Goal: Task Accomplishment & Management: Manage account settings

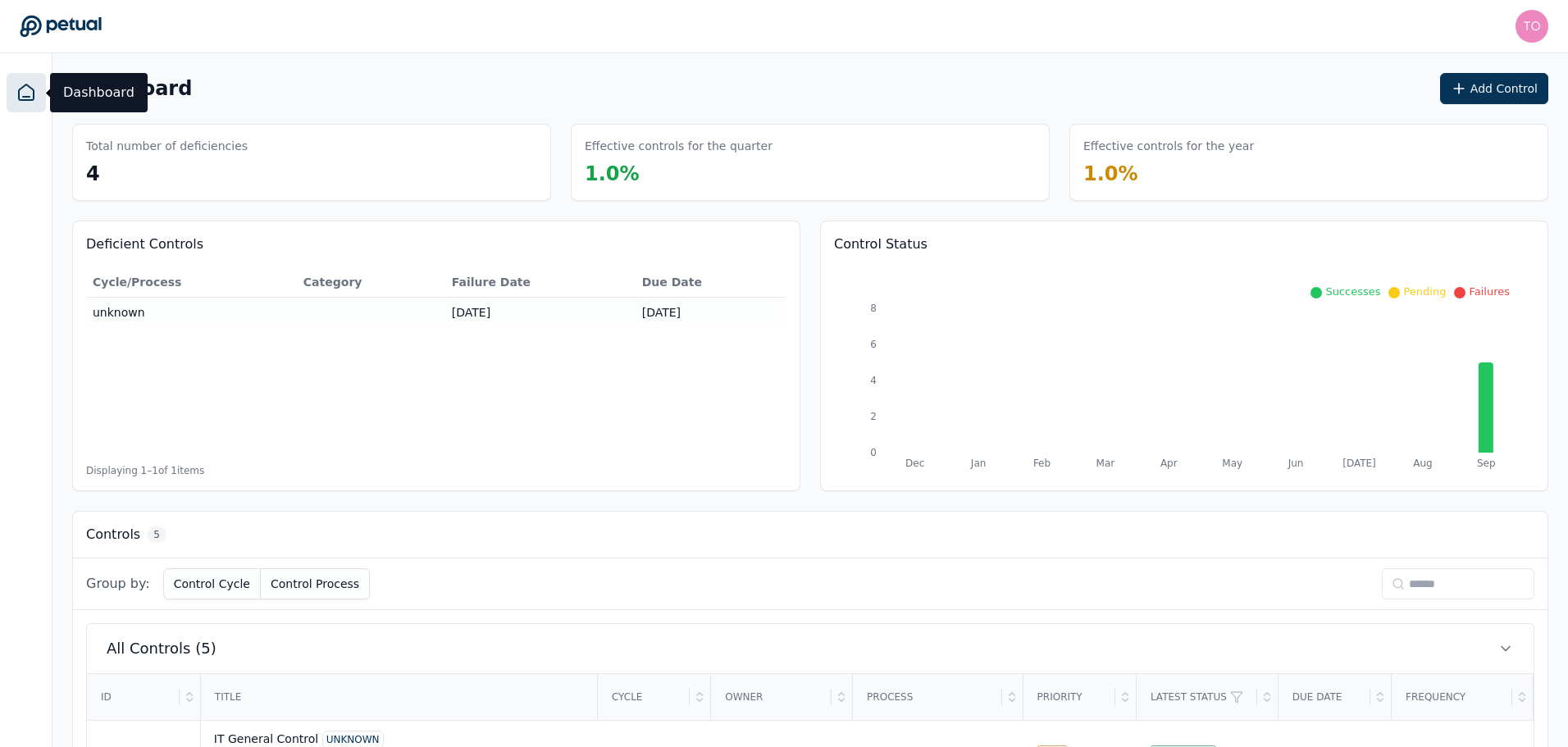
scroll to position [335, 0]
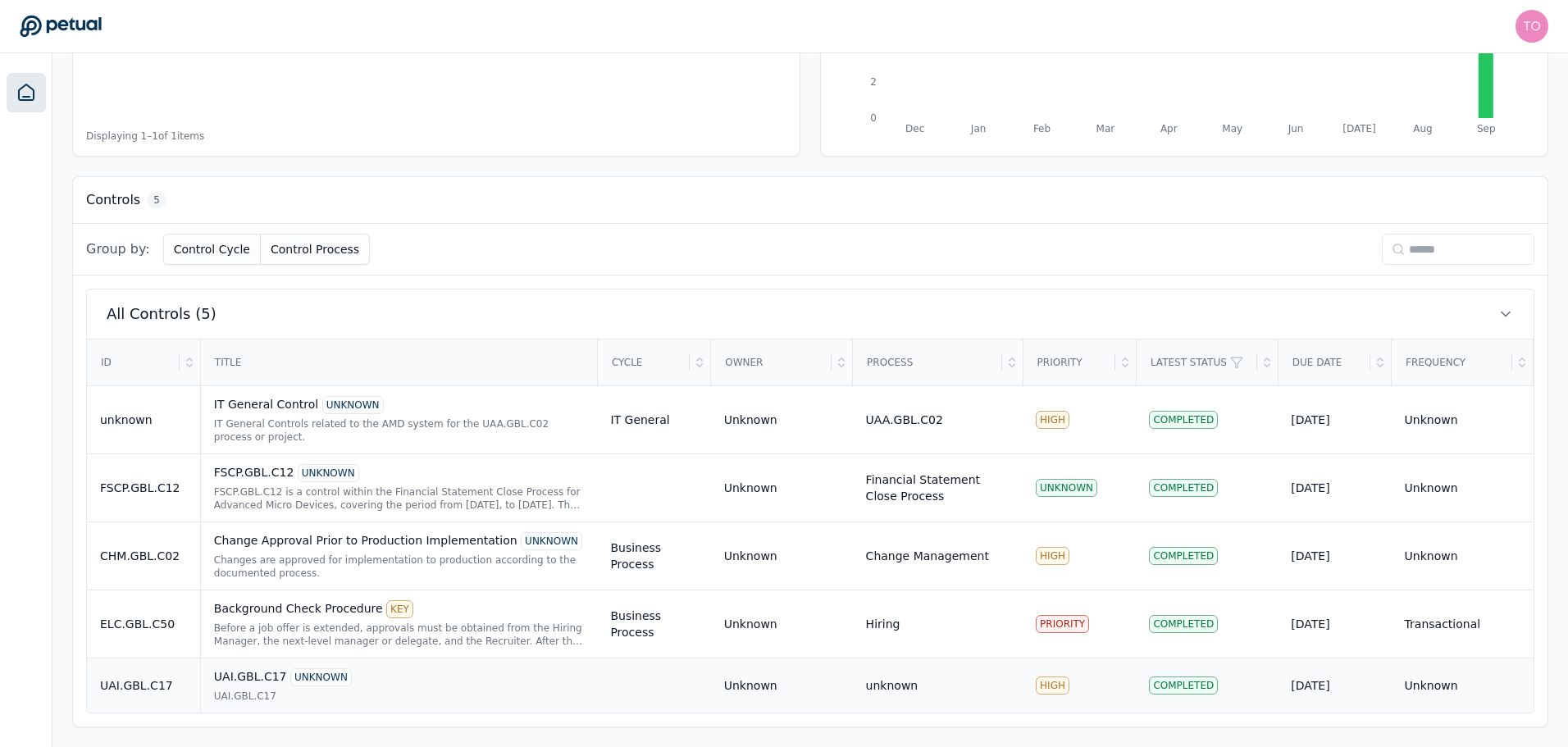
click at [347, 688] on div "UAI.GBL.C17 UNKNOWN UAI.GBL.C17" at bounding box center [398, 685] width 371 height 35
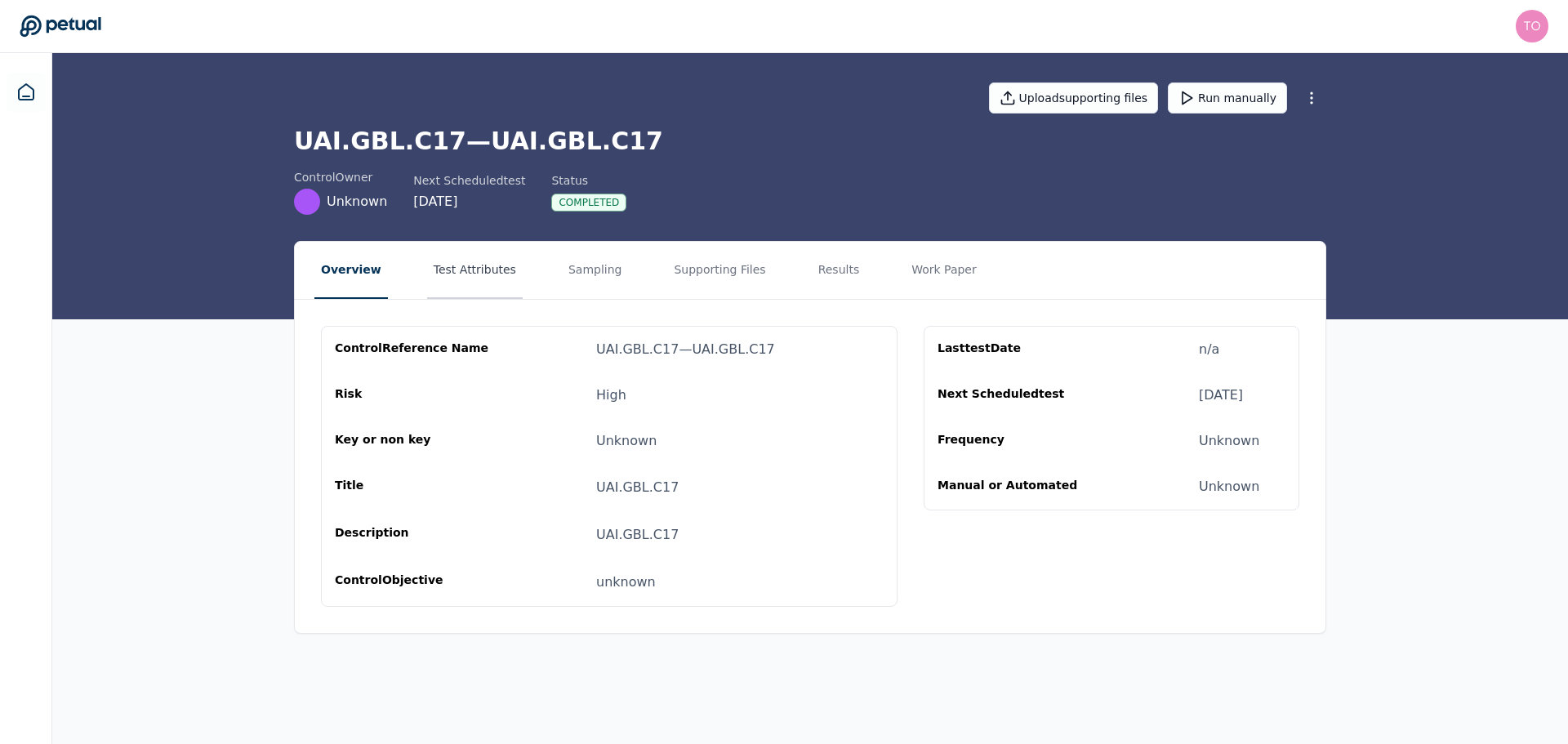
click at [477, 279] on button "Test Attributes" at bounding box center [475, 270] width 96 height 58
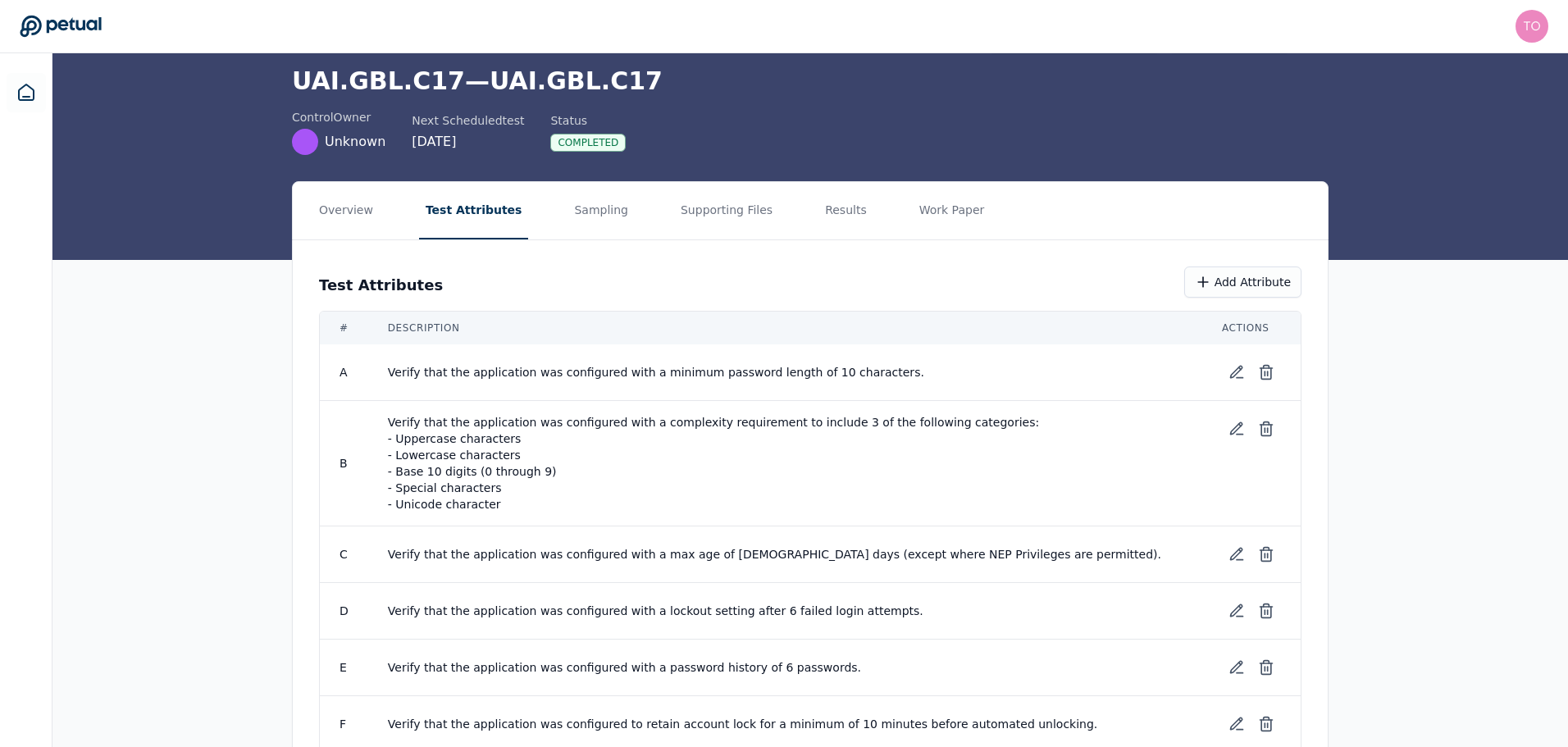
scroll to position [119, 0]
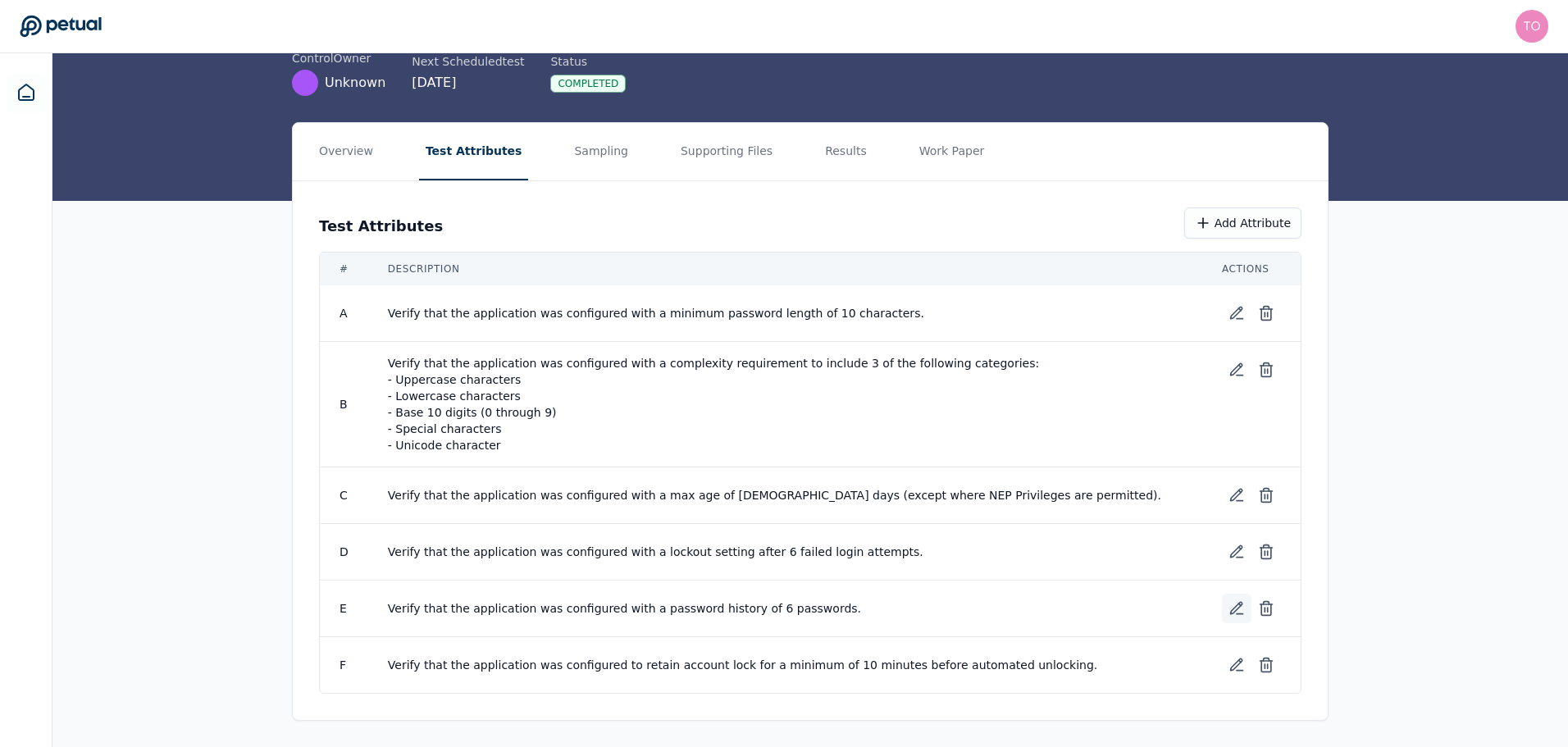
click at [1234, 609] on icon at bounding box center [1236, 608] width 16 height 16
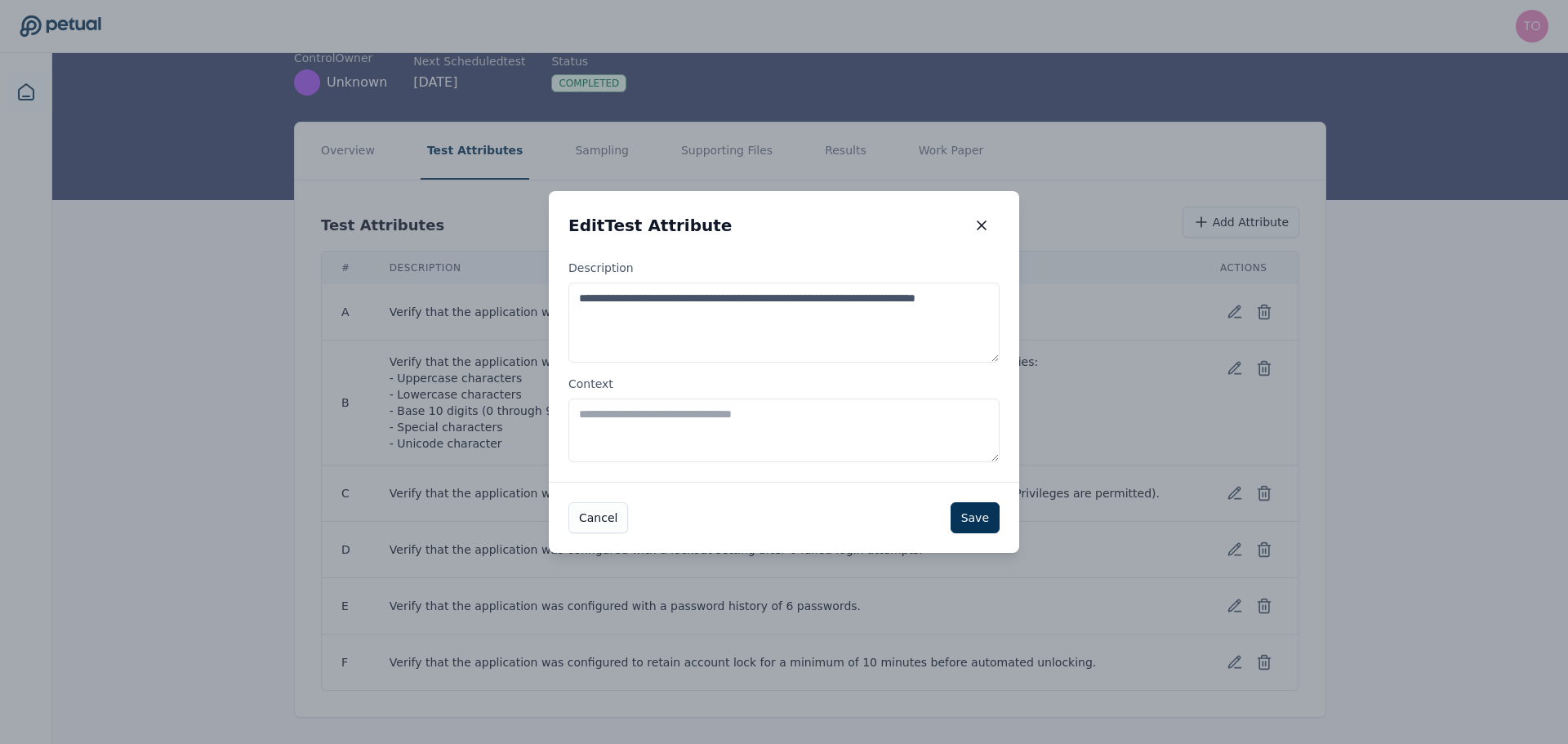
drag, startPoint x: 650, startPoint y: 314, endPoint x: 565, endPoint y: 298, distance: 86.5
click at [565, 298] on div "**********" at bounding box center [784, 371] width 471 height 222
paste textarea "*"
type textarea "**********"
click at [977, 516] on button "Save" at bounding box center [975, 518] width 49 height 31
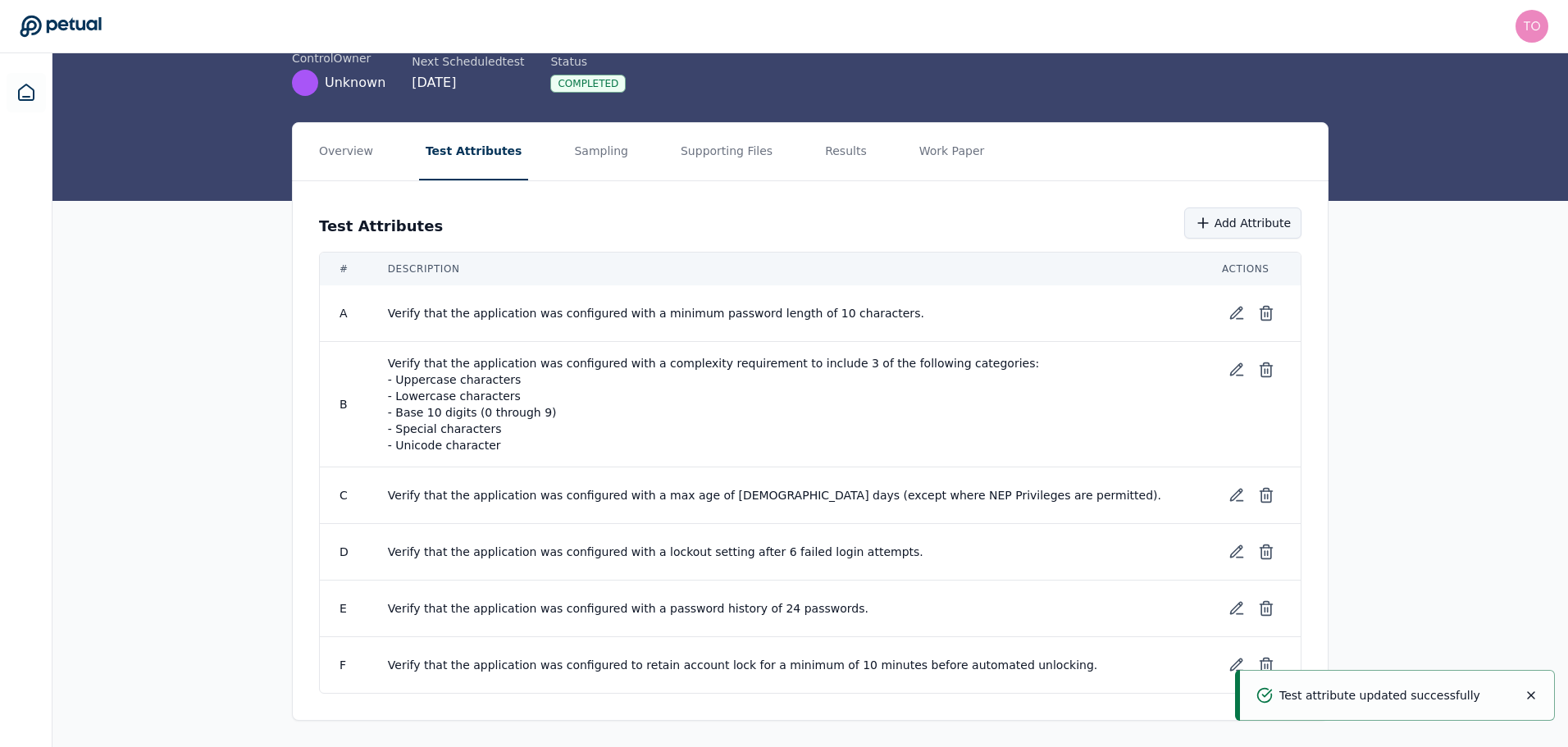
click at [1238, 222] on button "Add Attribute" at bounding box center [1243, 223] width 117 height 31
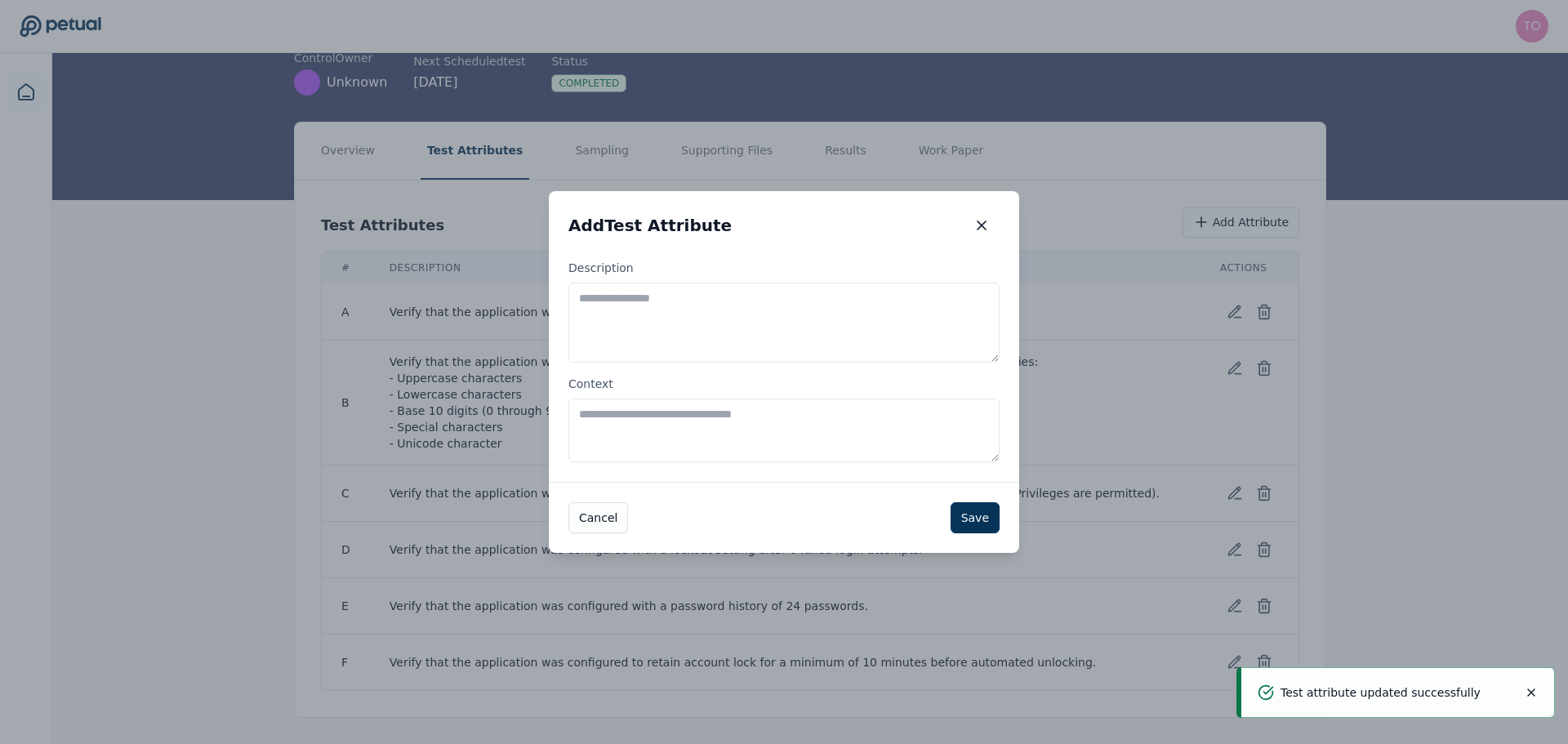
click at [854, 269] on label "Description" at bounding box center [784, 311] width 431 height 103
click at [854, 283] on textarea "Description" at bounding box center [784, 322] width 431 height 80
click at [829, 300] on textarea "Description" at bounding box center [784, 322] width 431 height 80
paste textarea "**********"
type textarea "**********"
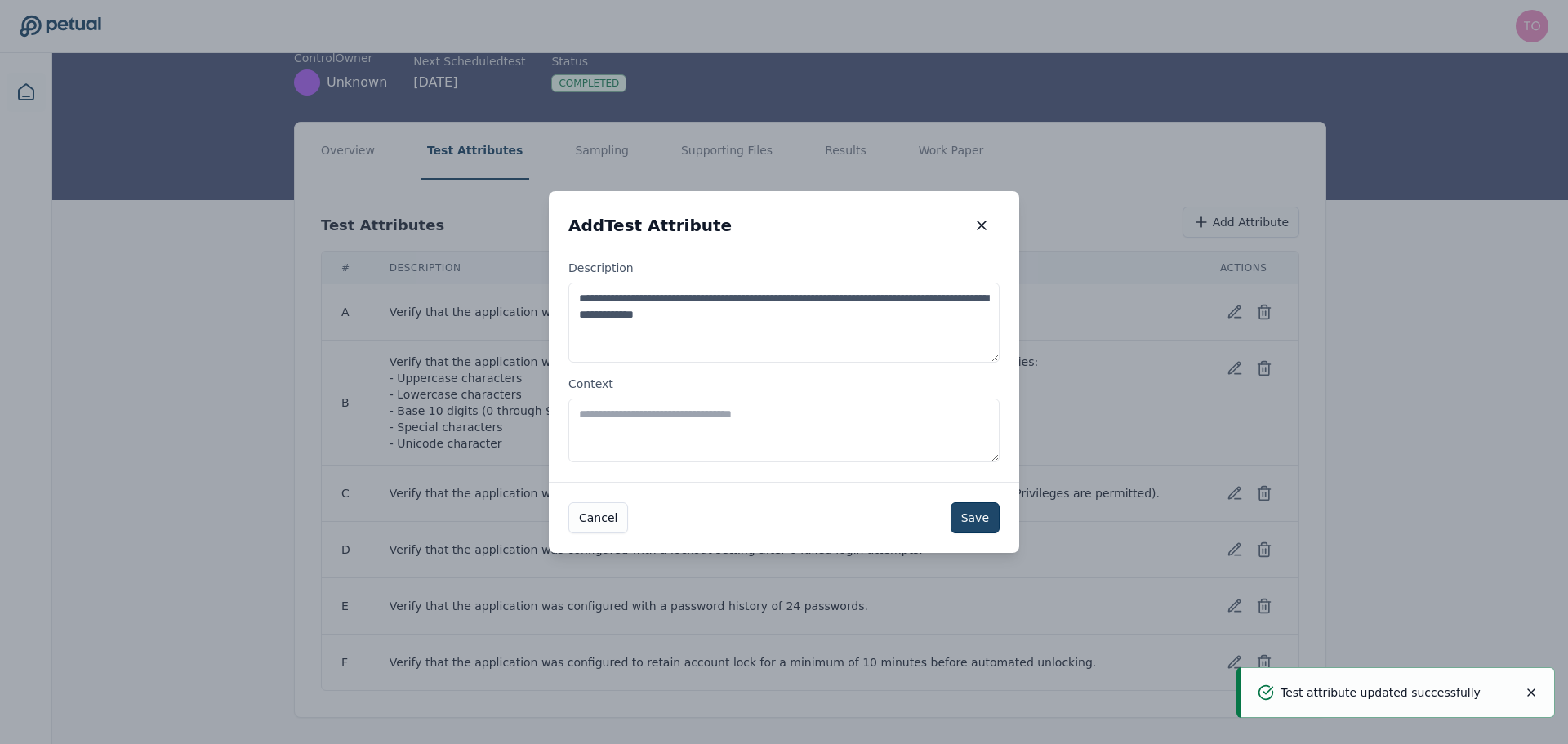
click at [984, 525] on button "Save" at bounding box center [975, 518] width 49 height 31
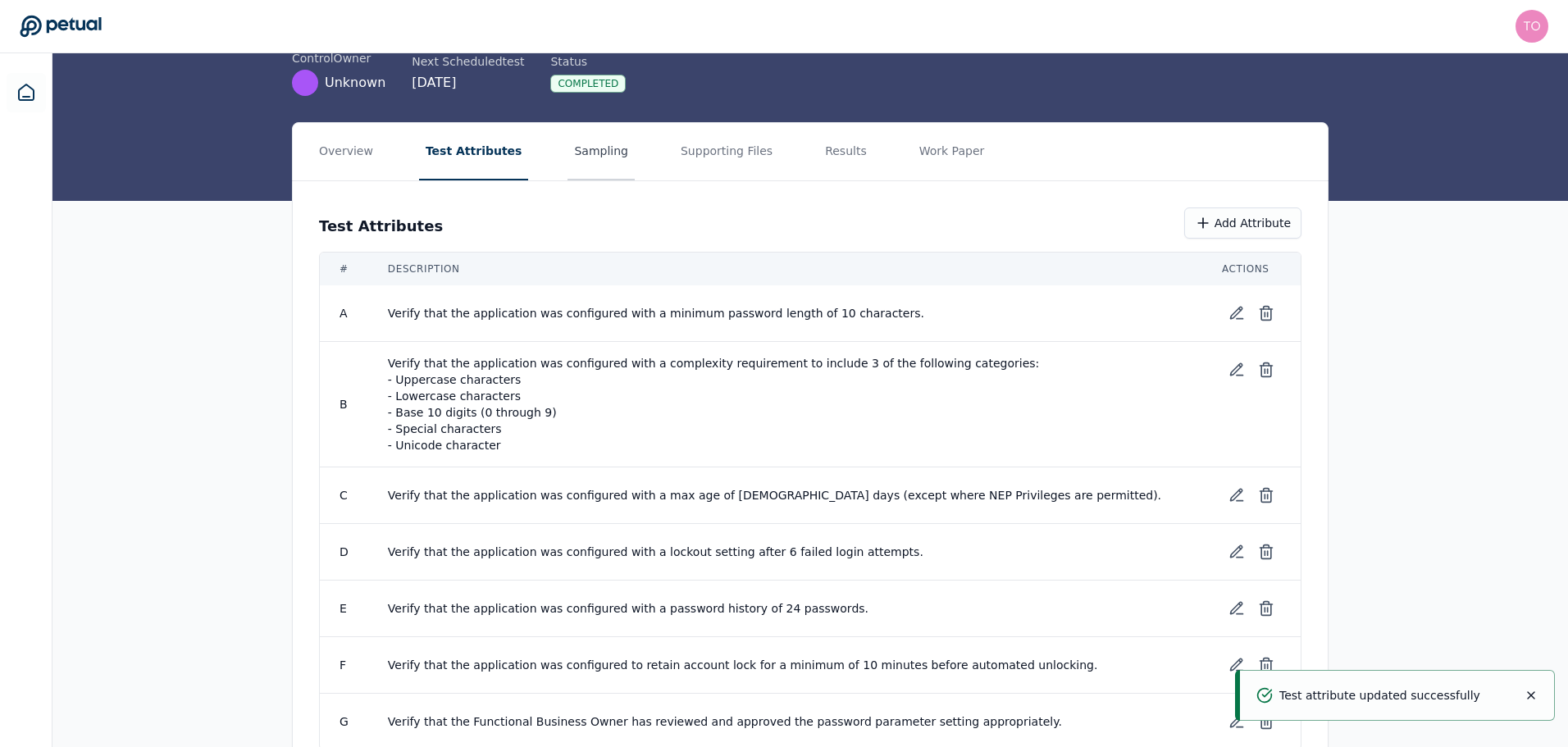
click at [574, 150] on button "Sampling" at bounding box center [602, 152] width 67 height 58
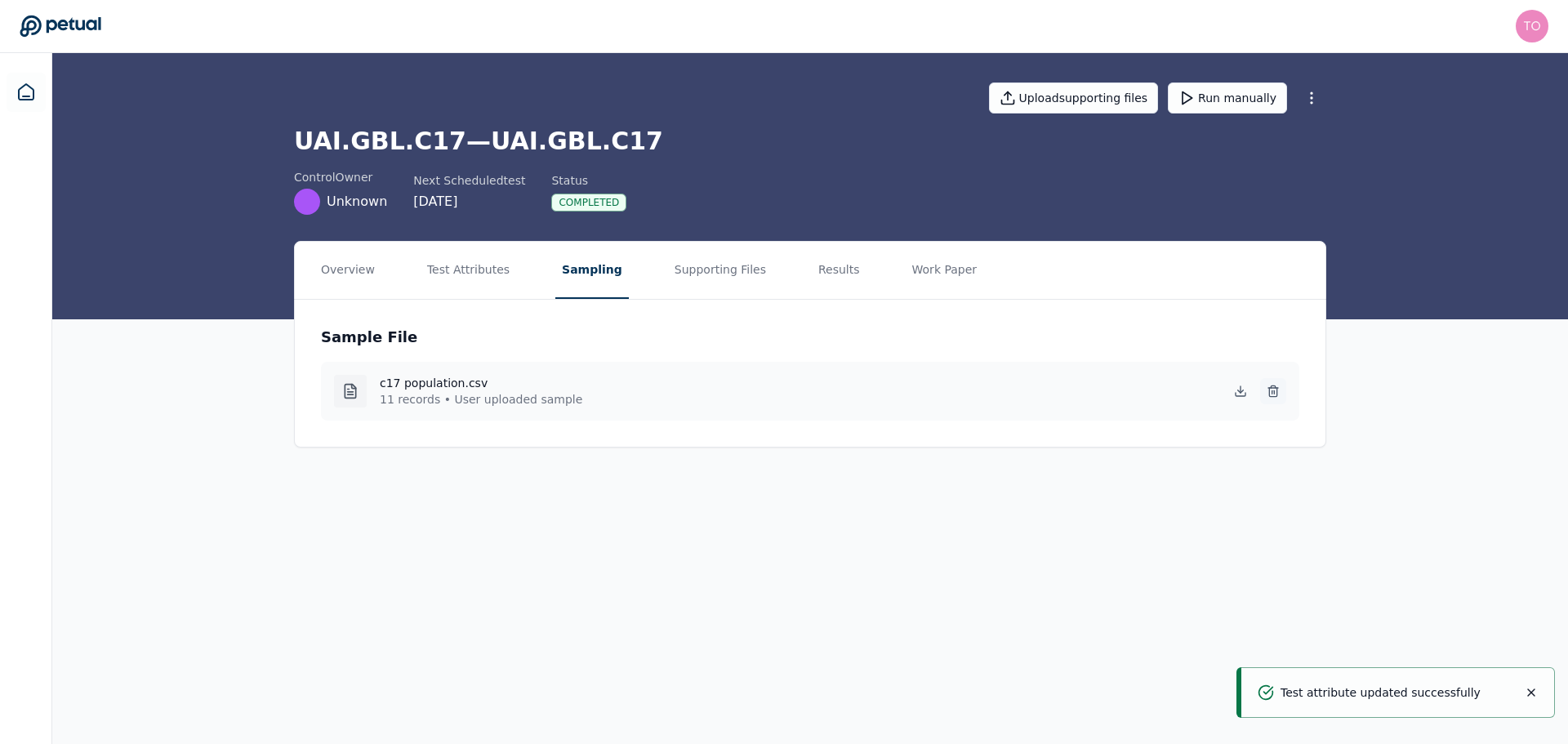
click at [1278, 384] on button at bounding box center [1273, 390] width 26 height 26
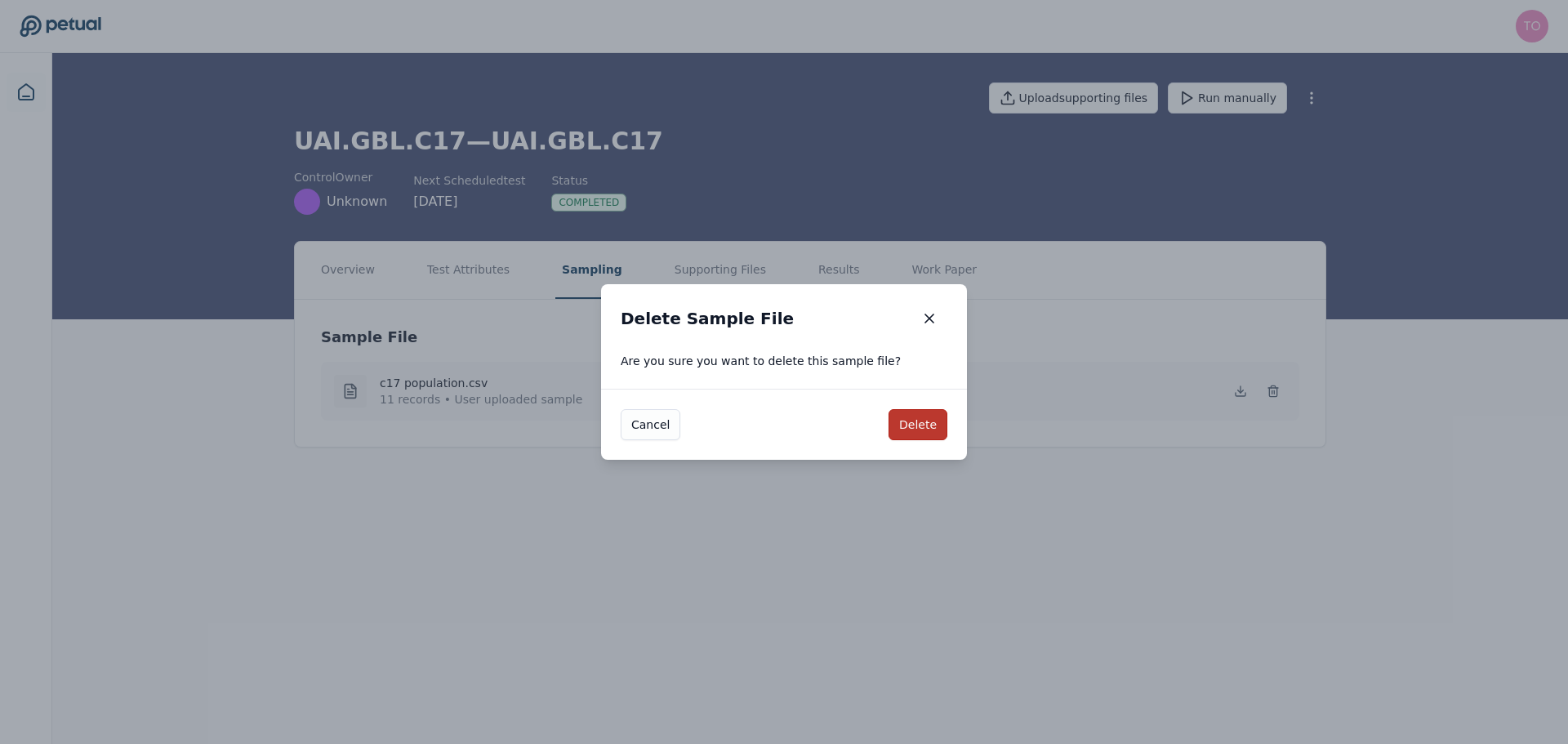
click at [917, 428] on button "Delete" at bounding box center [917, 425] width 58 height 31
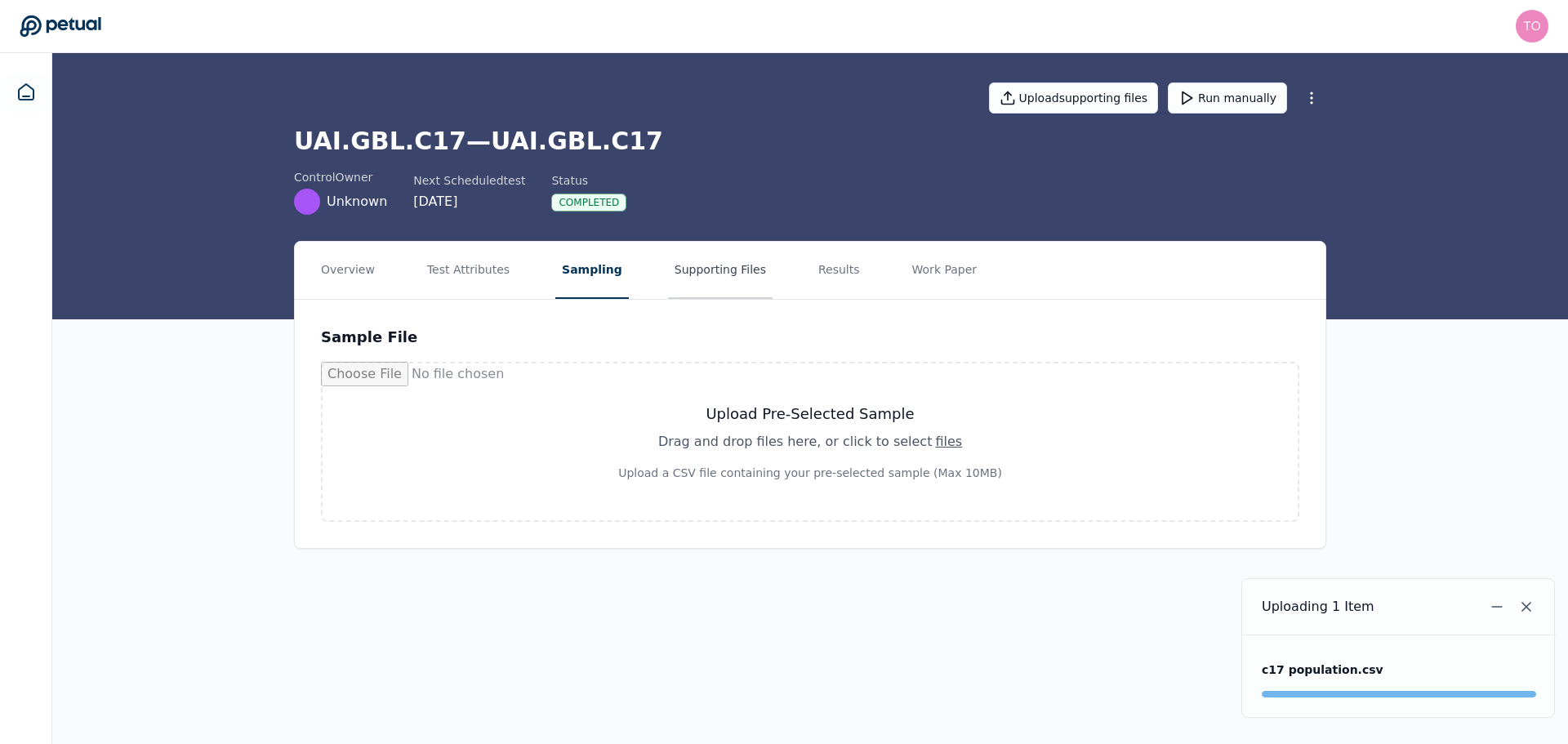
click at [692, 273] on button "Supporting Files" at bounding box center [720, 270] width 104 height 58
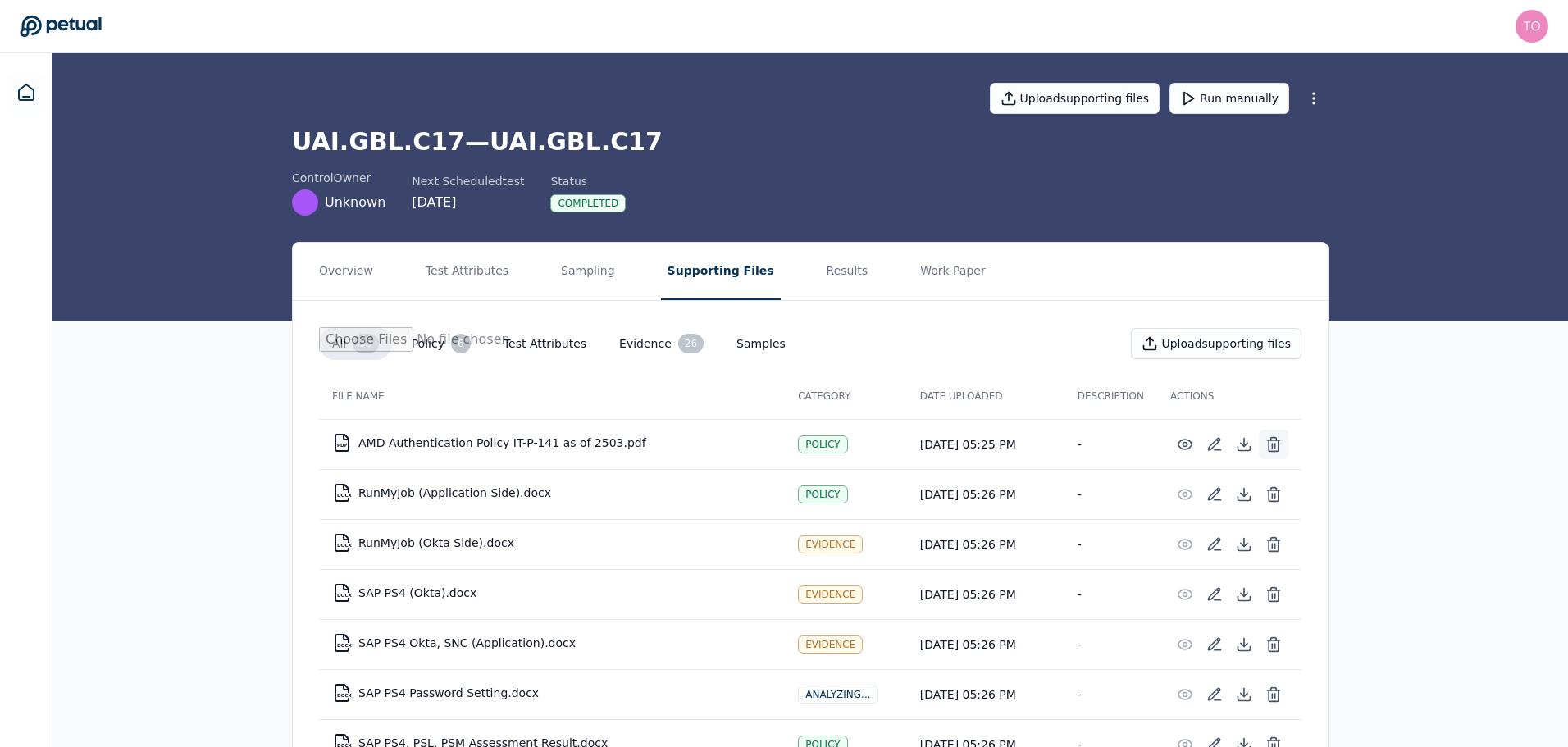
click at [1273, 451] on icon at bounding box center [1273, 444] width 16 height 16
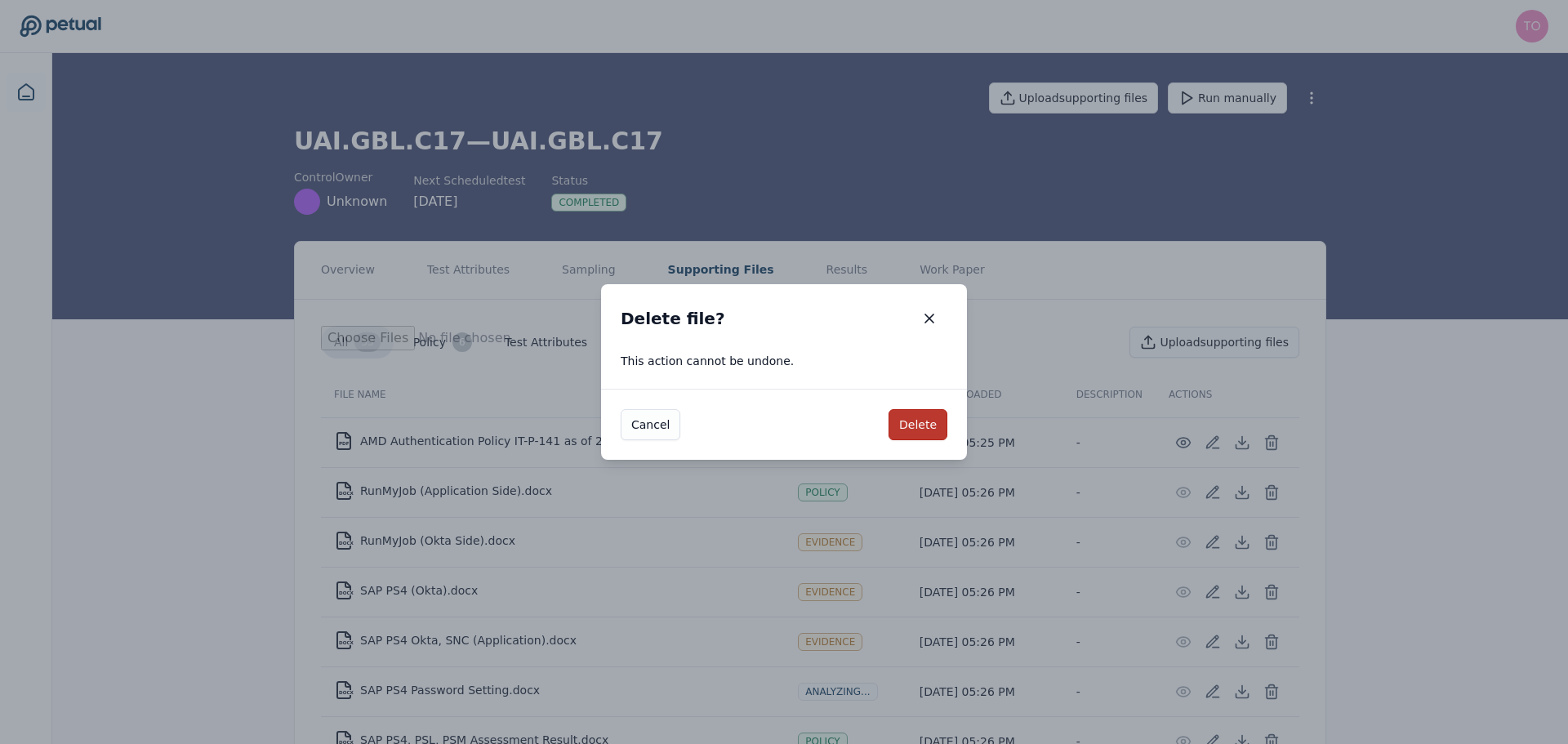
click at [929, 432] on button "Delete" at bounding box center [917, 425] width 58 height 31
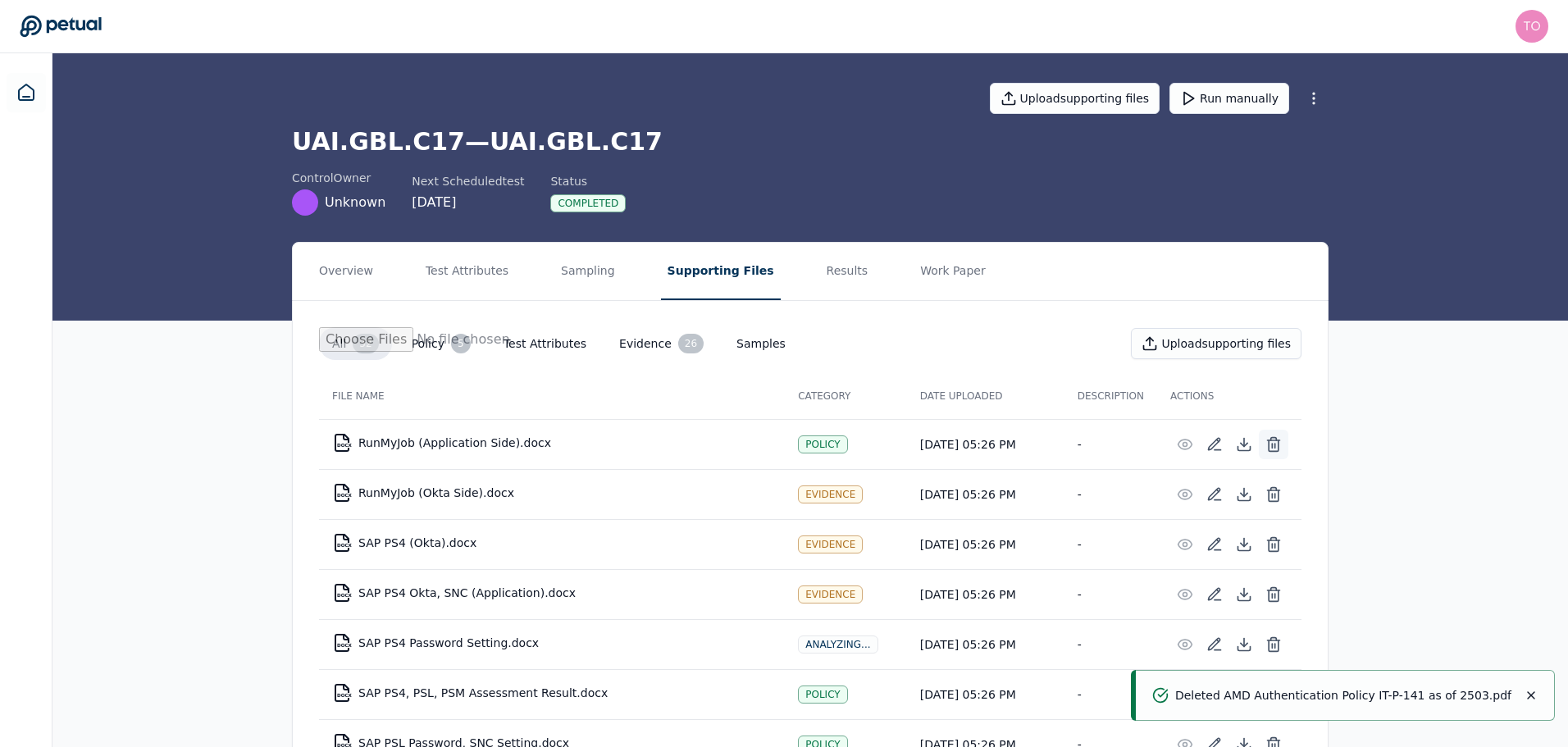
click at [1275, 439] on icon at bounding box center [1273, 444] width 16 height 16
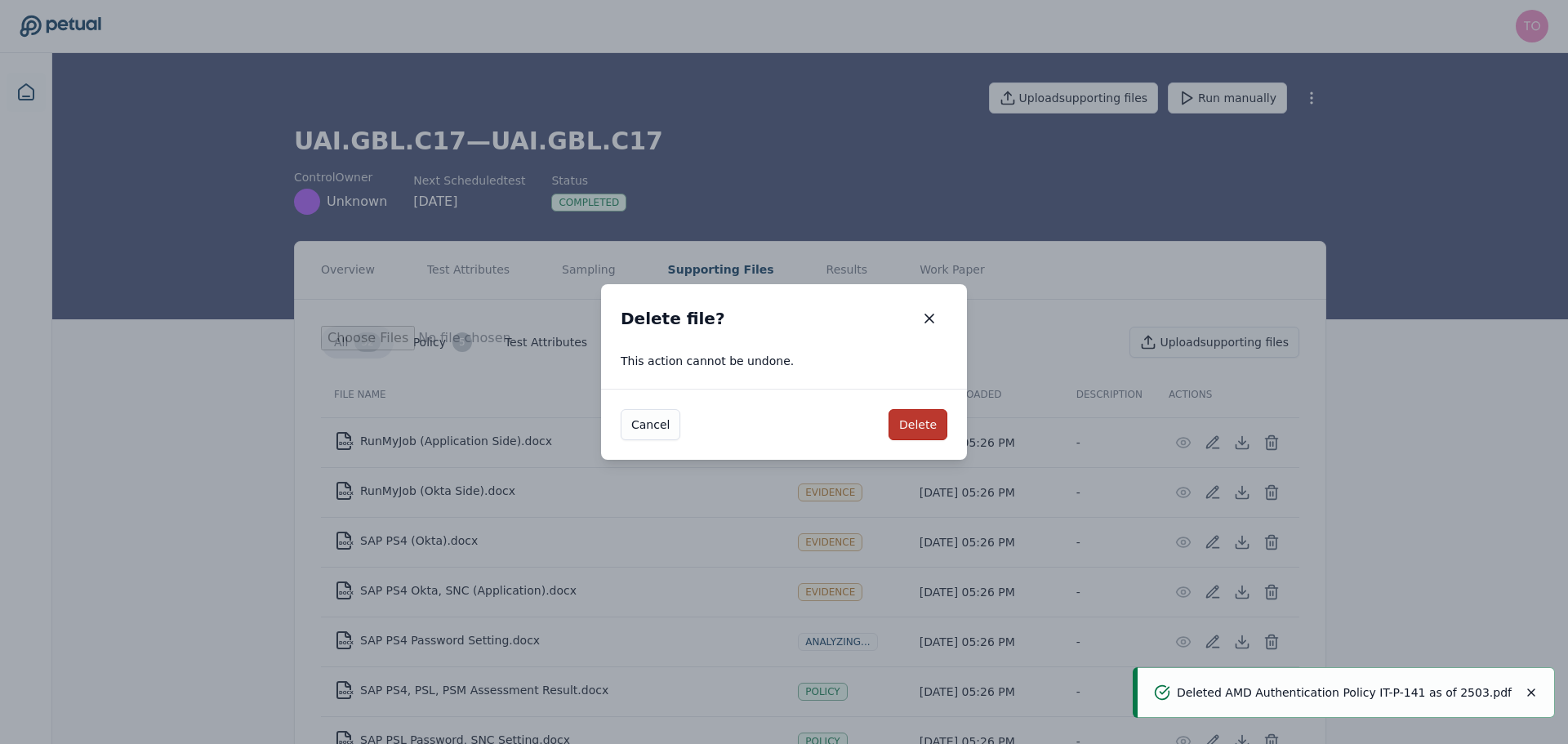
click at [934, 430] on button "Delete" at bounding box center [917, 425] width 58 height 31
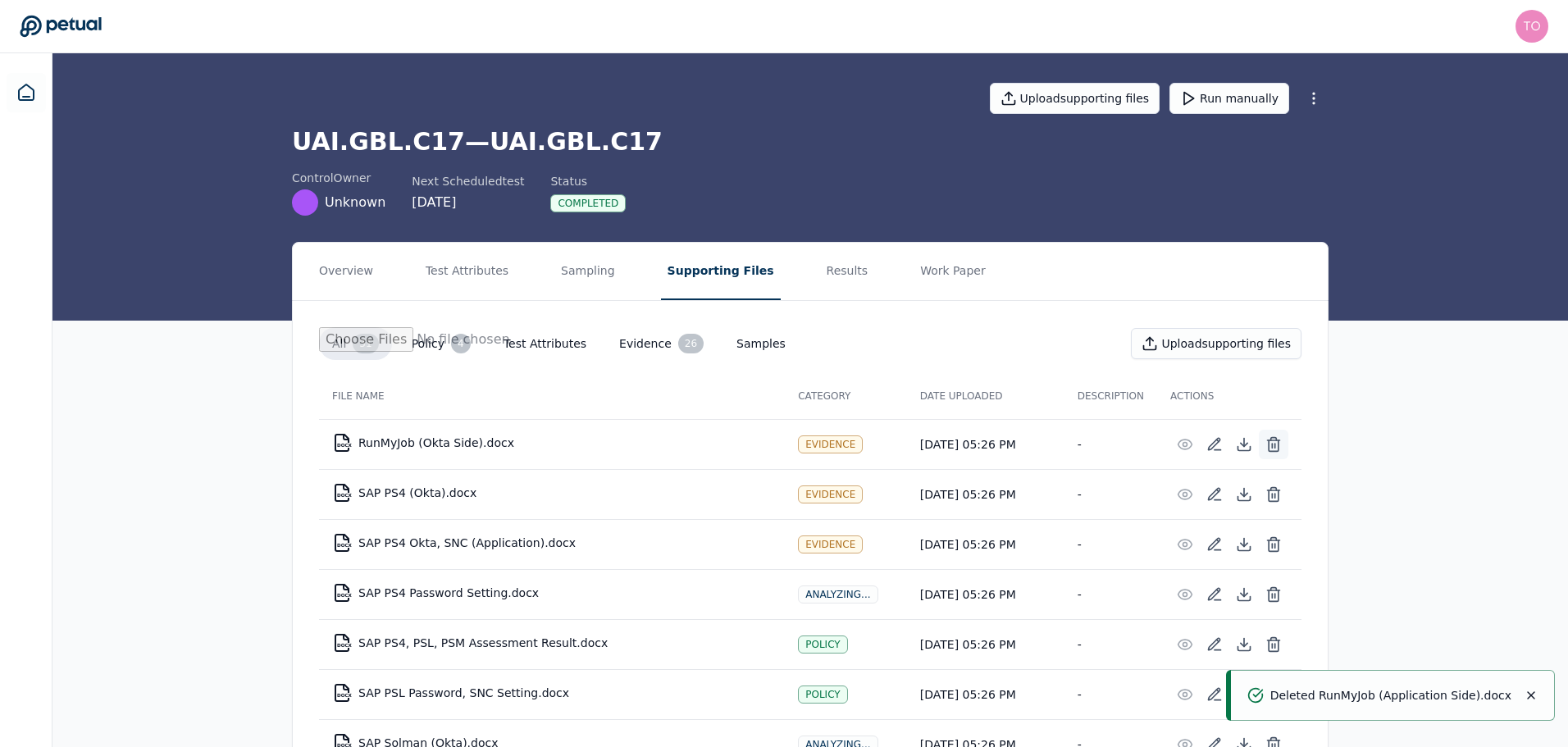
click at [1277, 449] on icon at bounding box center [1273, 444] width 16 height 16
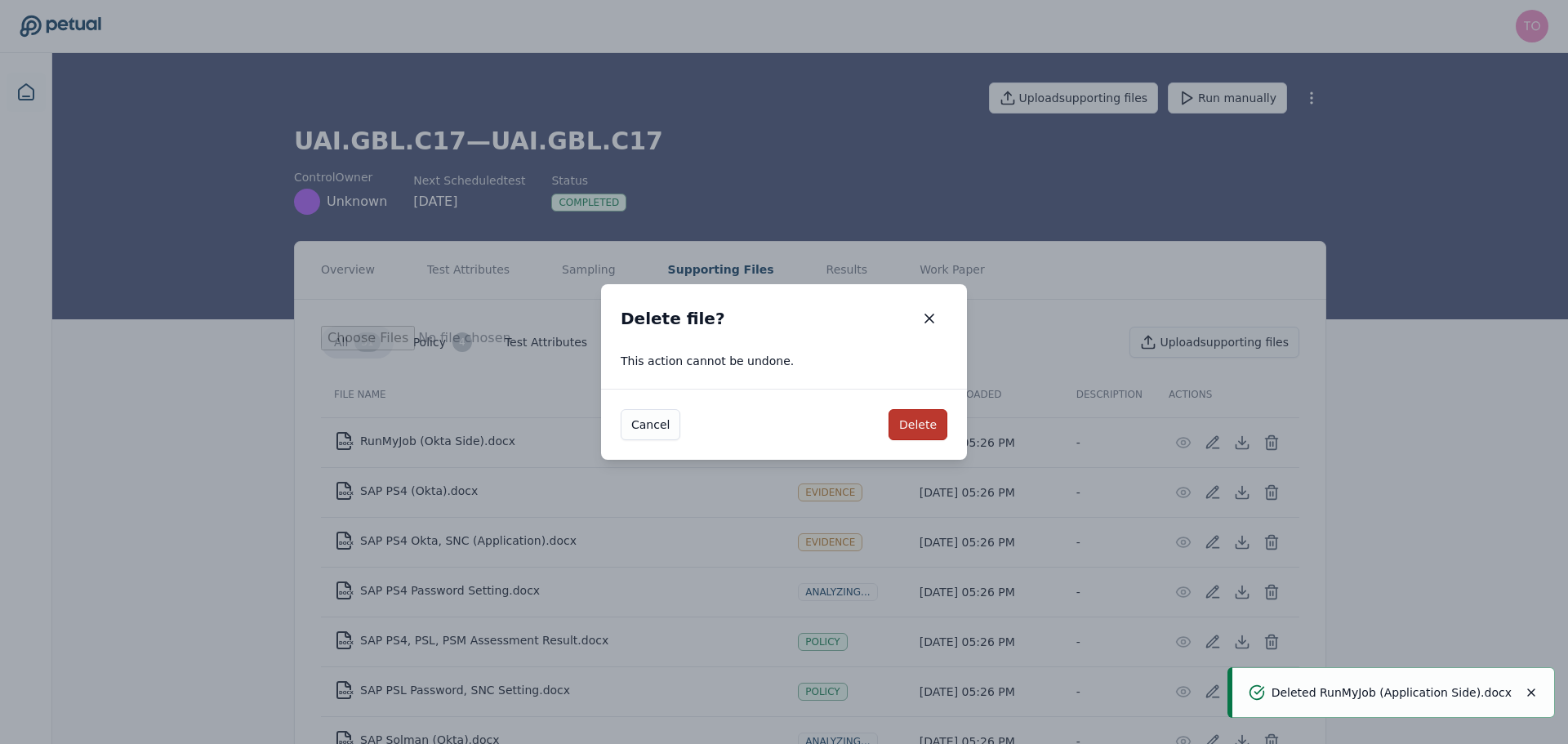
click at [925, 413] on button "Delete" at bounding box center [917, 425] width 58 height 31
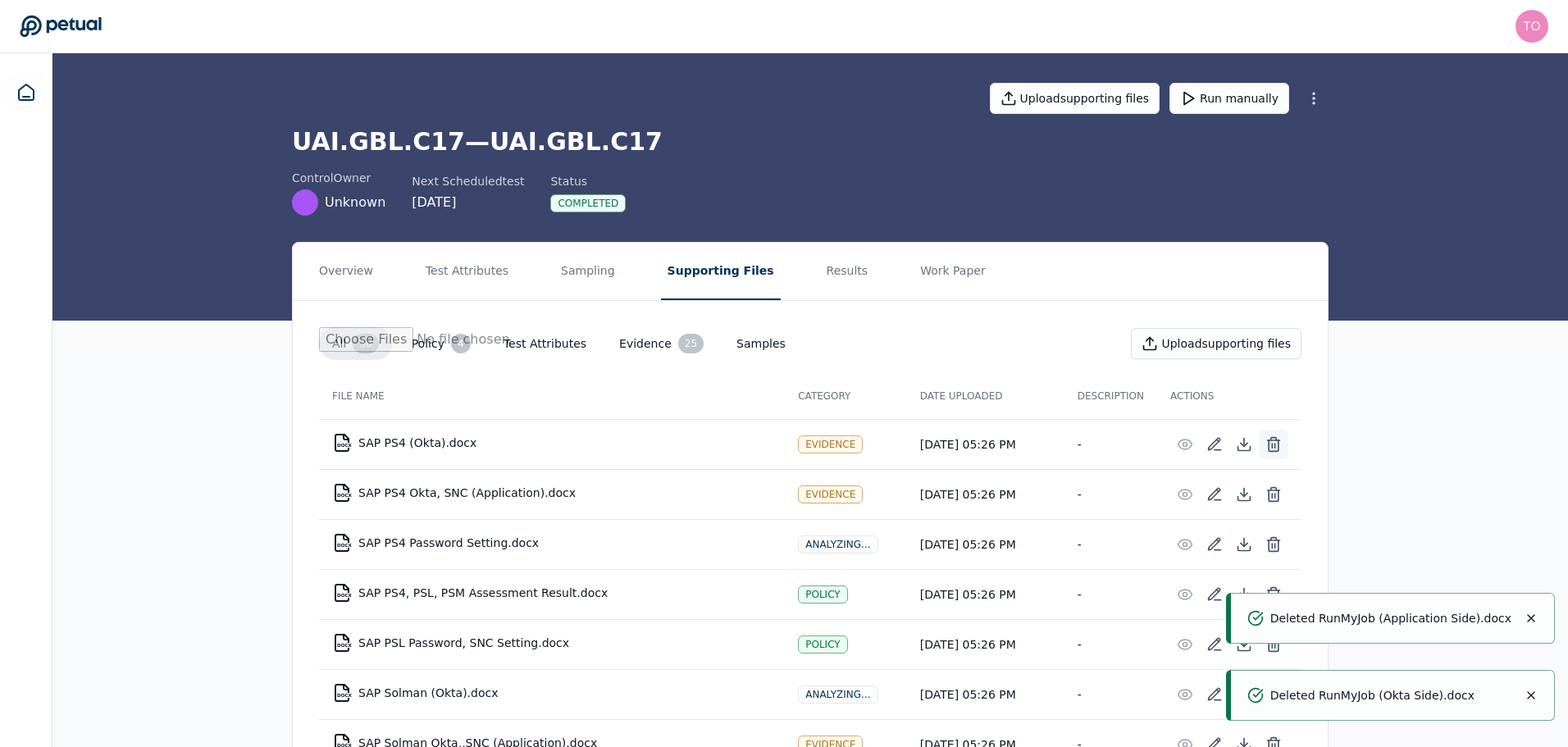
click at [1279, 441] on icon at bounding box center [1273, 441] width 13 height 0
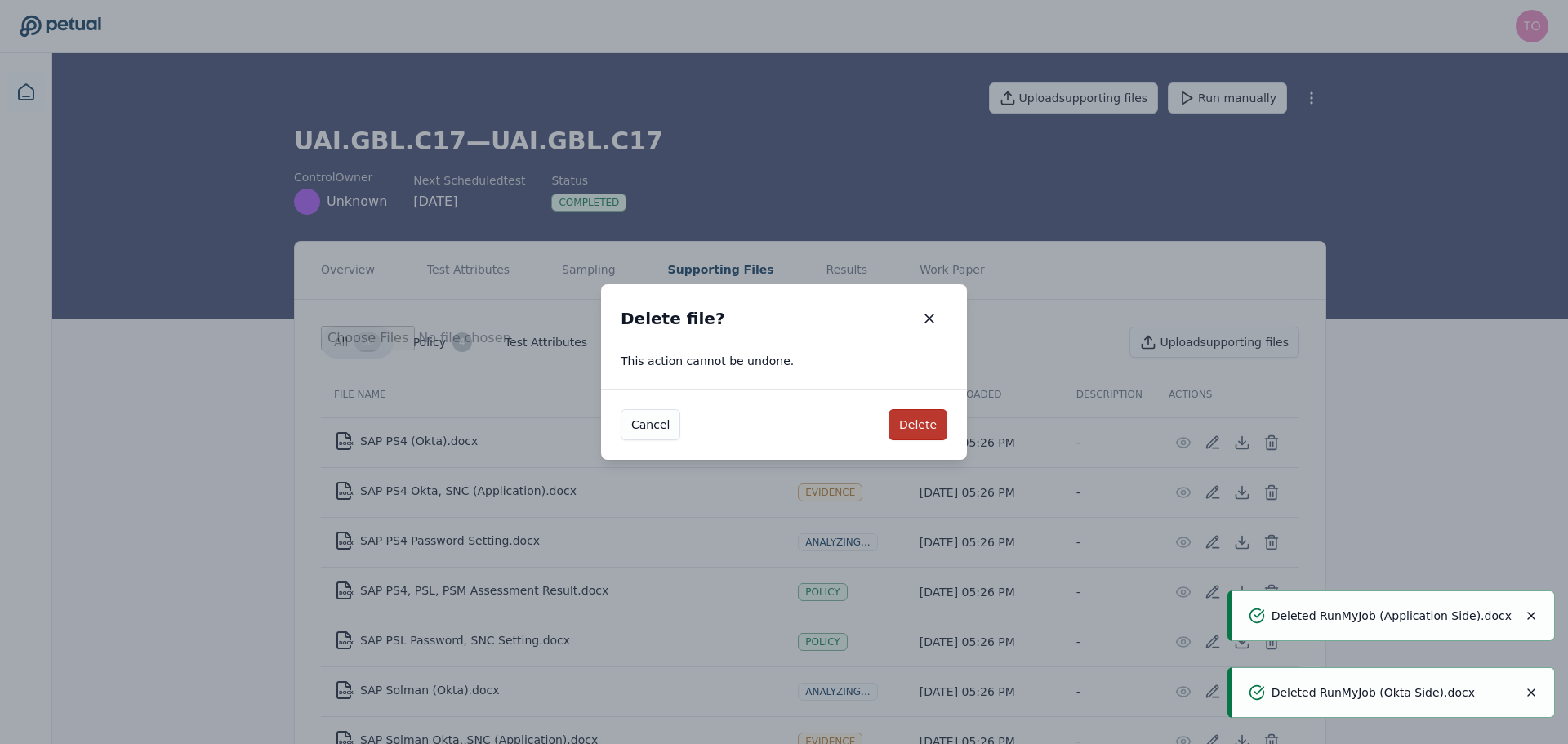
click at [927, 425] on button "Delete" at bounding box center [917, 425] width 58 height 31
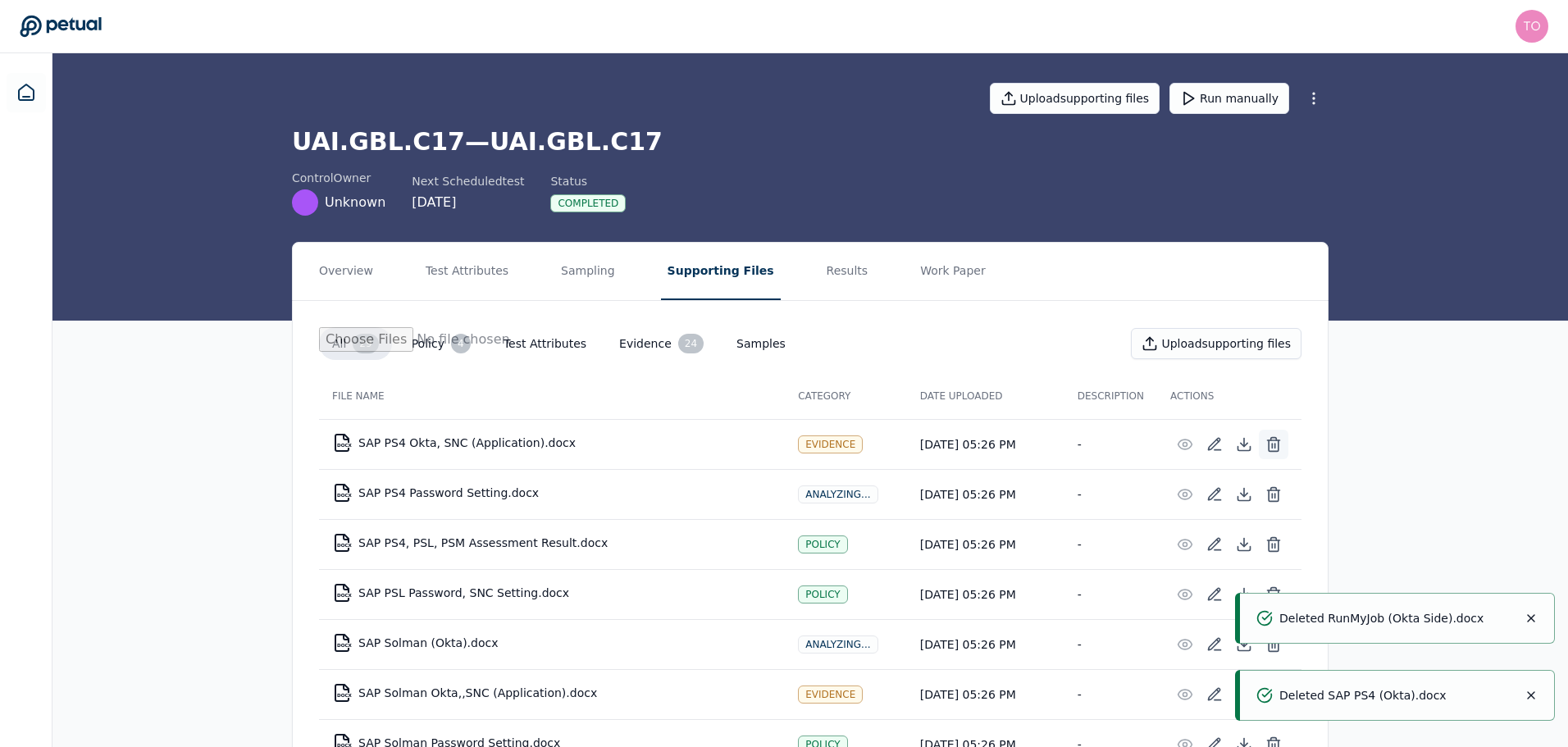
click at [1268, 442] on icon at bounding box center [1273, 444] width 16 height 16
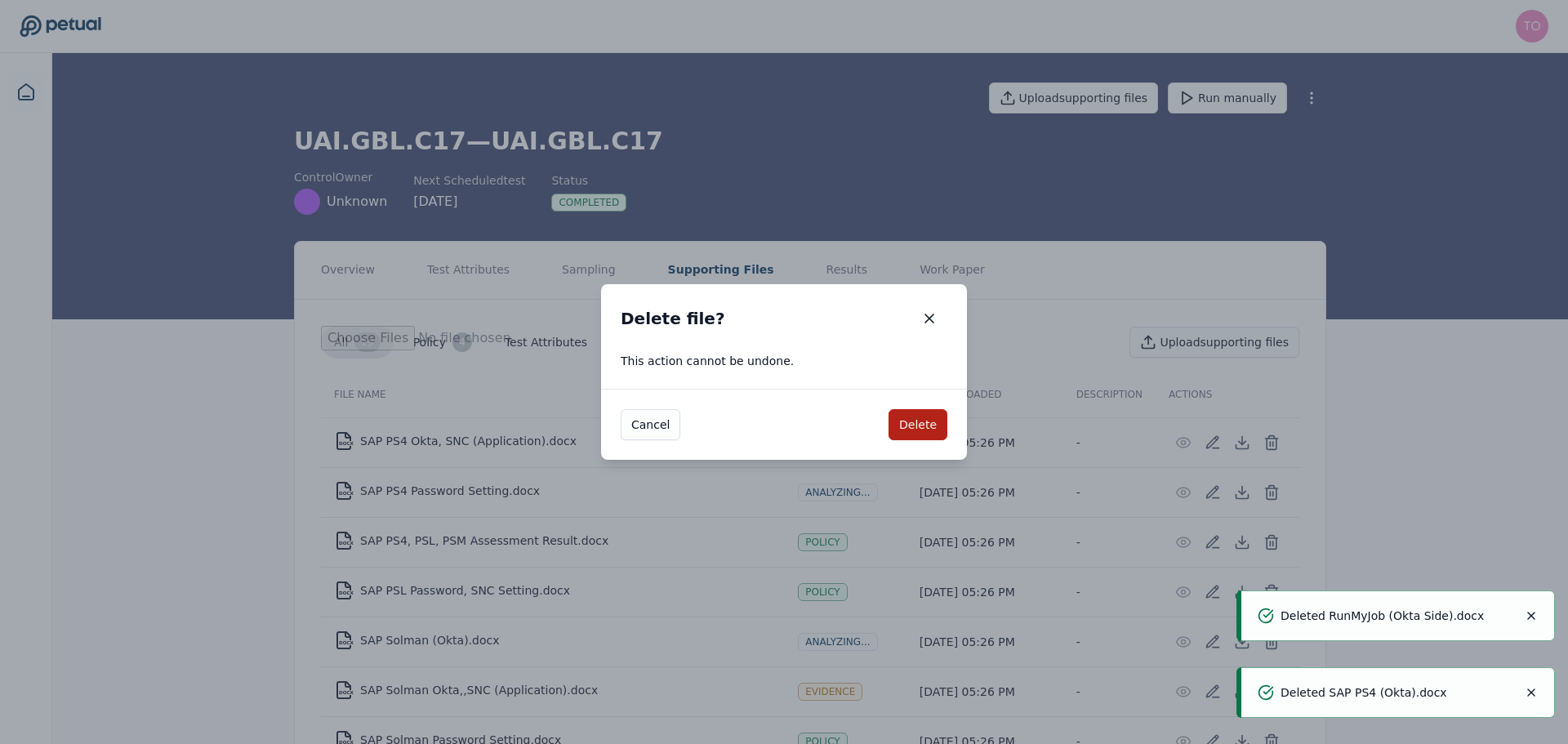
drag, startPoint x: 936, startPoint y: 422, endPoint x: 998, endPoint y: 430, distance: 62.5
click at [937, 422] on button "Delete" at bounding box center [917, 425] width 58 height 31
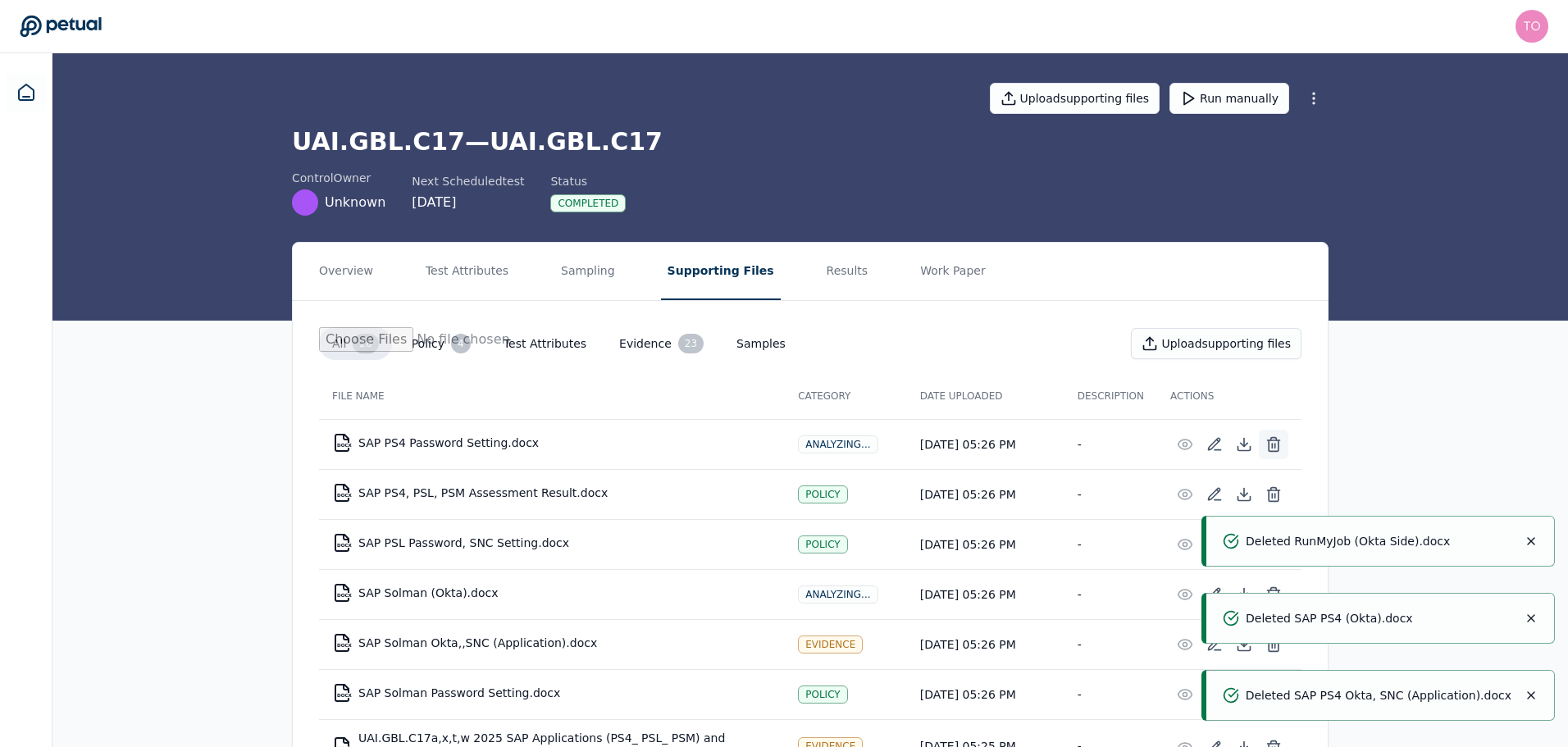
click at [1277, 444] on icon at bounding box center [1273, 444] width 16 height 16
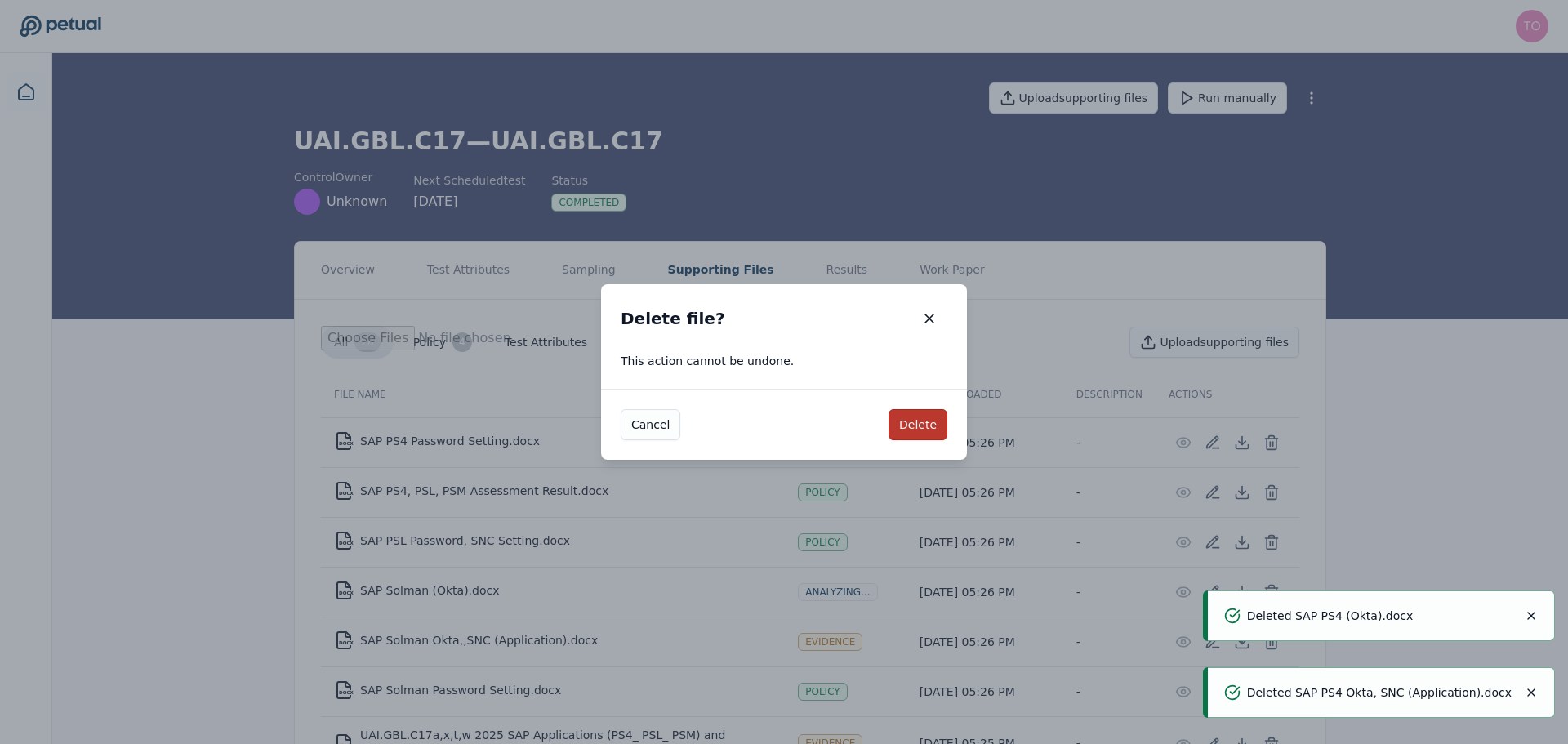
click at [934, 428] on button "Delete" at bounding box center [917, 425] width 58 height 31
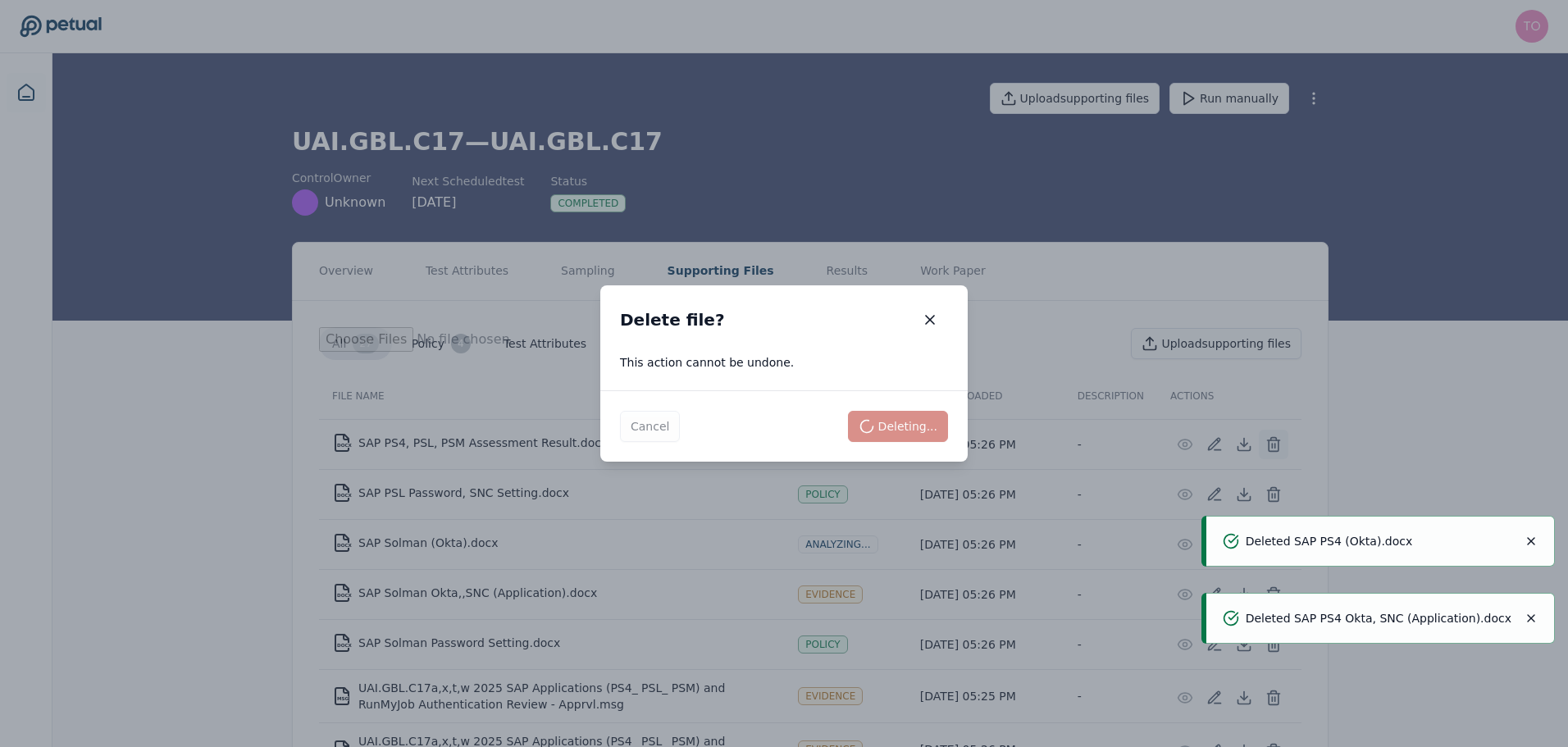
click at [1273, 449] on icon at bounding box center [1273, 444] width 16 height 16
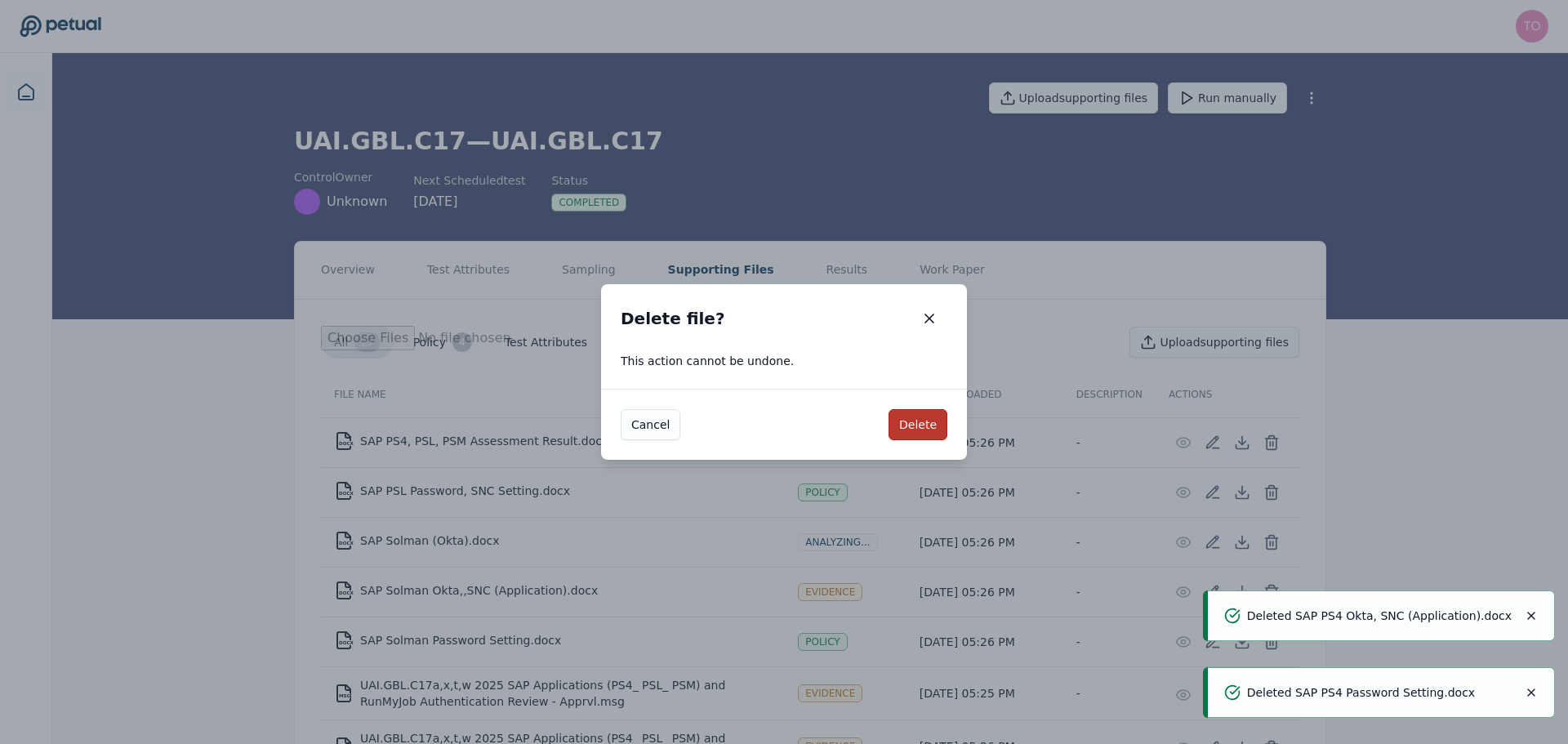
click at [914, 426] on button "Delete" at bounding box center [917, 425] width 58 height 31
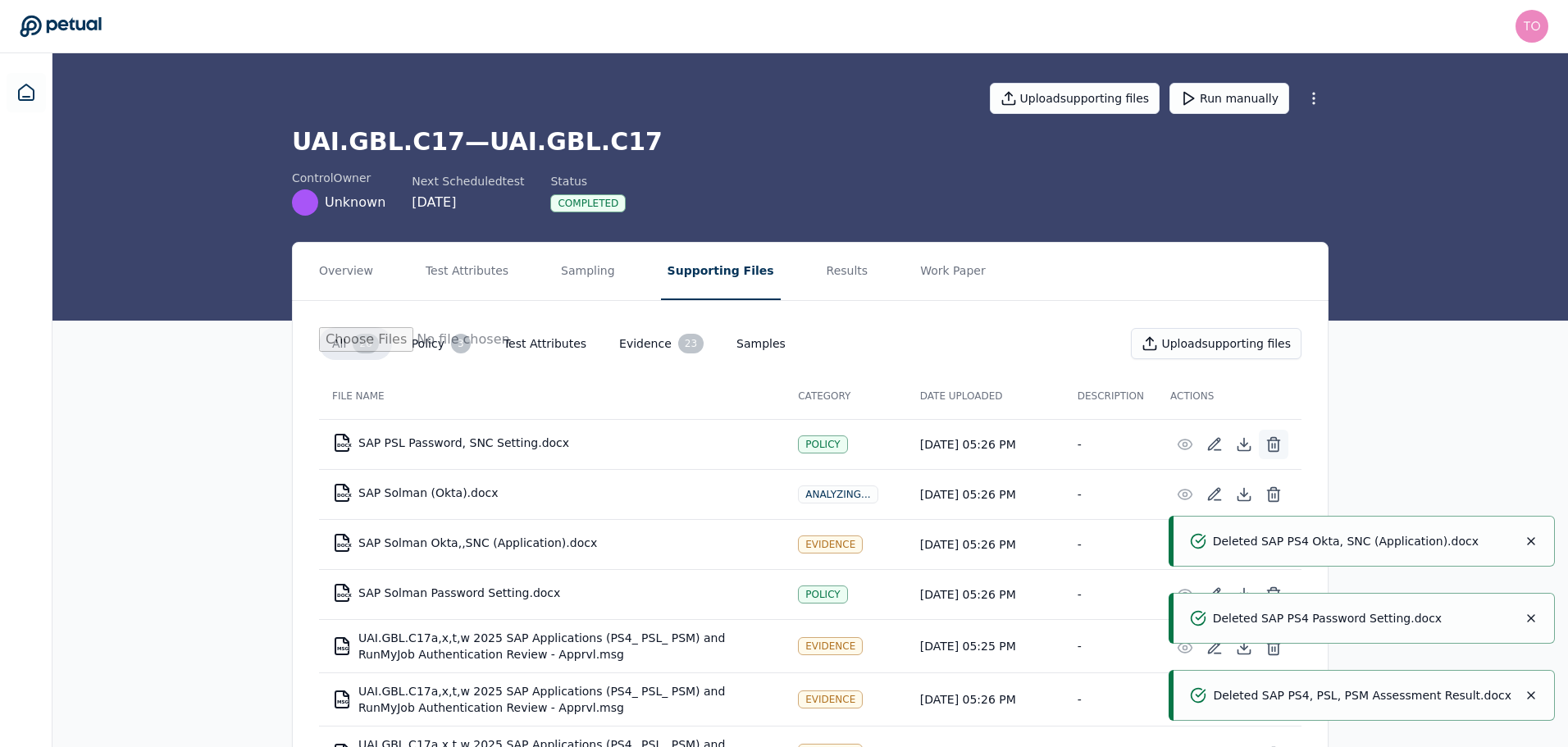
click at [1277, 442] on icon at bounding box center [1273, 444] width 16 height 16
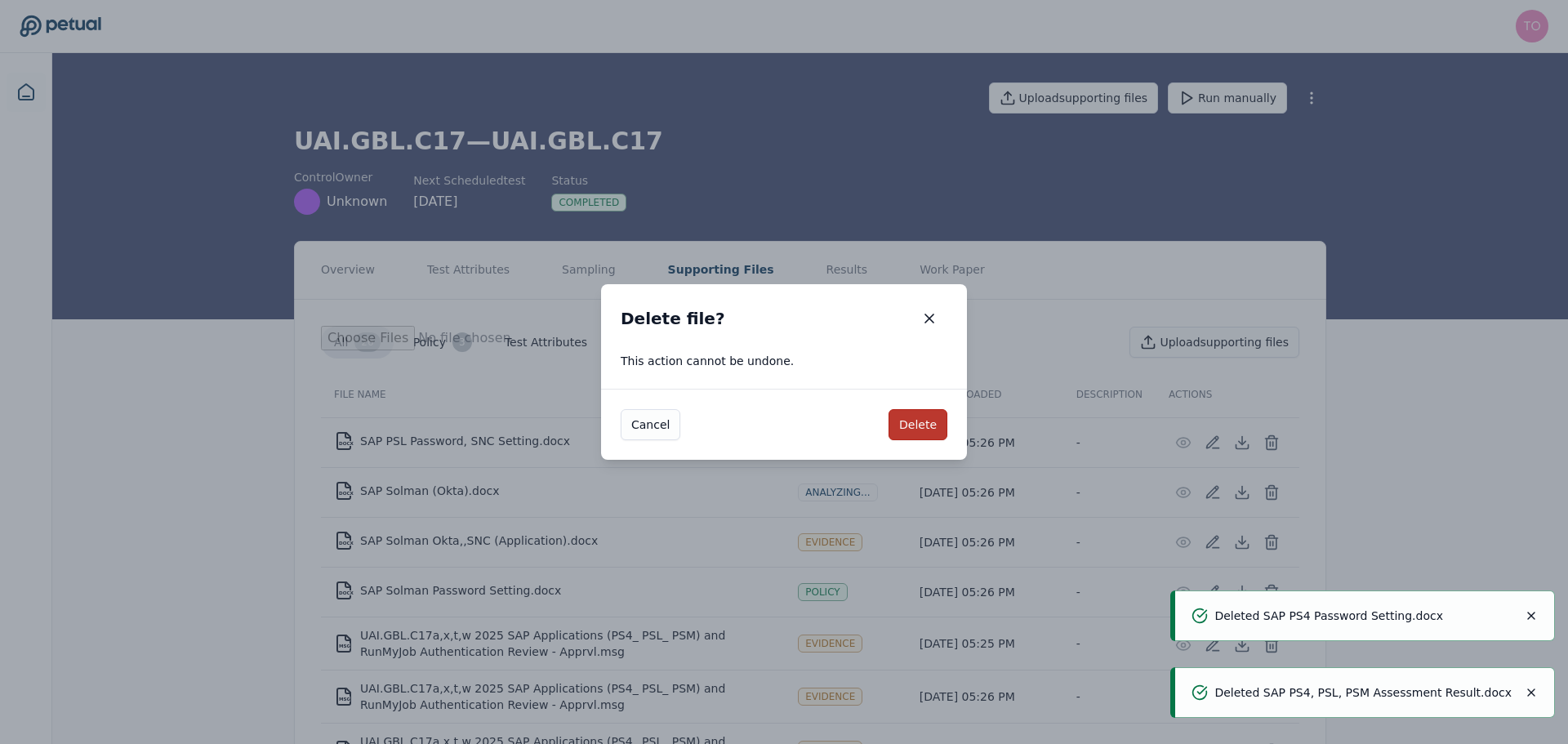
click at [908, 419] on button "Delete" at bounding box center [917, 425] width 58 height 31
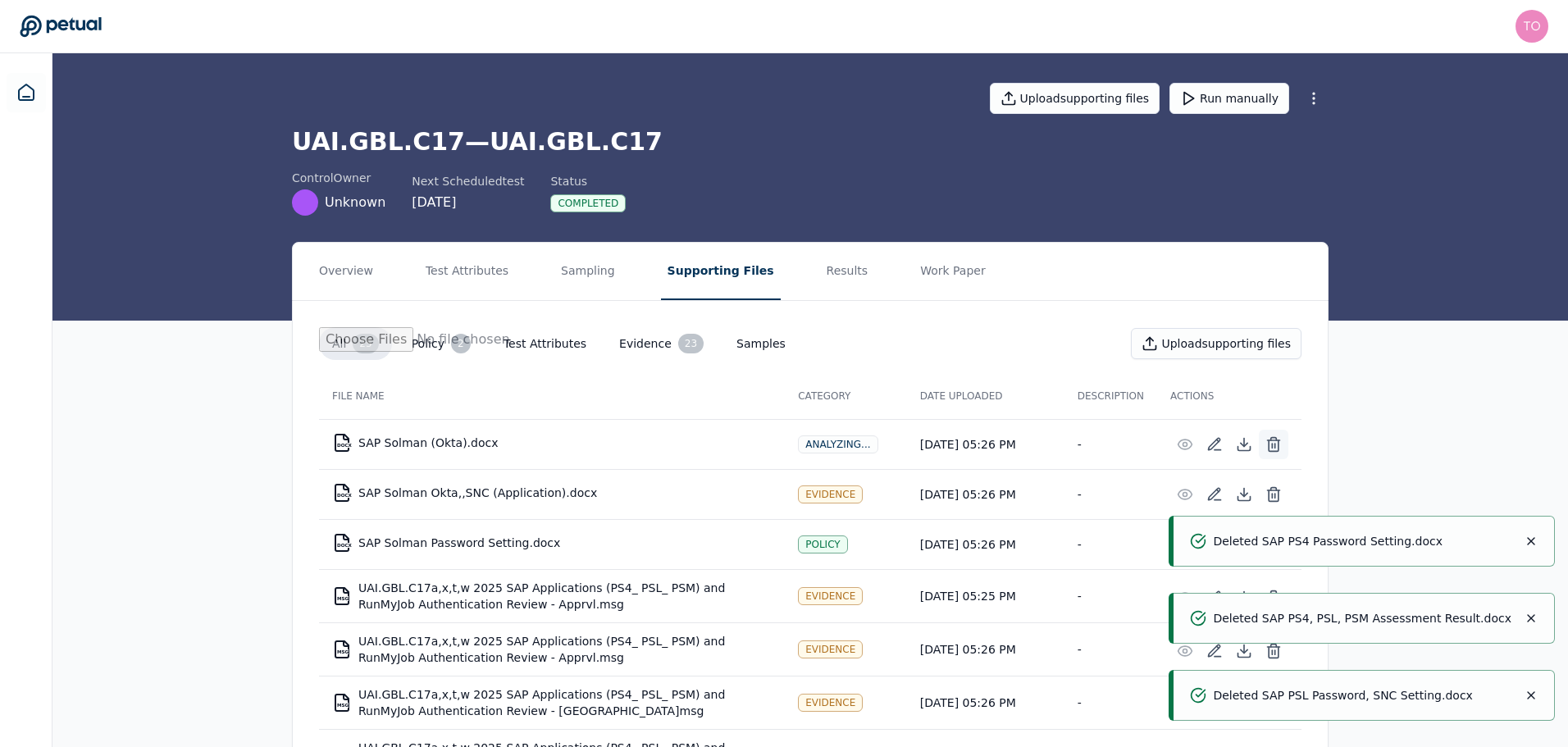
click at [1280, 445] on icon at bounding box center [1273, 444] width 16 height 16
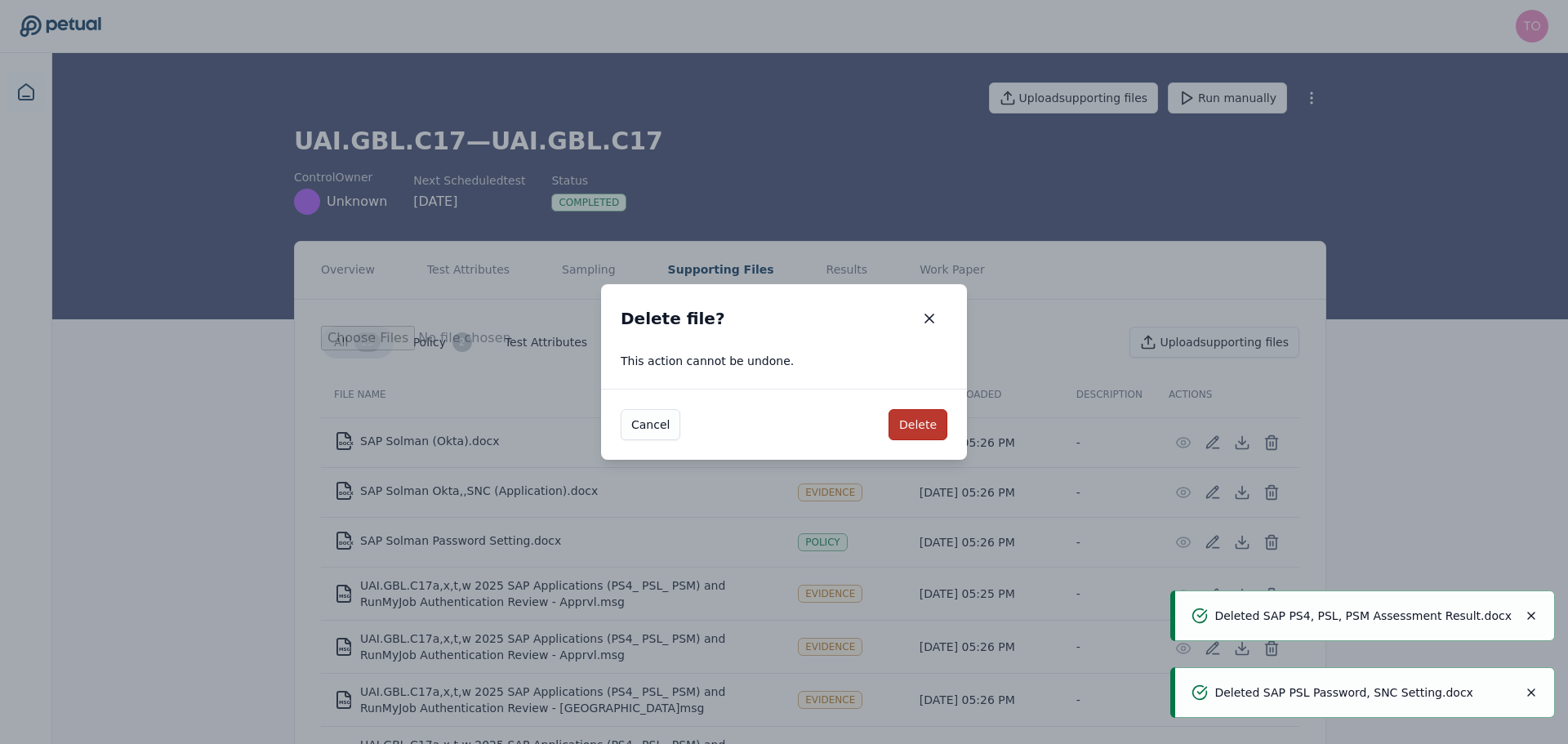
click at [928, 426] on button "Delete" at bounding box center [917, 425] width 58 height 31
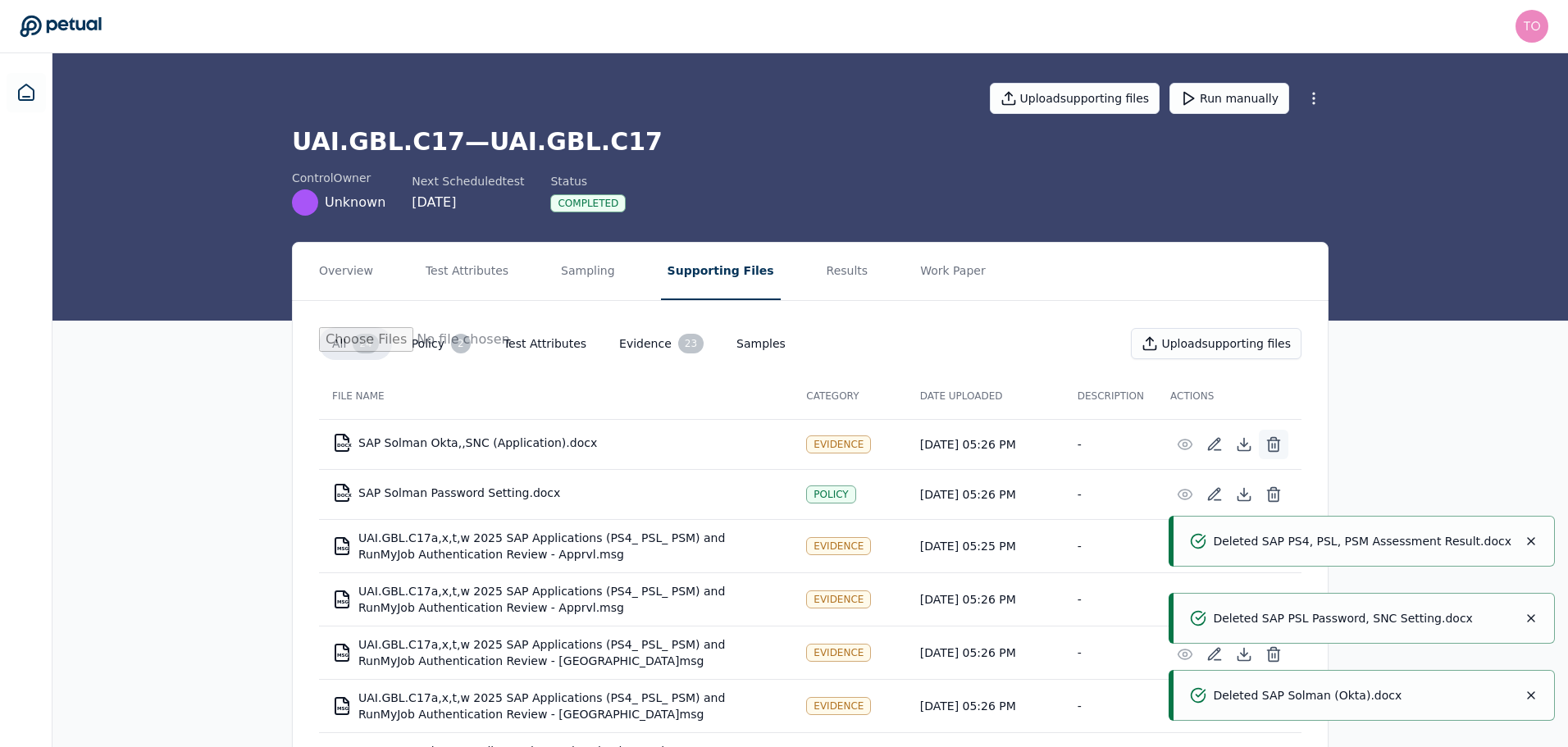
click at [1272, 446] on line at bounding box center [1272, 446] width 0 height 4
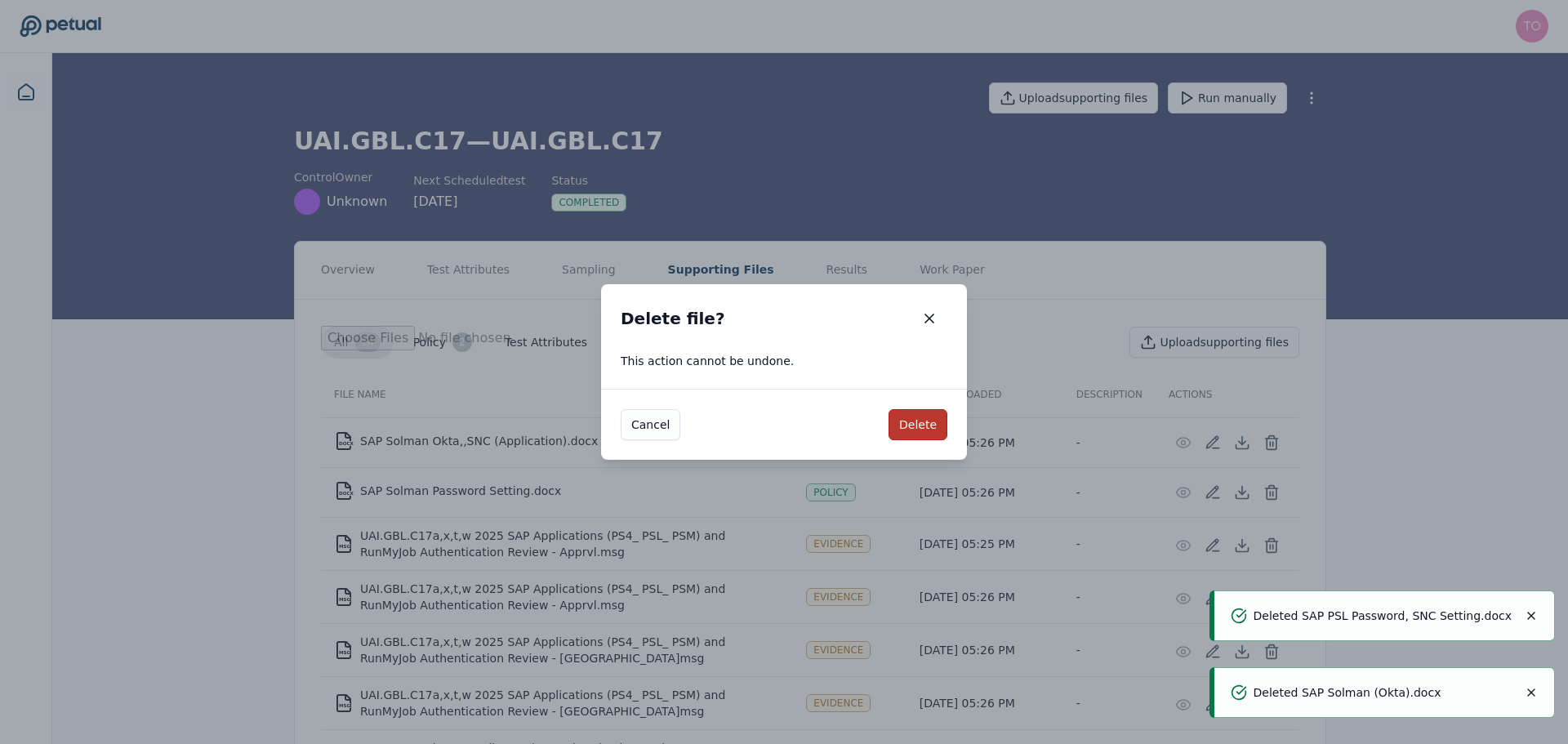
click at [932, 425] on button "Delete" at bounding box center [917, 425] width 58 height 31
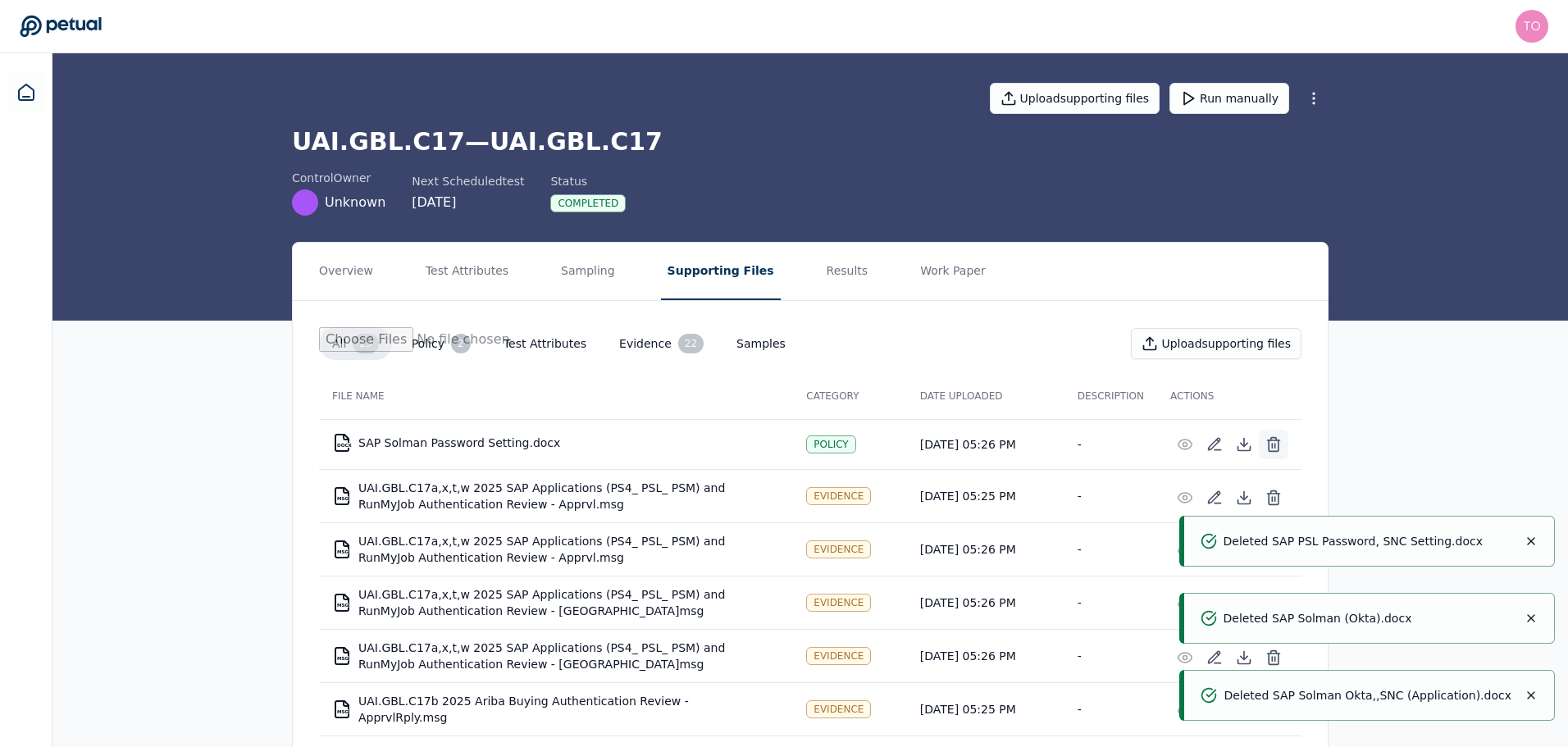
click at [1275, 441] on icon at bounding box center [1273, 441] width 13 height 0
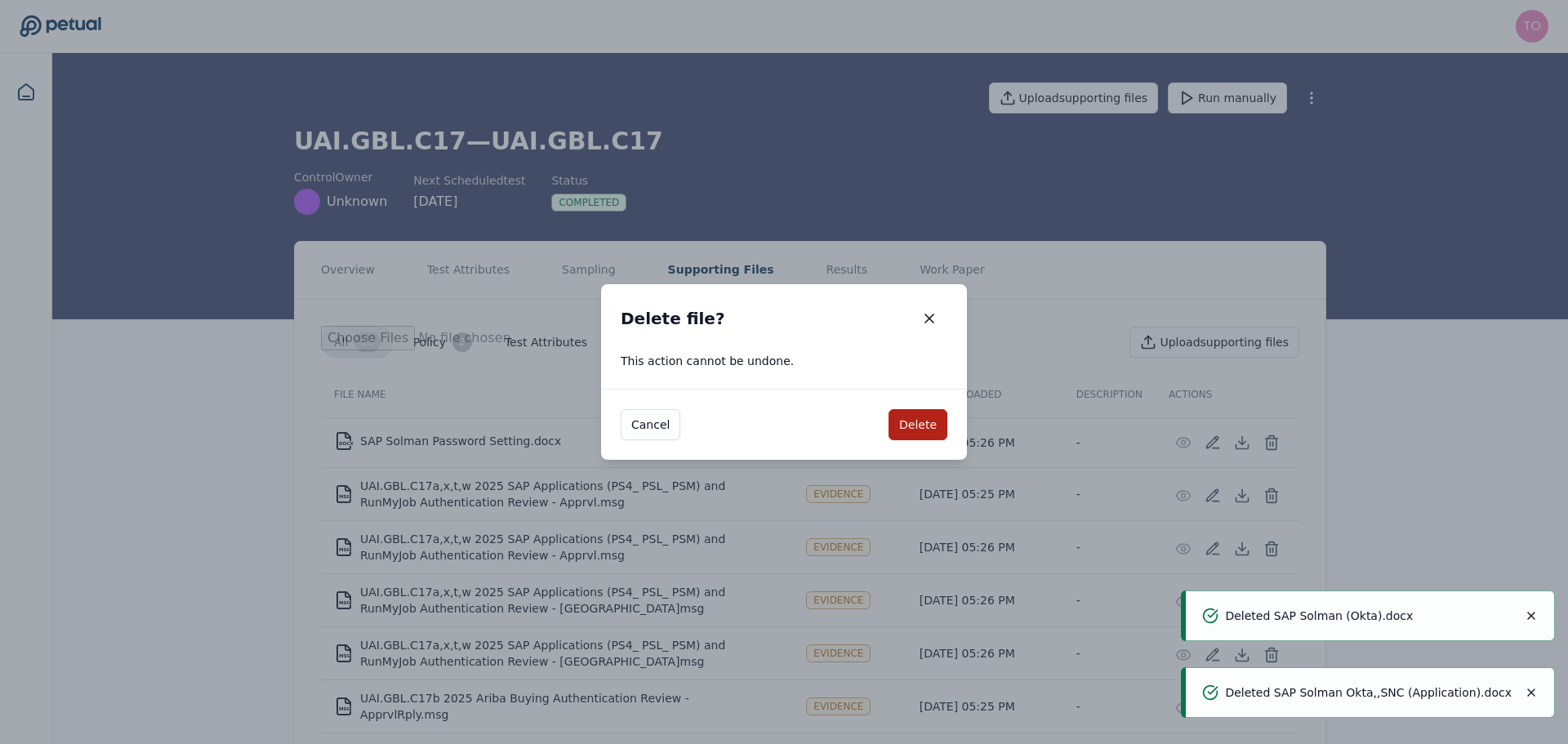
drag, startPoint x: 945, startPoint y: 421, endPoint x: 970, endPoint y: 421, distance: 25.0
click at [945, 420] on button "Delete" at bounding box center [917, 425] width 58 height 31
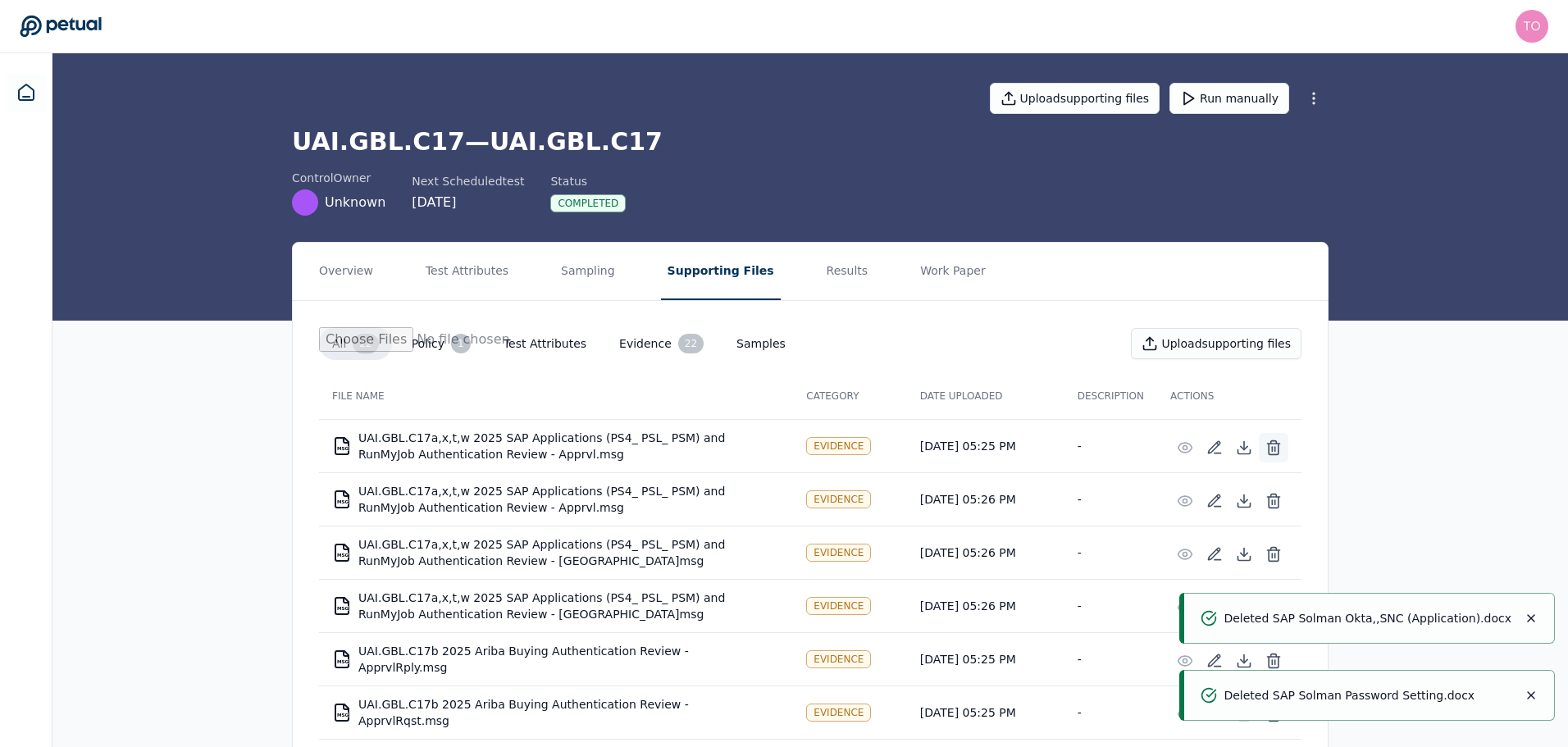
click at [1269, 451] on icon at bounding box center [1273, 449] width 10 height 11
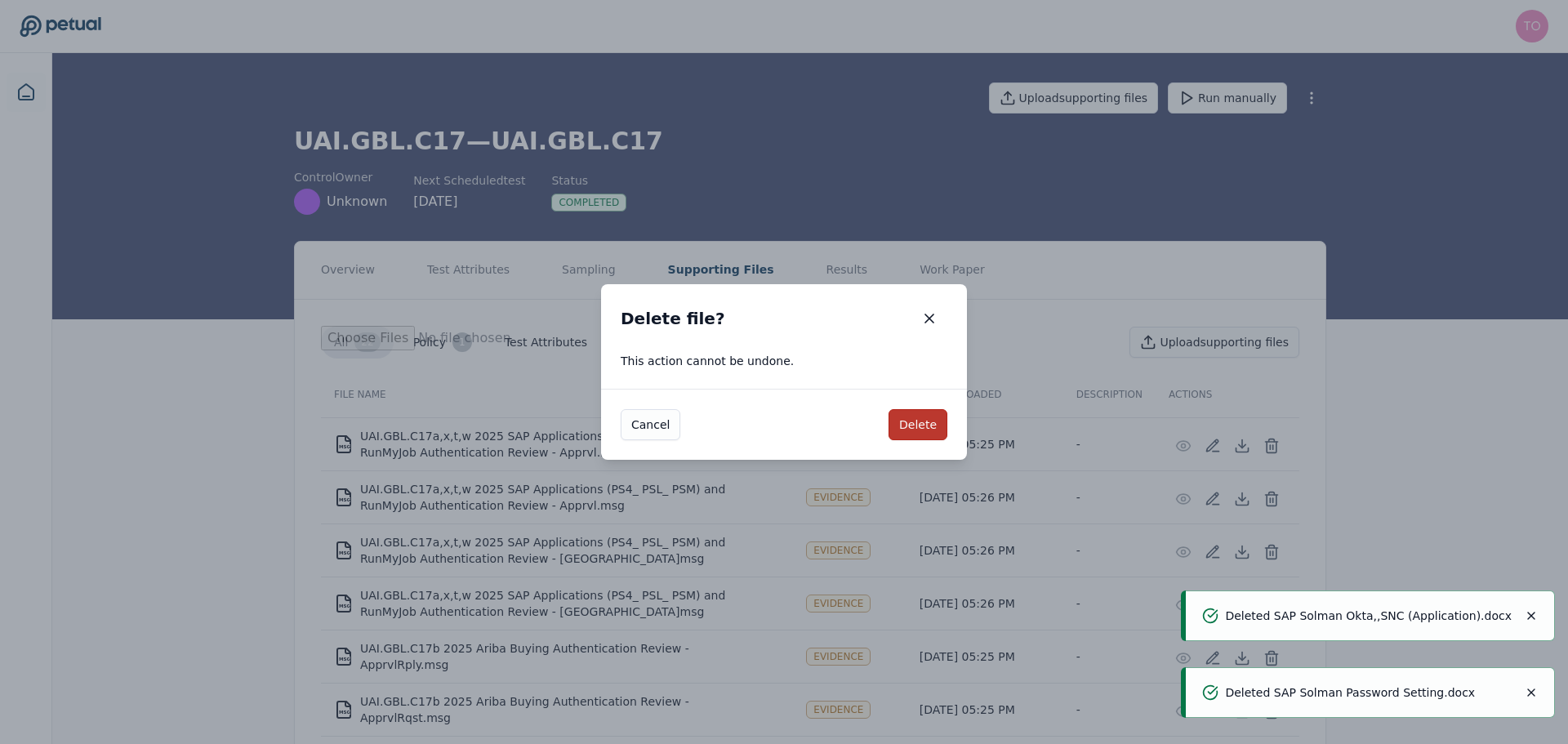
click at [924, 424] on button "Delete" at bounding box center [917, 425] width 58 height 31
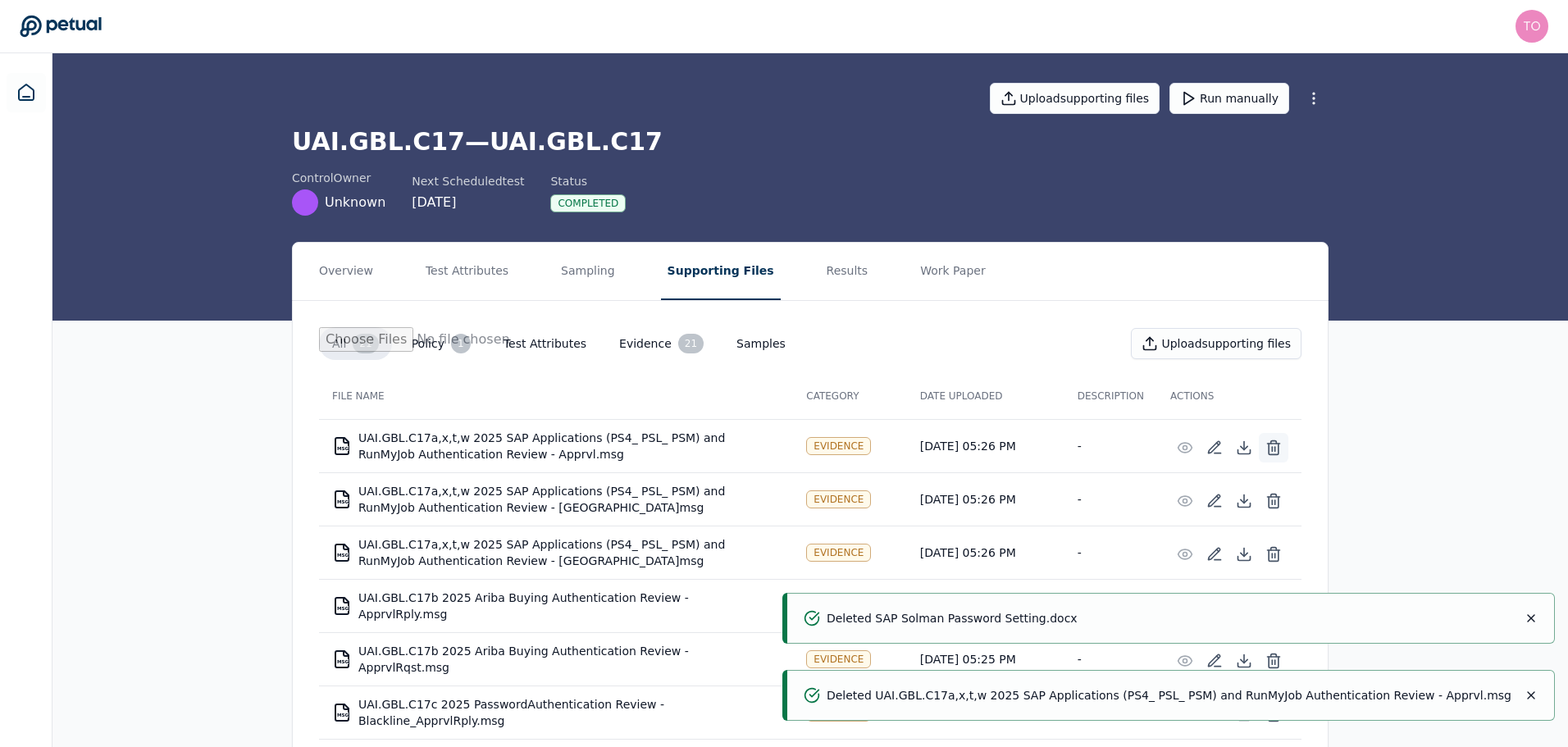
click at [1274, 446] on icon at bounding box center [1273, 448] width 16 height 16
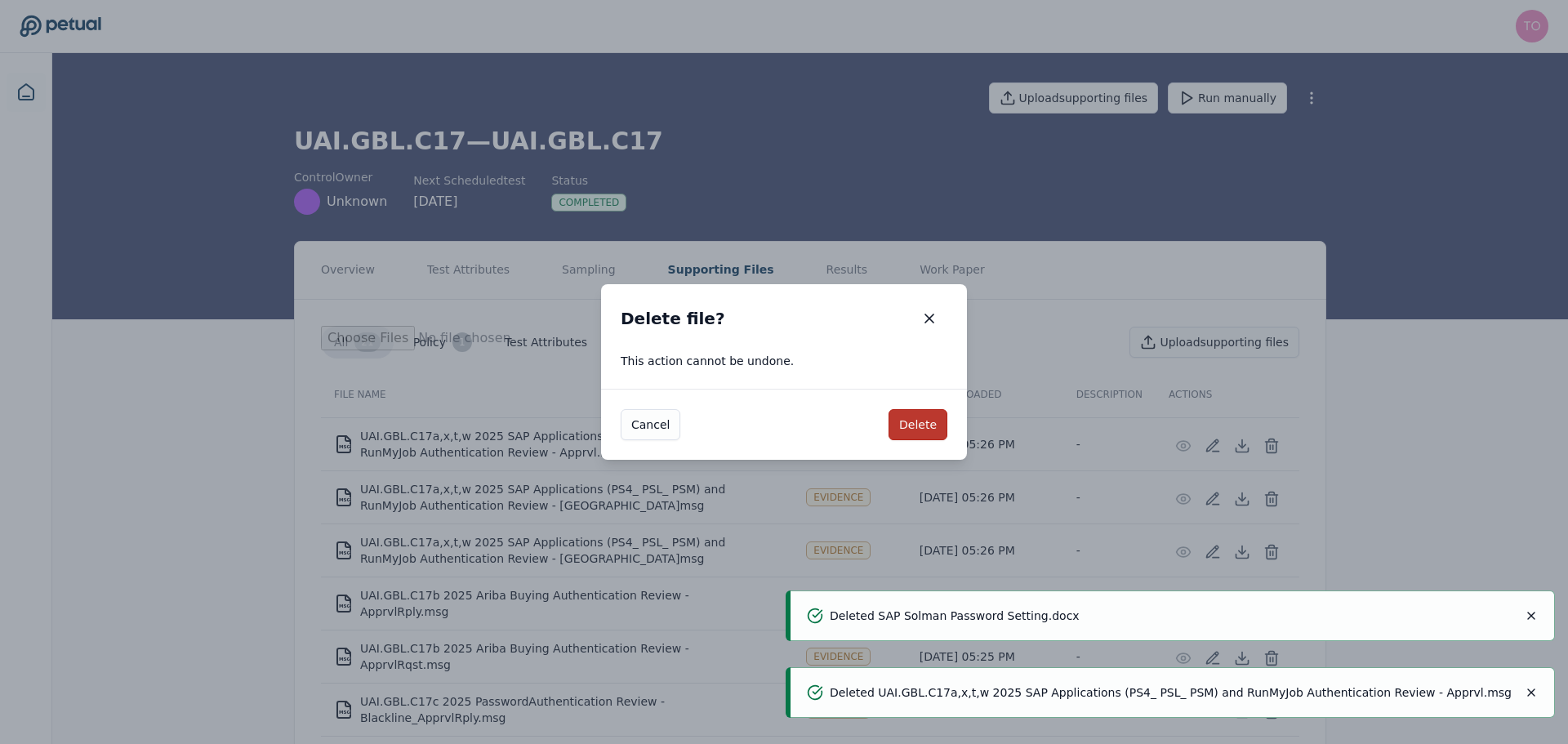
click at [931, 417] on button "Delete" at bounding box center [917, 425] width 58 height 31
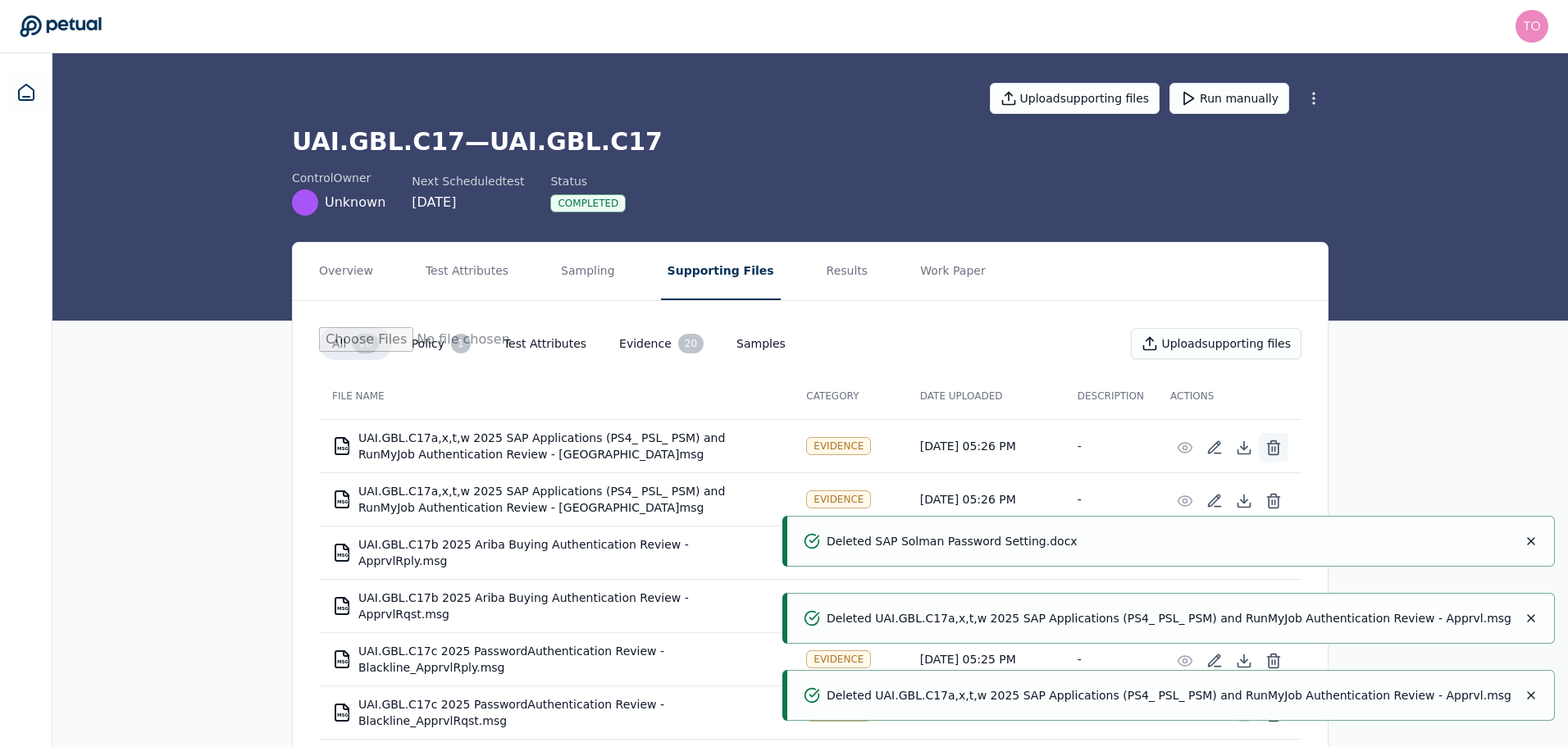
click at [1275, 450] on line at bounding box center [1275, 449] width 0 height 4
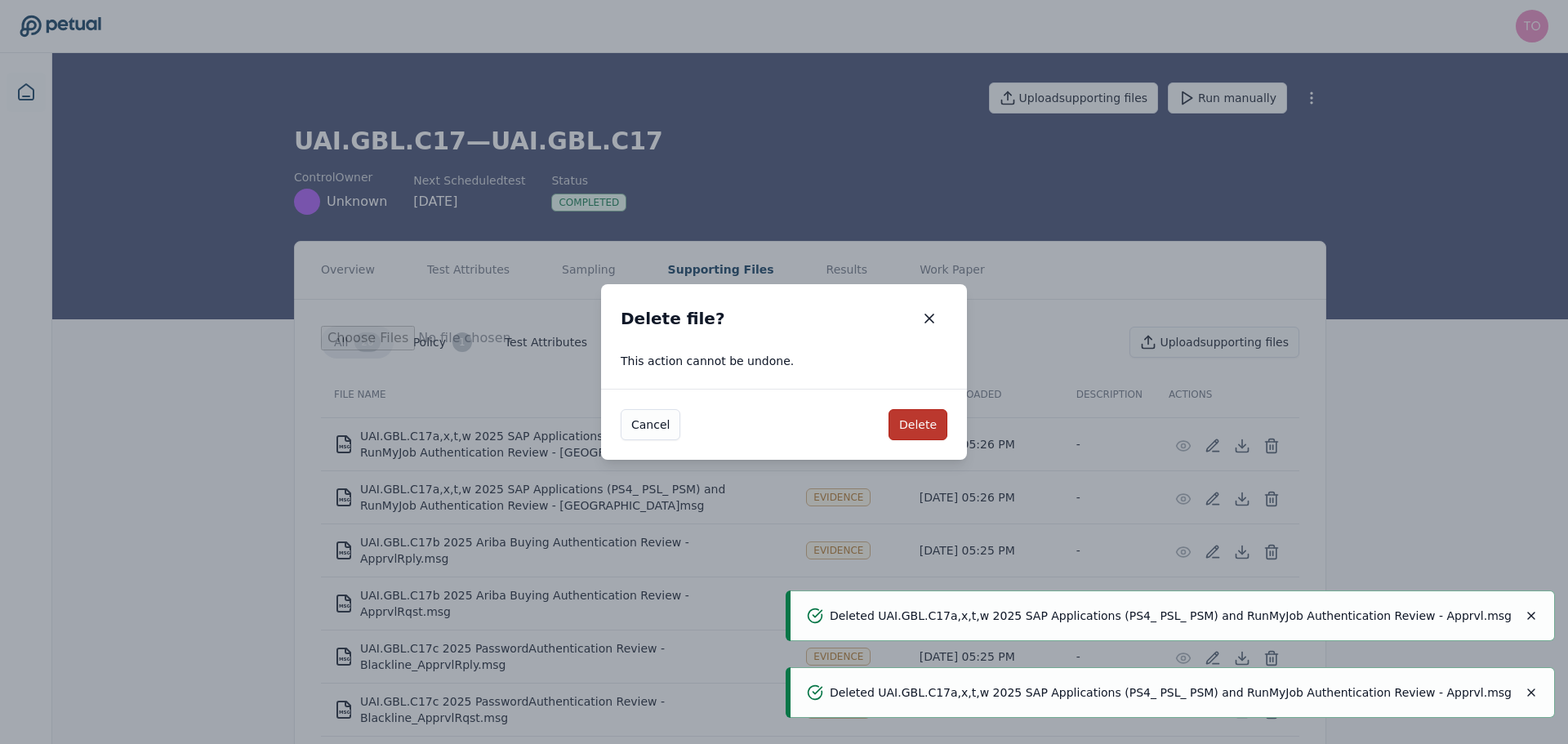
click at [930, 424] on button "Delete" at bounding box center [917, 425] width 58 height 31
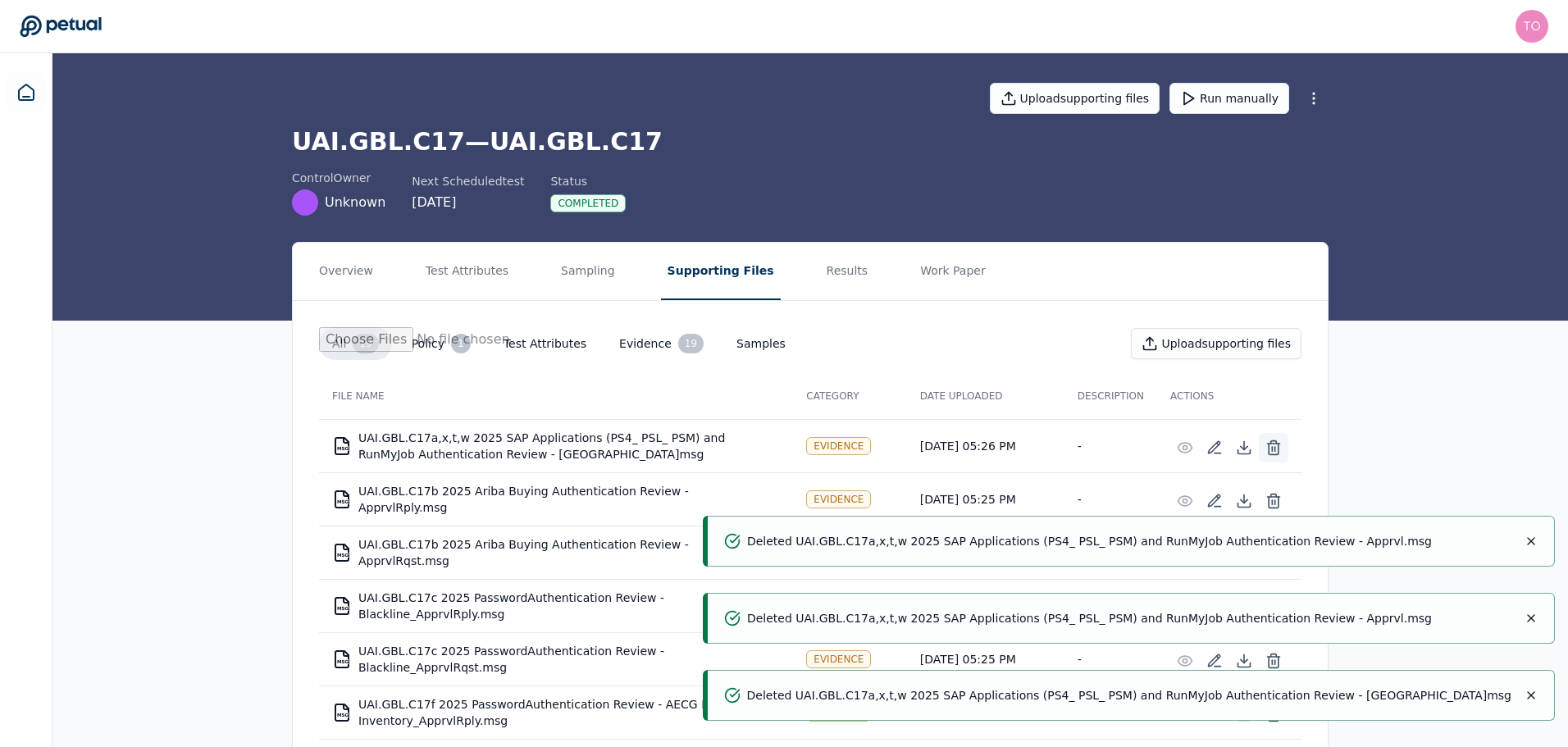
click at [1275, 444] on icon at bounding box center [1273, 444] width 13 height 0
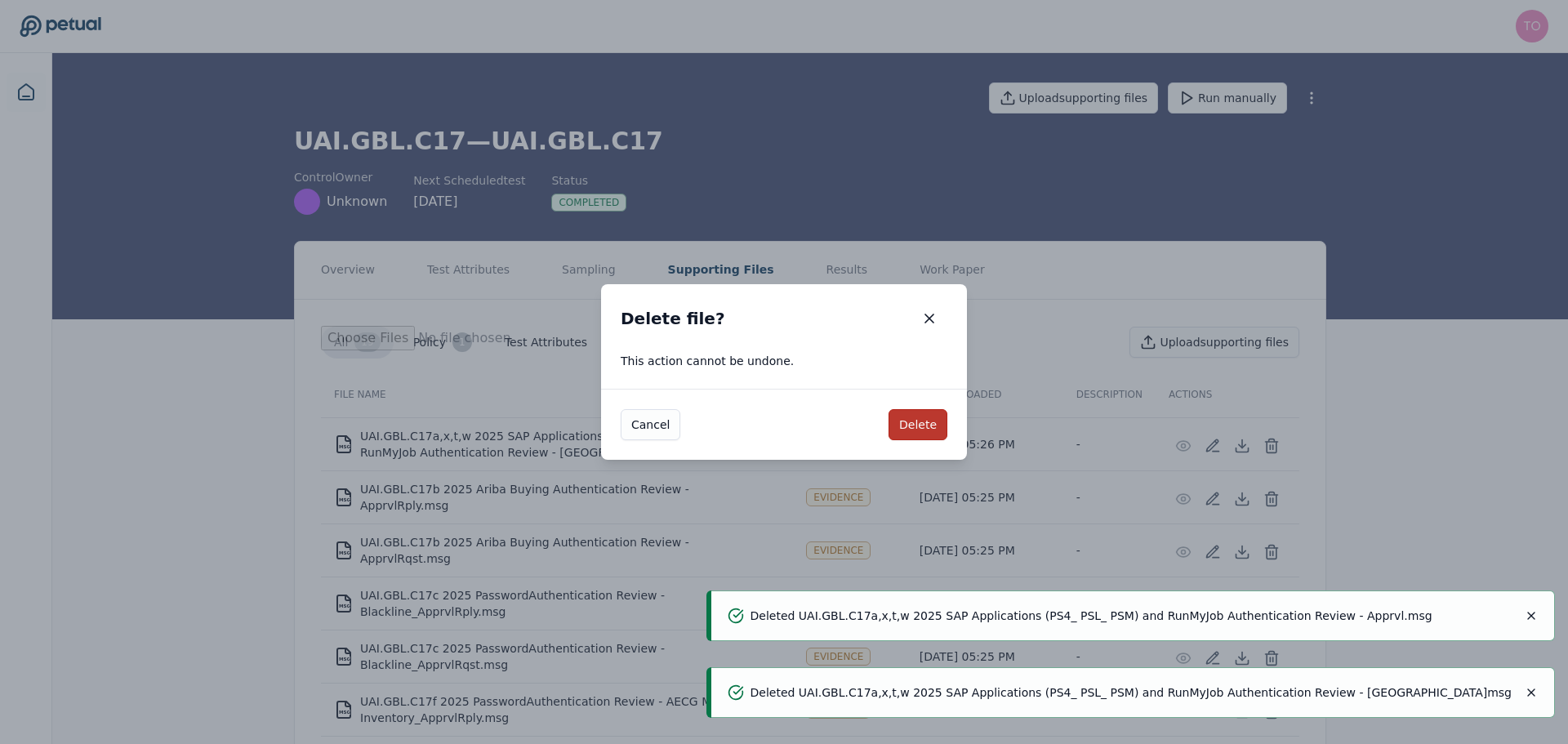
click at [918, 415] on button "Delete" at bounding box center [917, 425] width 58 height 31
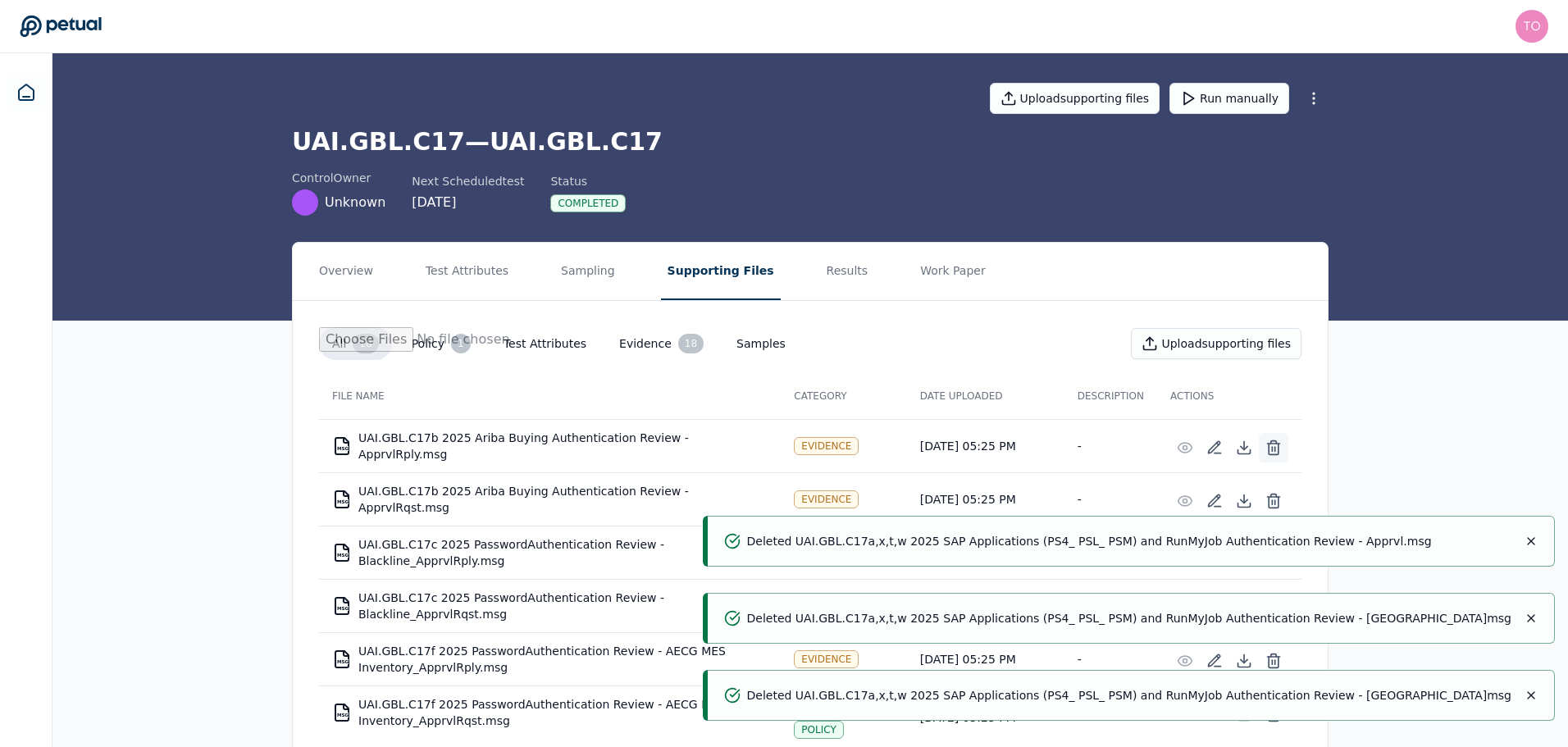
click at [1275, 442] on icon at bounding box center [1273, 448] width 16 height 16
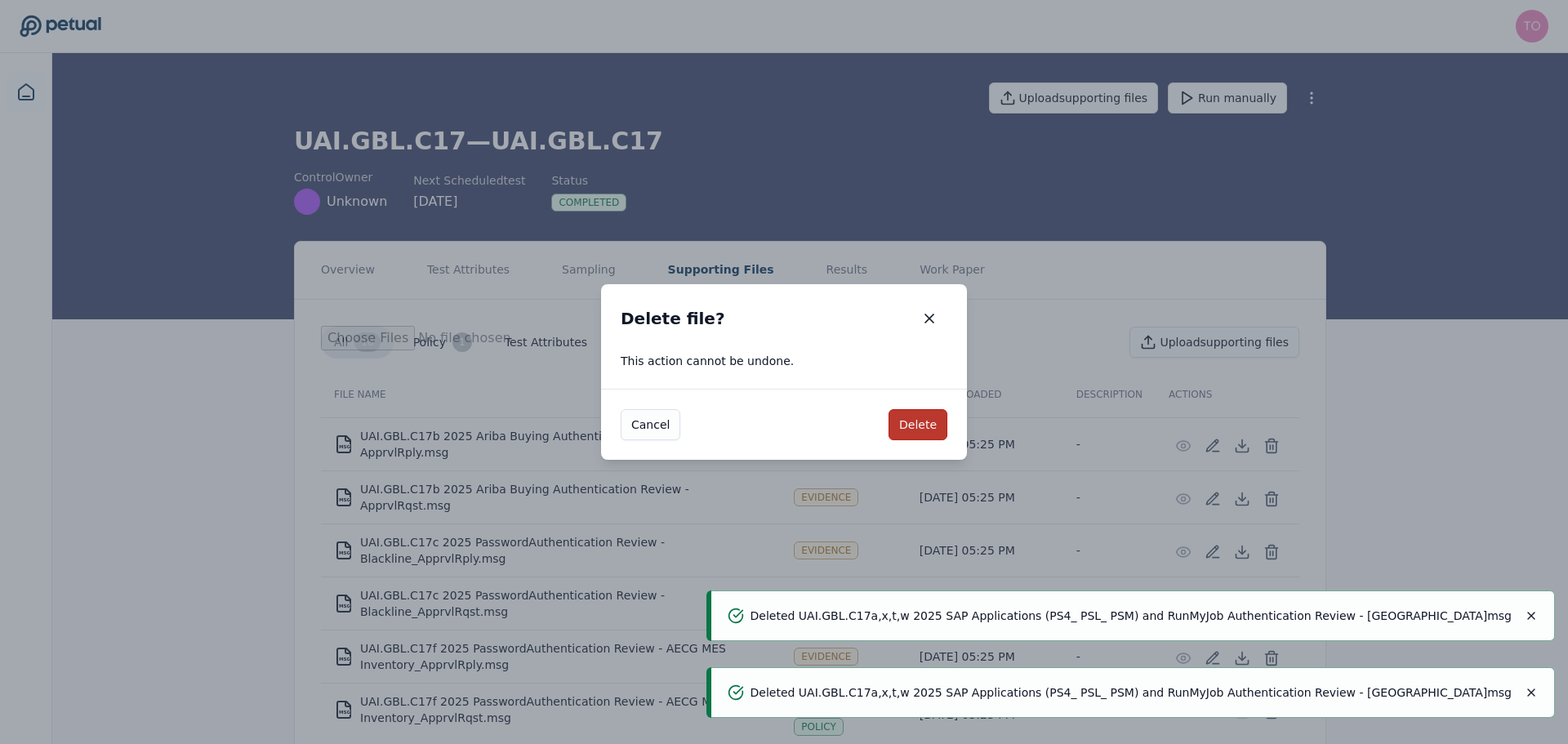
click at [918, 416] on button "Delete" at bounding box center [917, 425] width 58 height 31
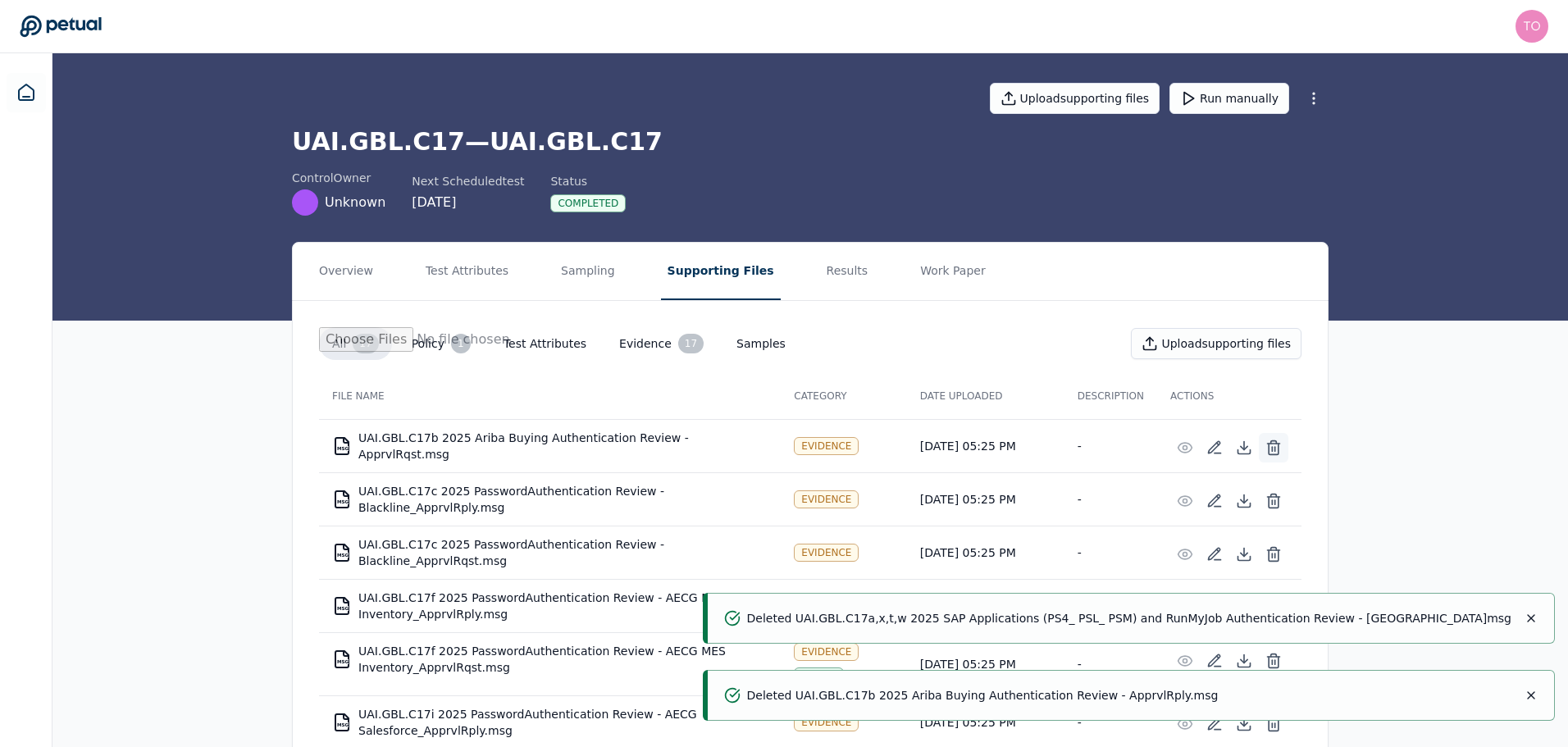
click at [1270, 447] on icon at bounding box center [1273, 449] width 10 height 11
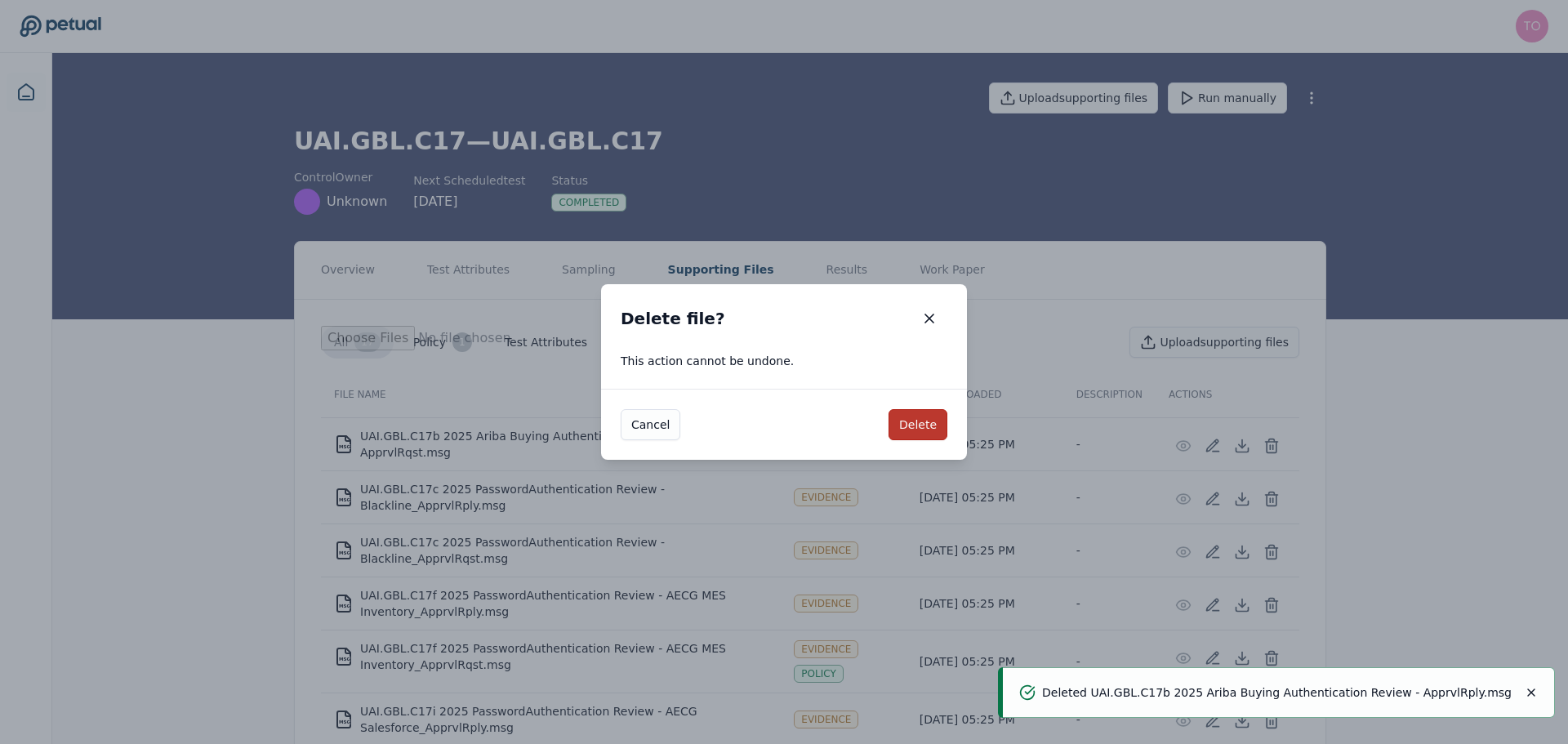
click at [926, 419] on button "Delete" at bounding box center [917, 425] width 58 height 31
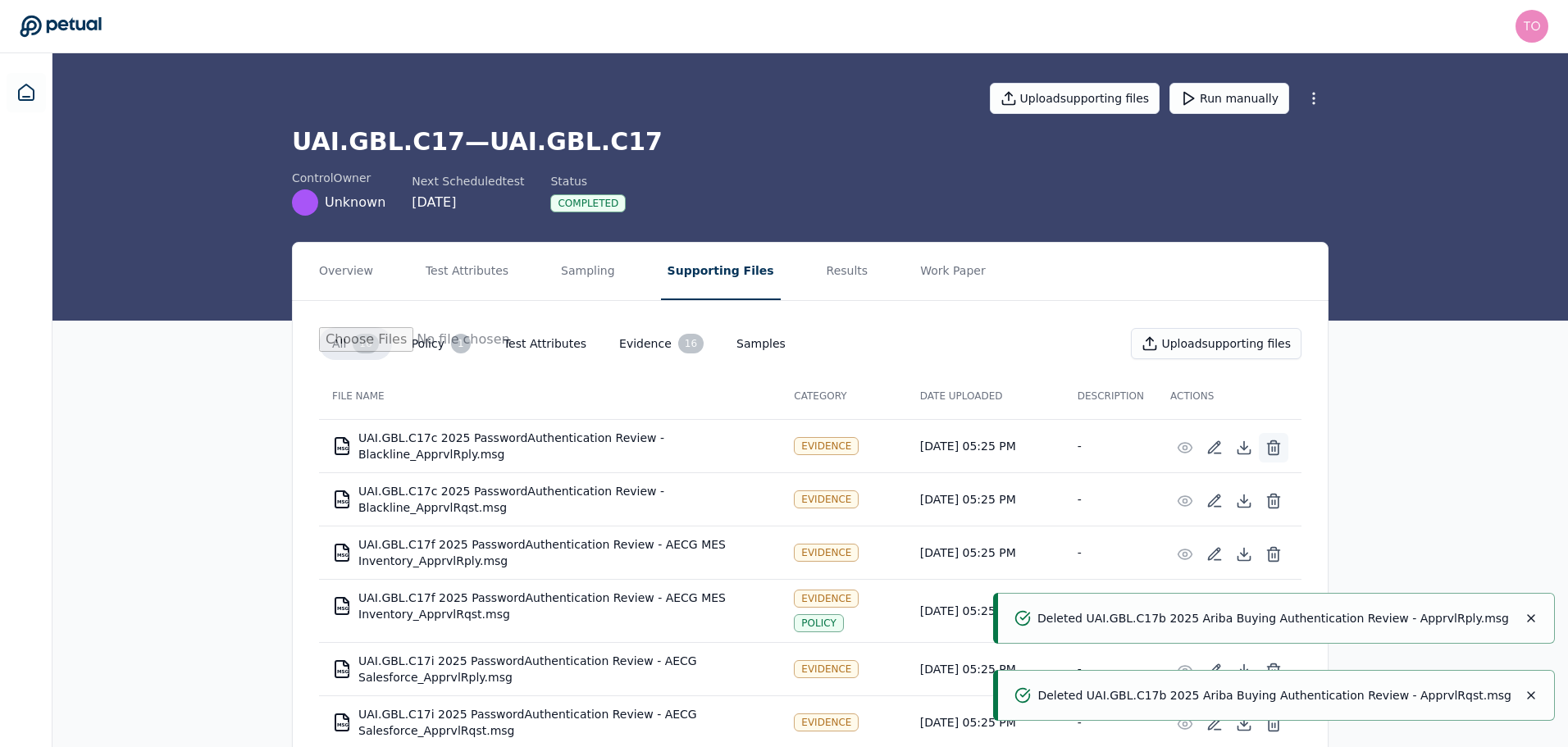
click at [1276, 442] on icon at bounding box center [1273, 448] width 16 height 16
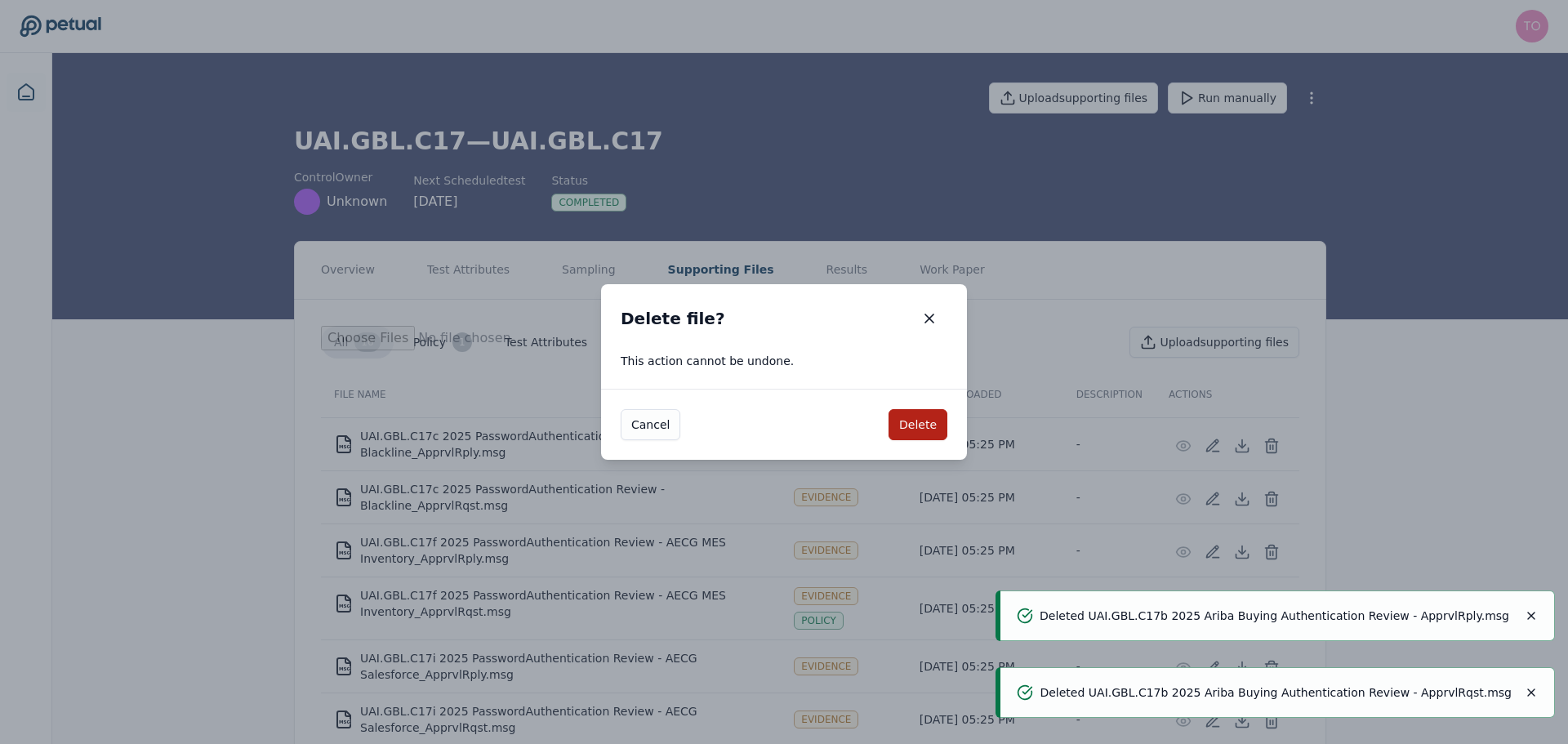
drag, startPoint x: 917, startPoint y: 414, endPoint x: 1006, endPoint y: 426, distance: 89.8
click at [918, 414] on button "Delete" at bounding box center [917, 425] width 58 height 31
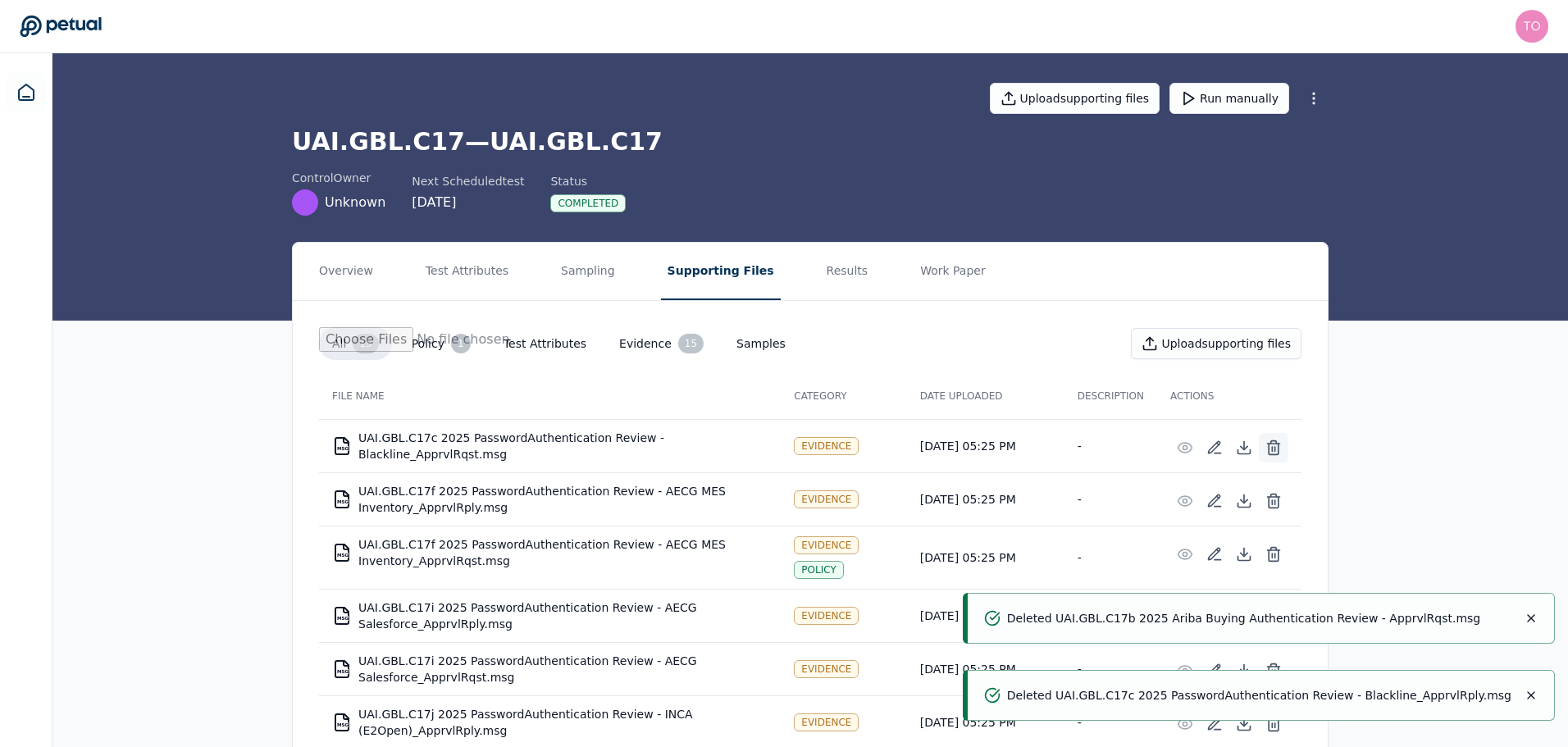
click at [1273, 444] on icon at bounding box center [1273, 448] width 16 height 16
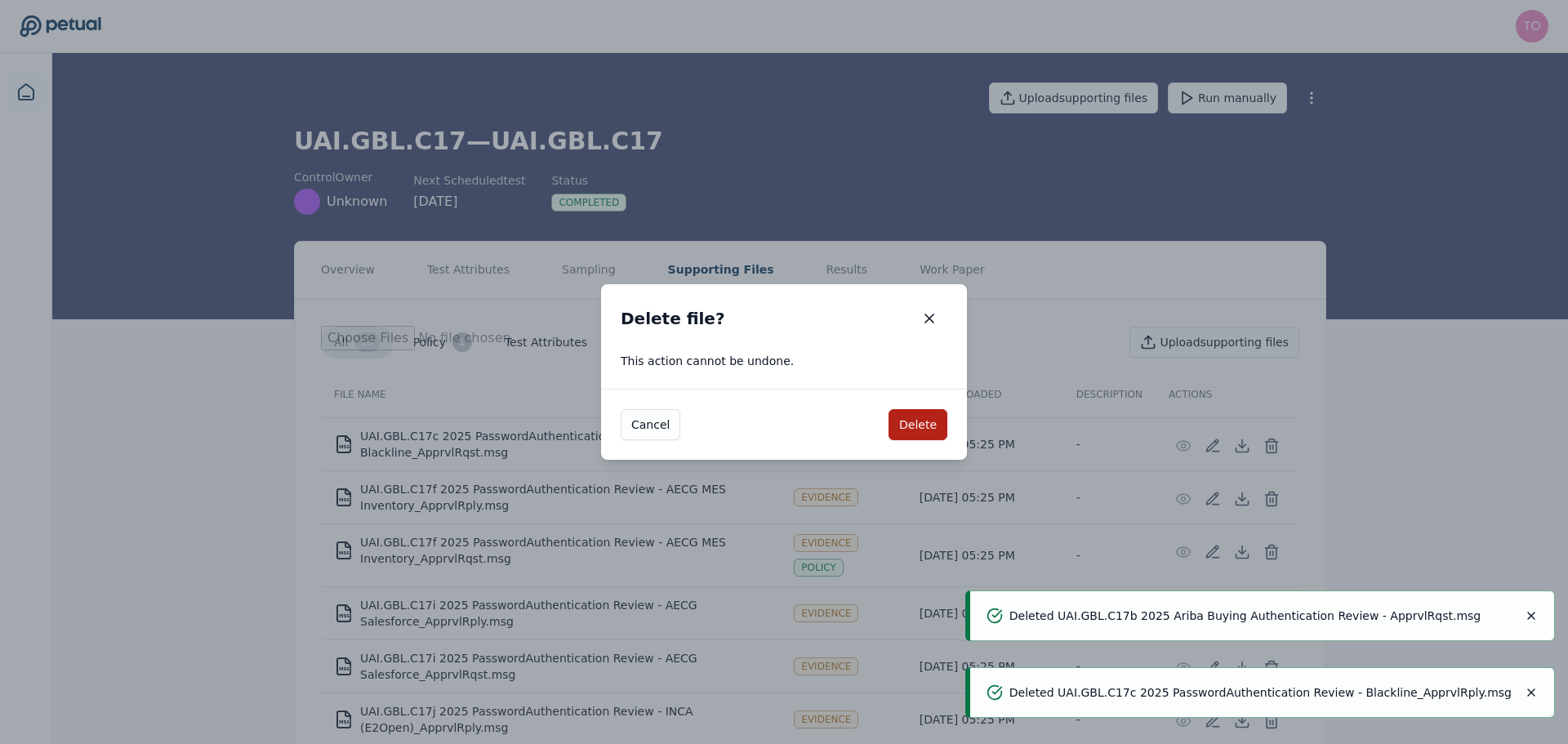
drag, startPoint x: 914, startPoint y: 421, endPoint x: 1131, endPoint y: 443, distance: 218.1
click at [915, 421] on button "Delete" at bounding box center [917, 425] width 58 height 31
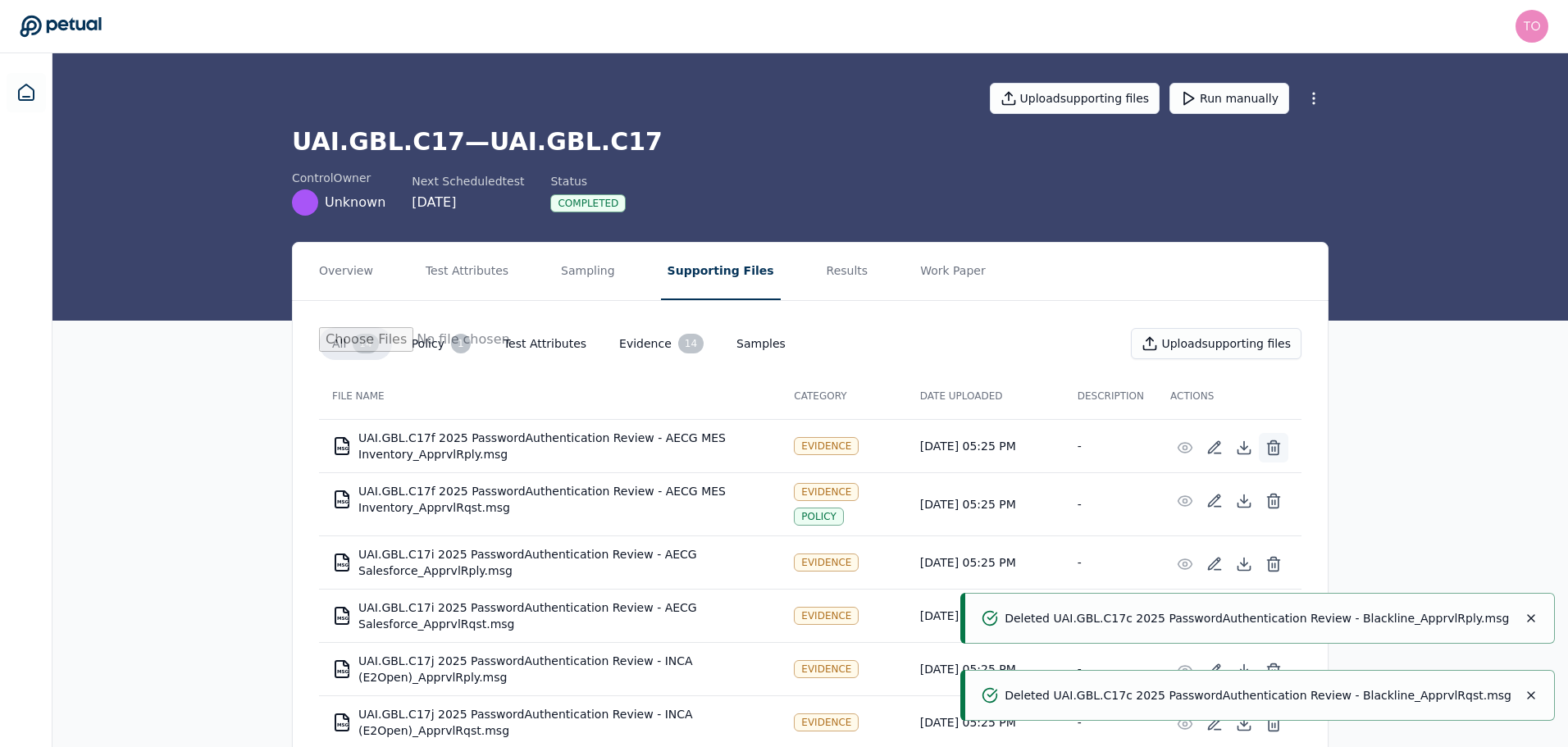
click at [1271, 451] on icon at bounding box center [1273, 448] width 16 height 16
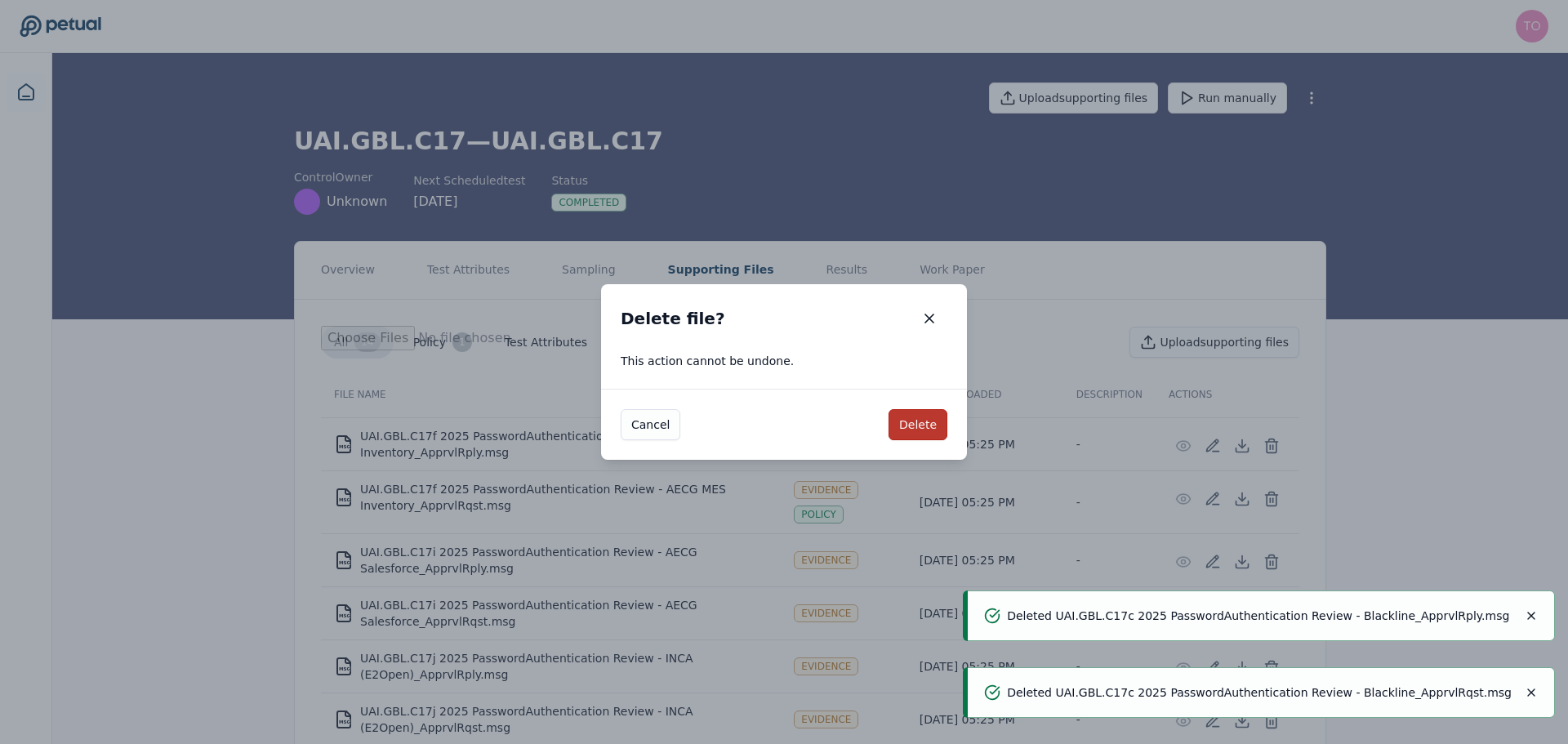
click at [902, 419] on button "Delete" at bounding box center [917, 425] width 58 height 31
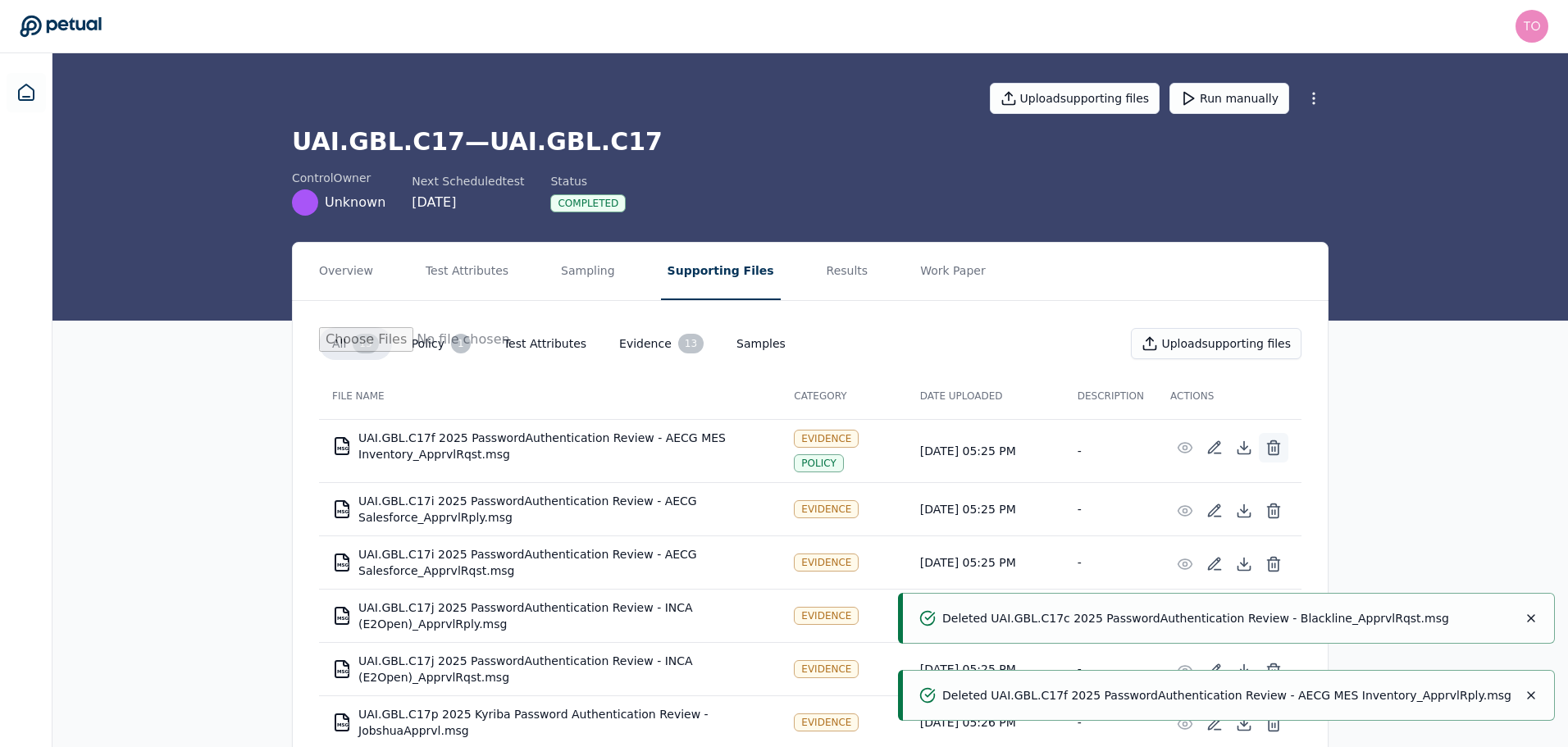
click at [1280, 444] on icon at bounding box center [1273, 444] width 13 height 0
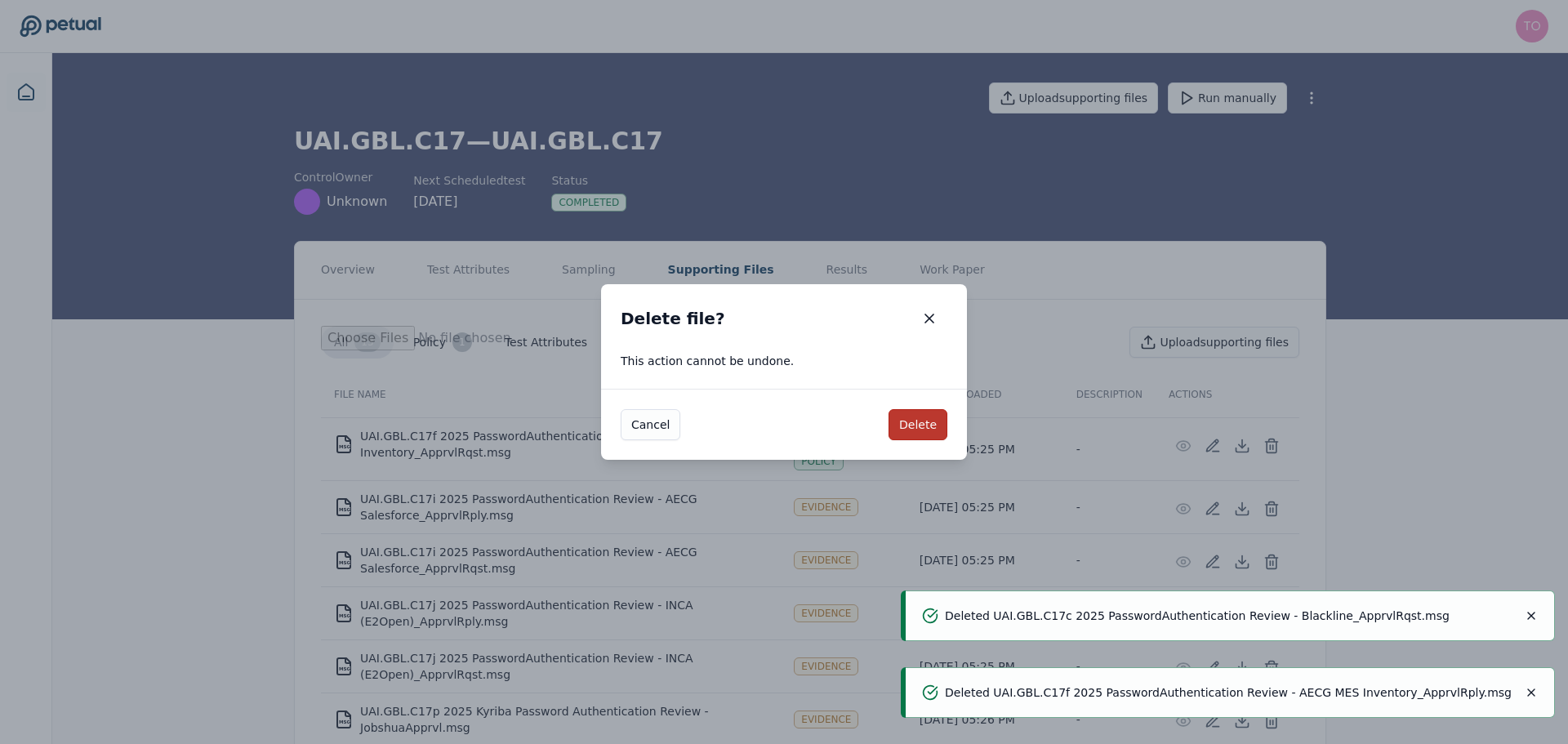
click at [933, 420] on button "Delete" at bounding box center [917, 425] width 58 height 31
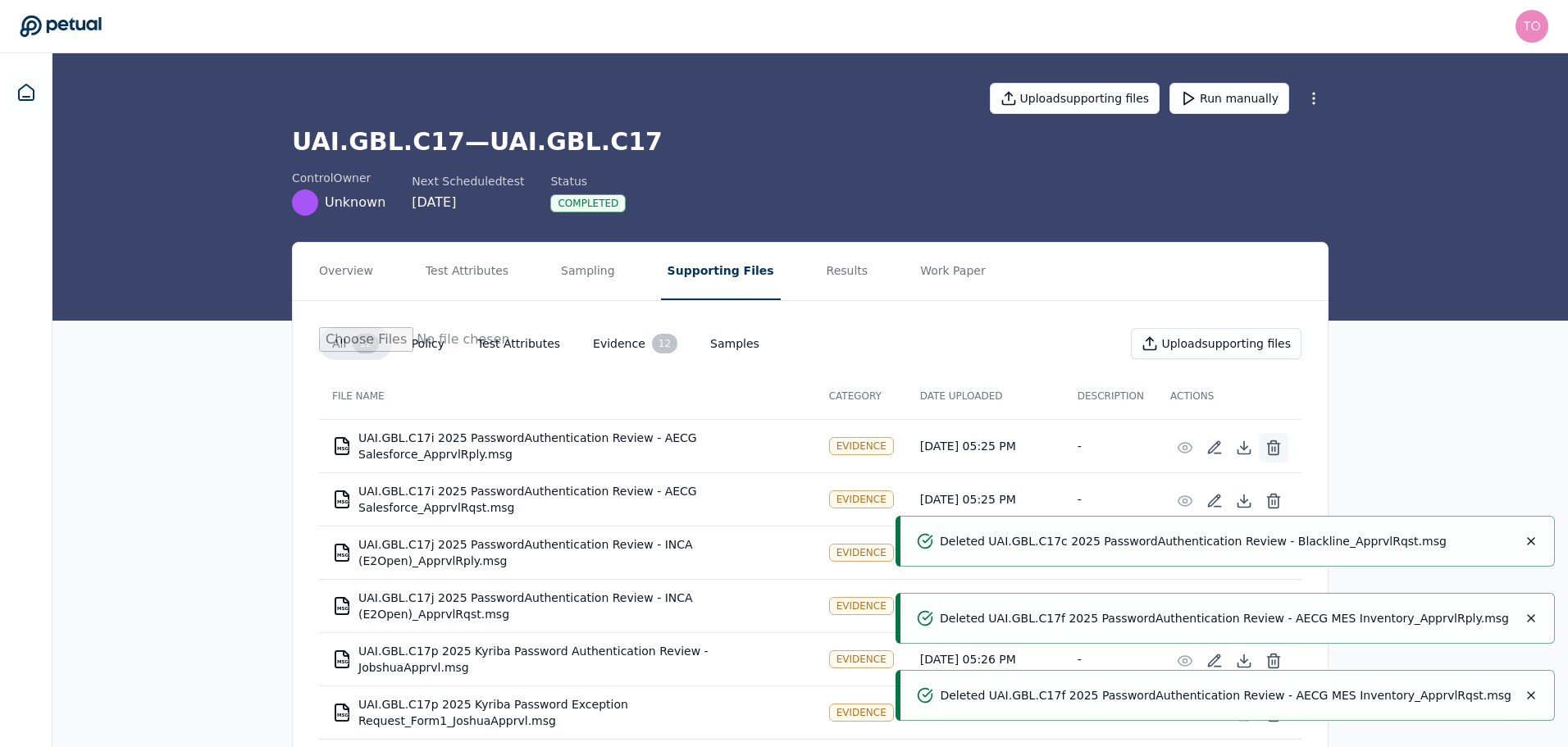
click at [1269, 445] on icon at bounding box center [1273, 449] width 10 height 11
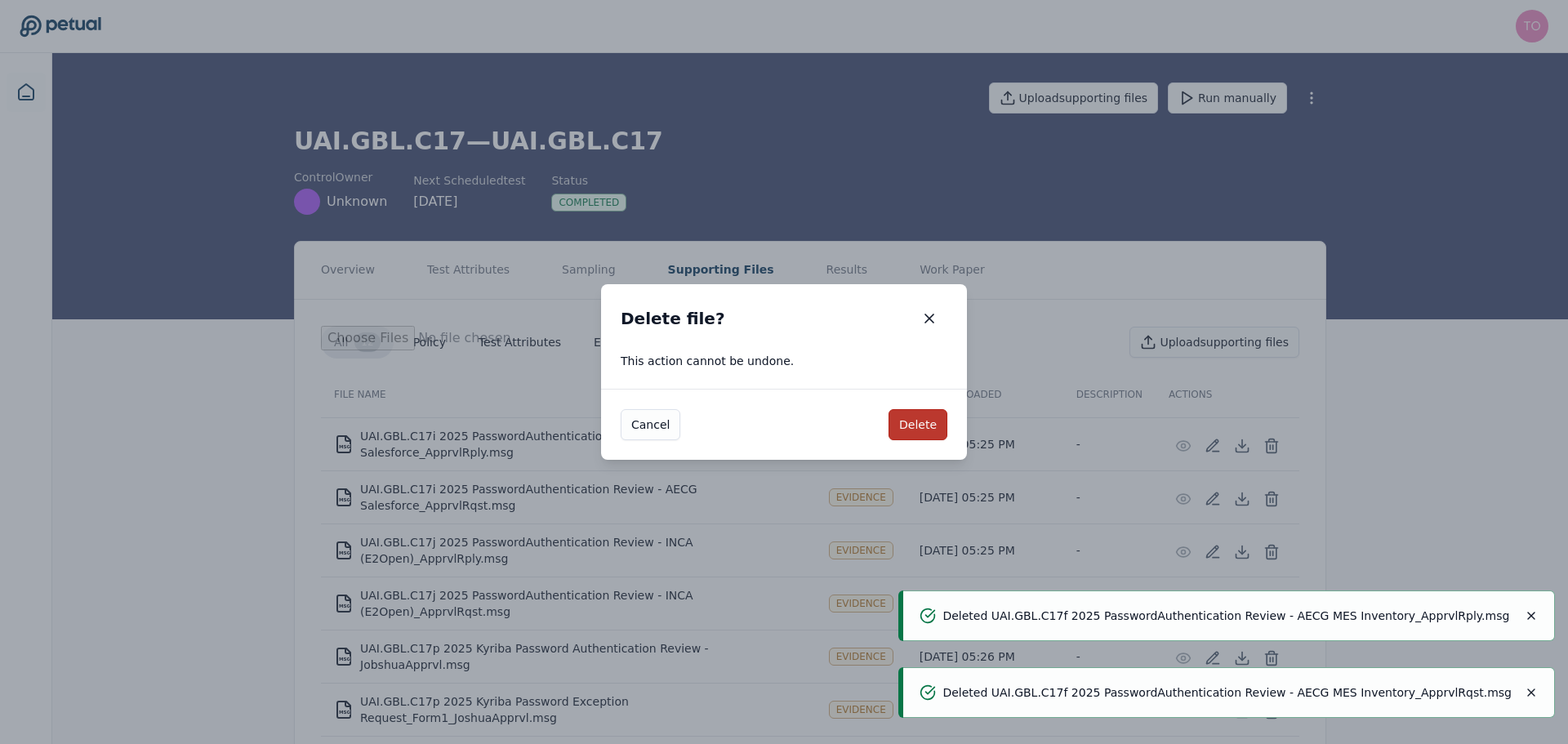
click at [918, 422] on button "Delete" at bounding box center [917, 425] width 58 height 31
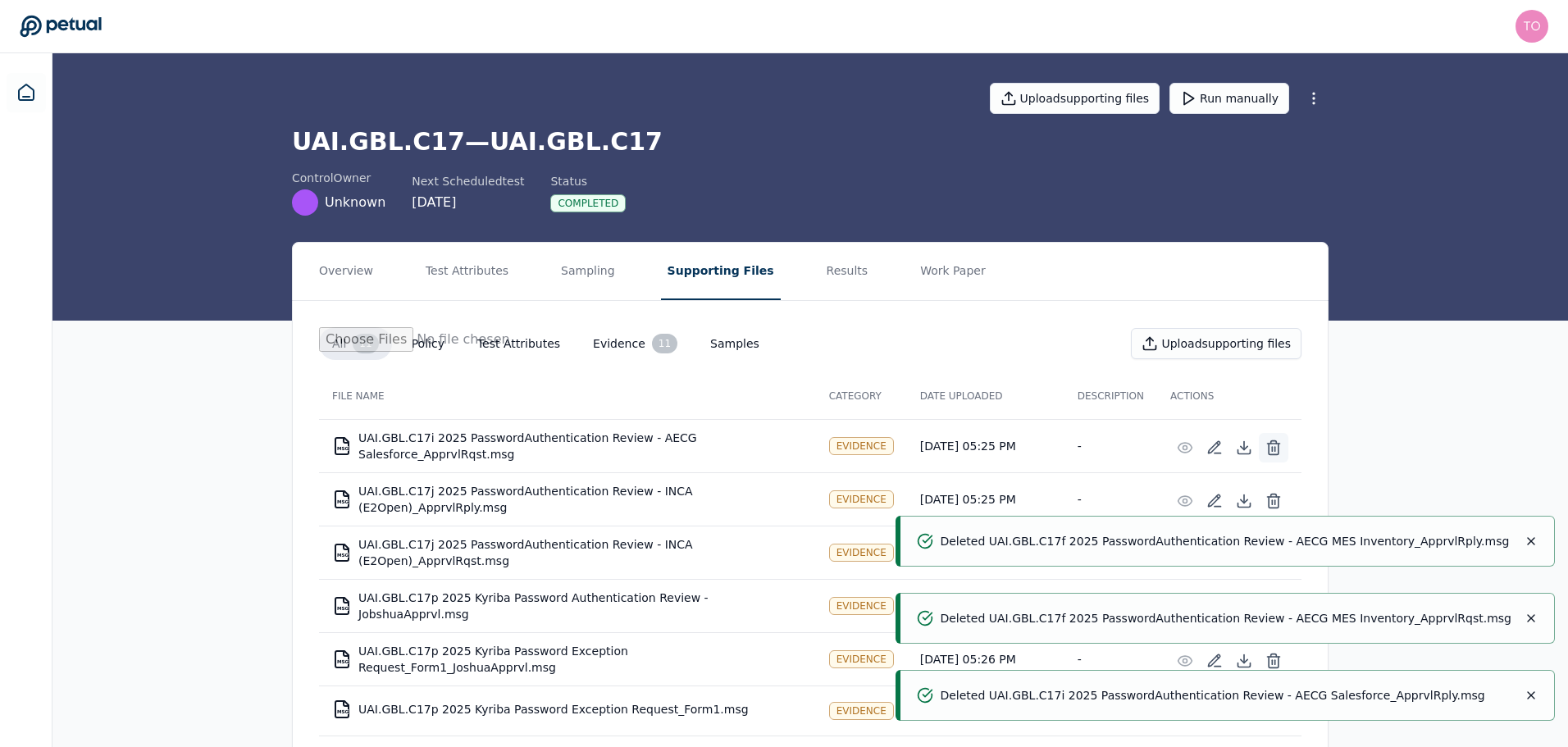
click at [1273, 446] on icon at bounding box center [1273, 448] width 16 height 16
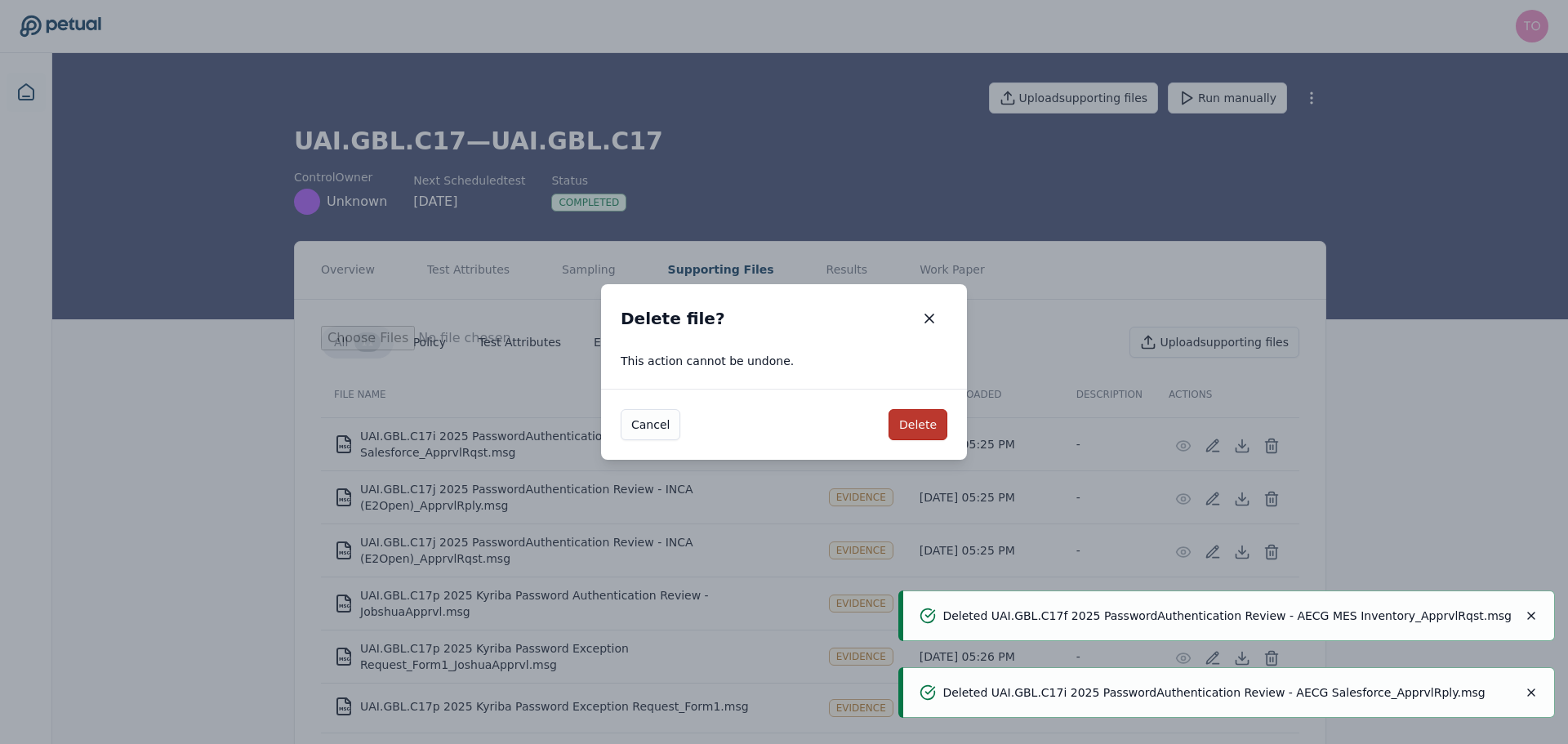
click at [924, 423] on button "Delete" at bounding box center [917, 425] width 58 height 31
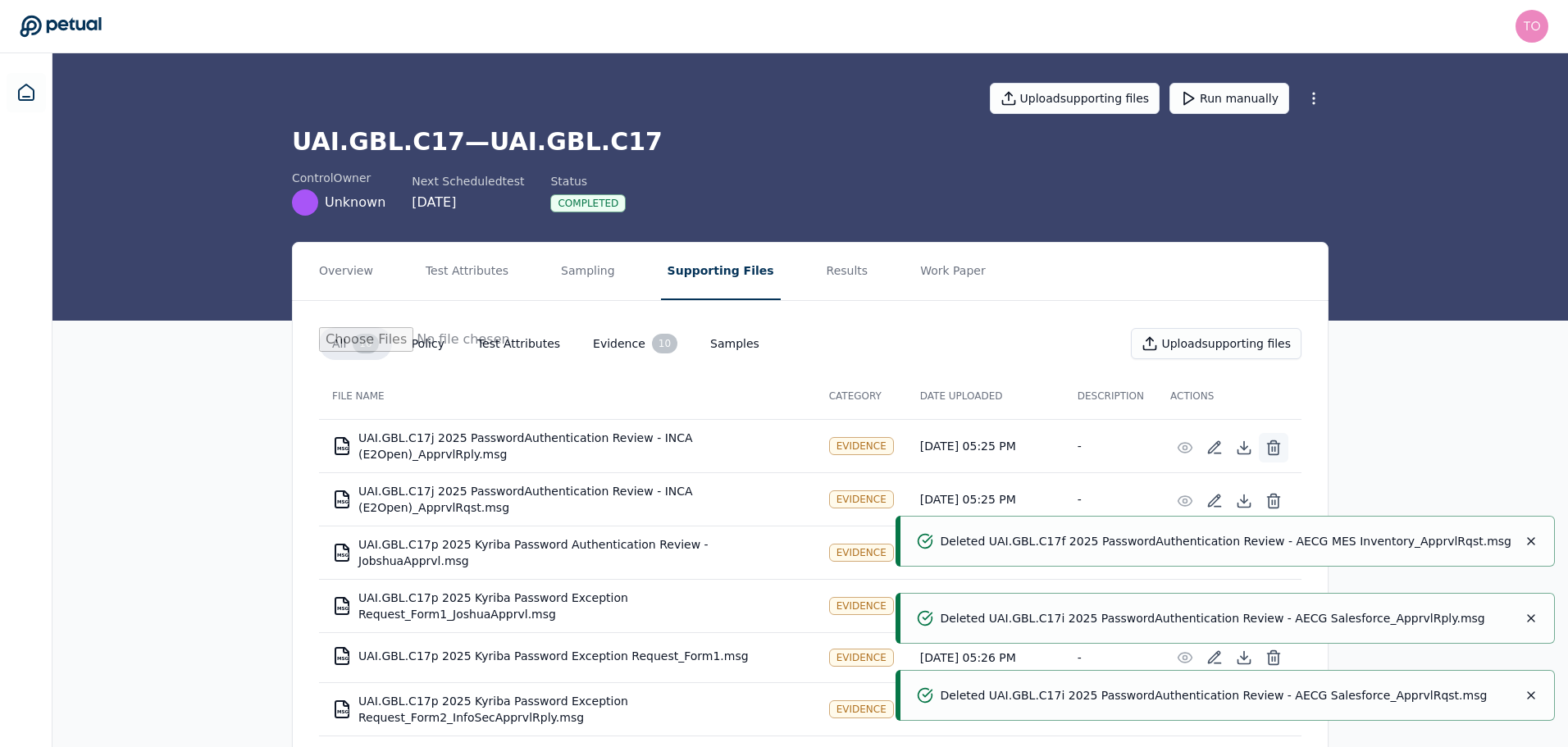
click at [1275, 447] on line at bounding box center [1275, 449] width 0 height 4
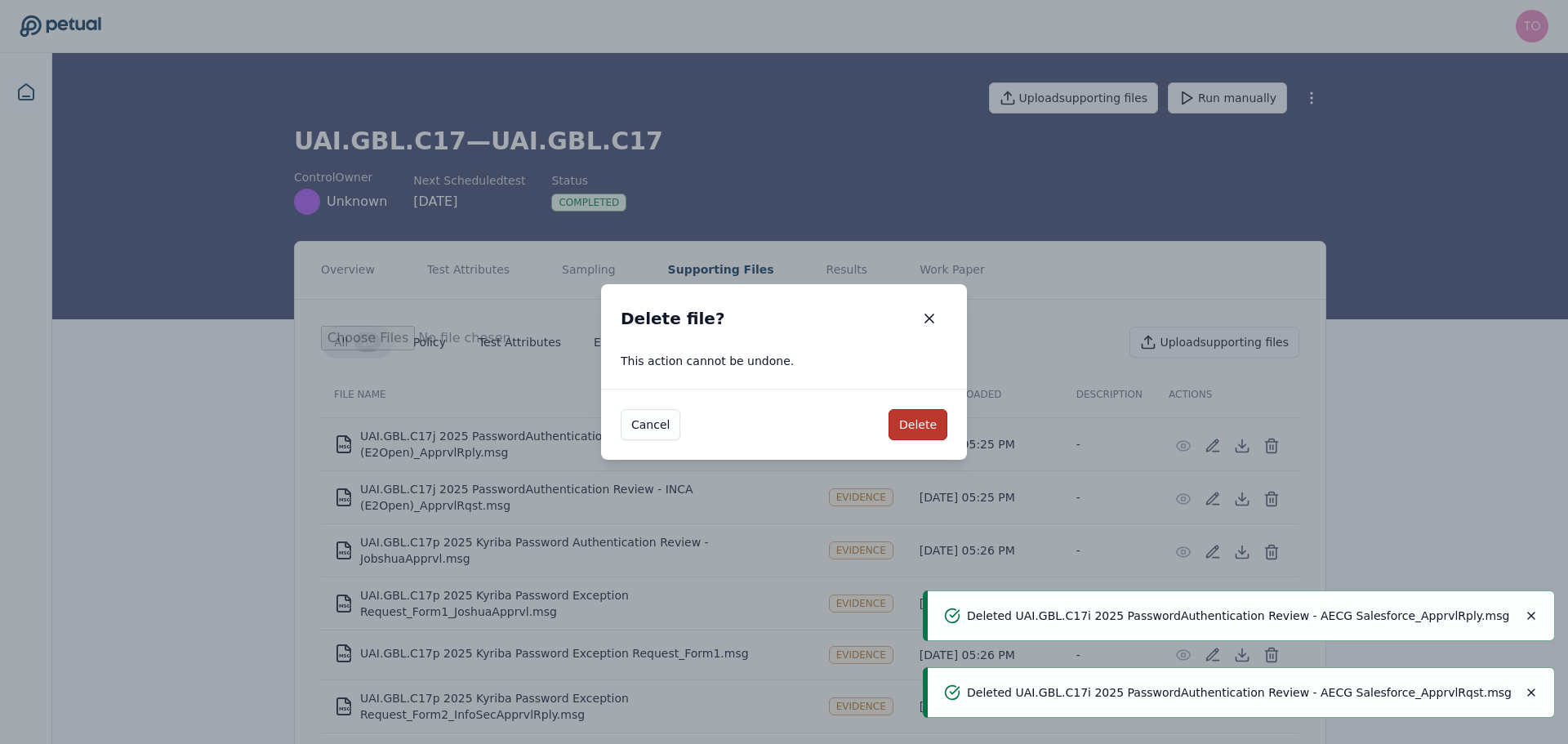
click at [943, 429] on button "Delete" at bounding box center [917, 425] width 58 height 31
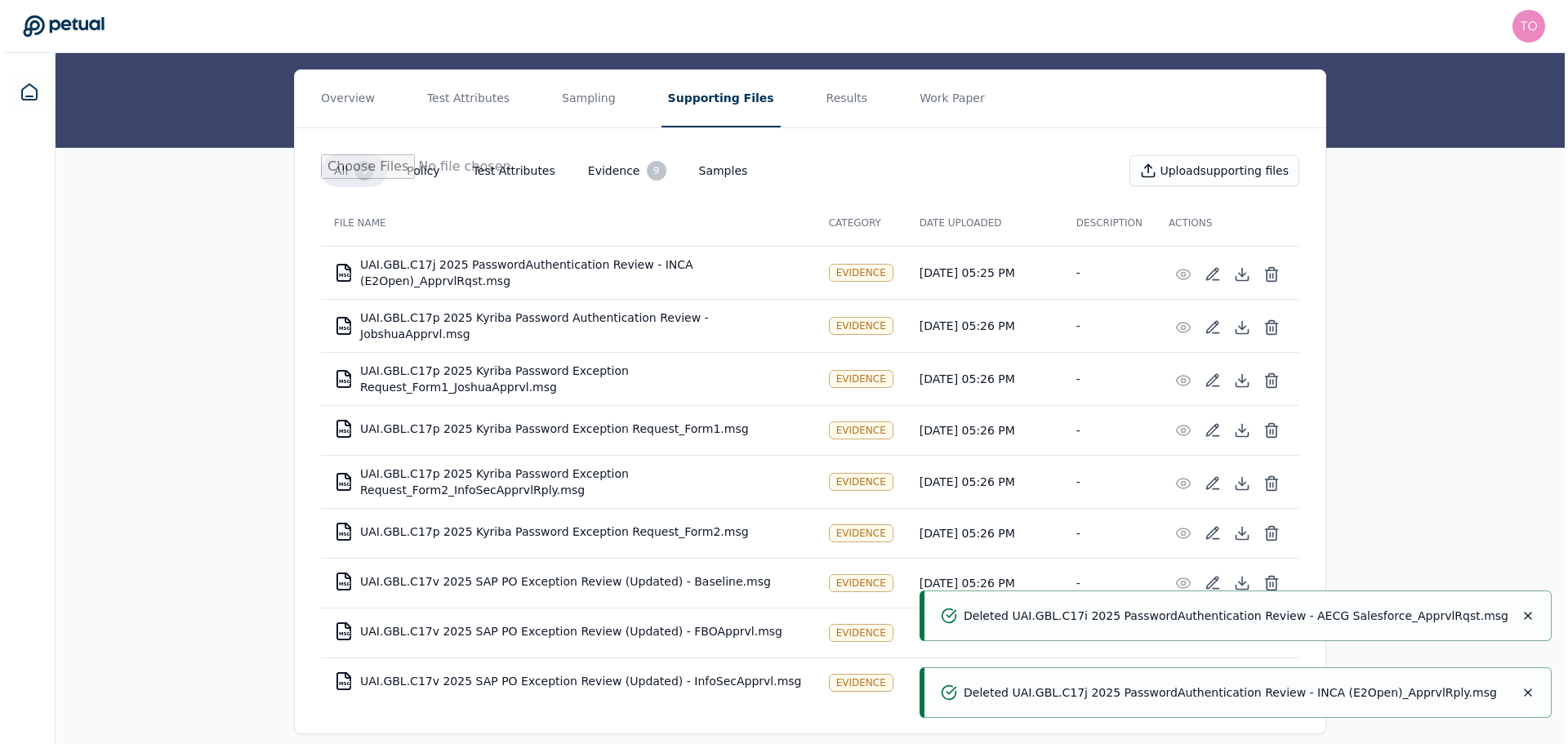
scroll to position [174, 0]
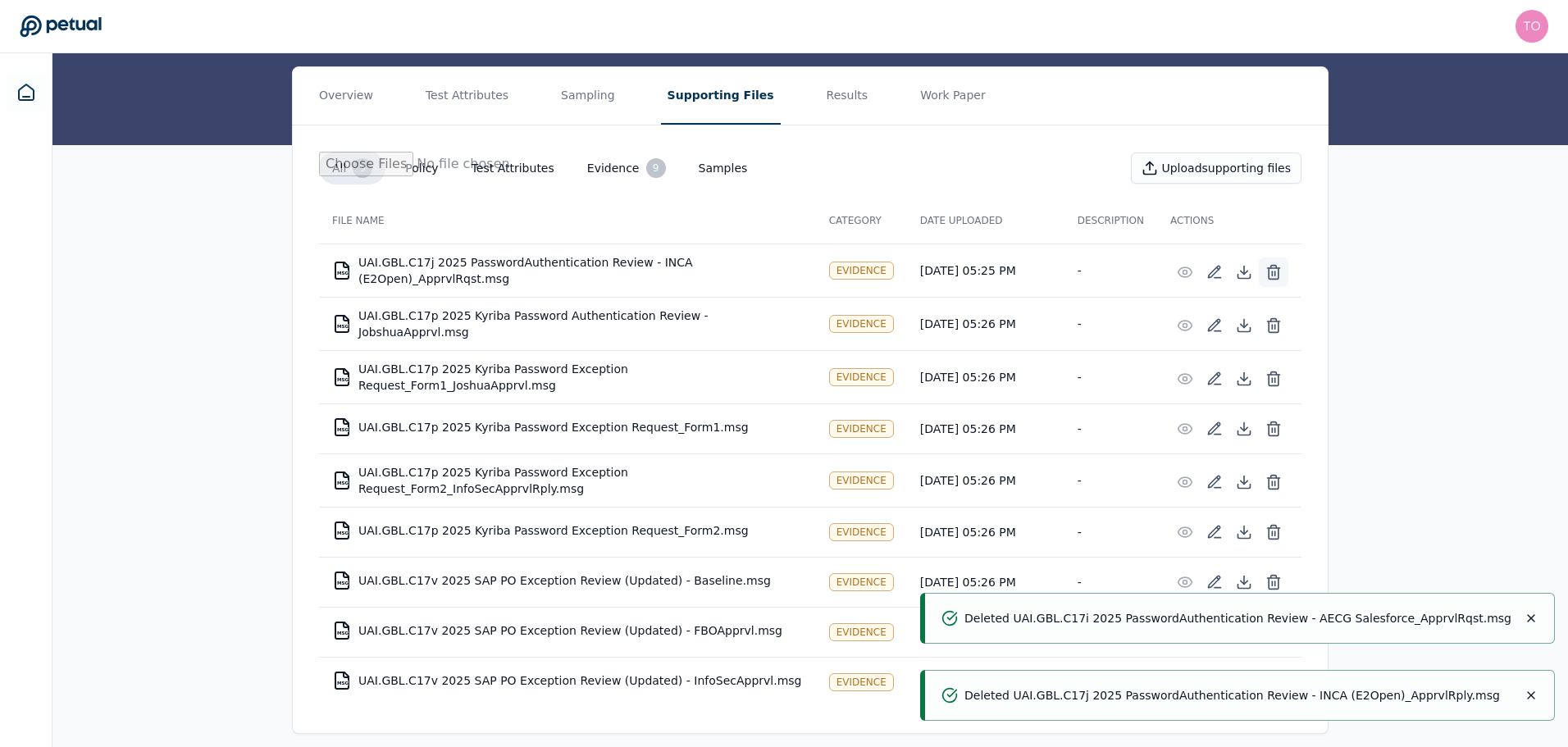
click at [1273, 269] on icon at bounding box center [1273, 271] width 16 height 16
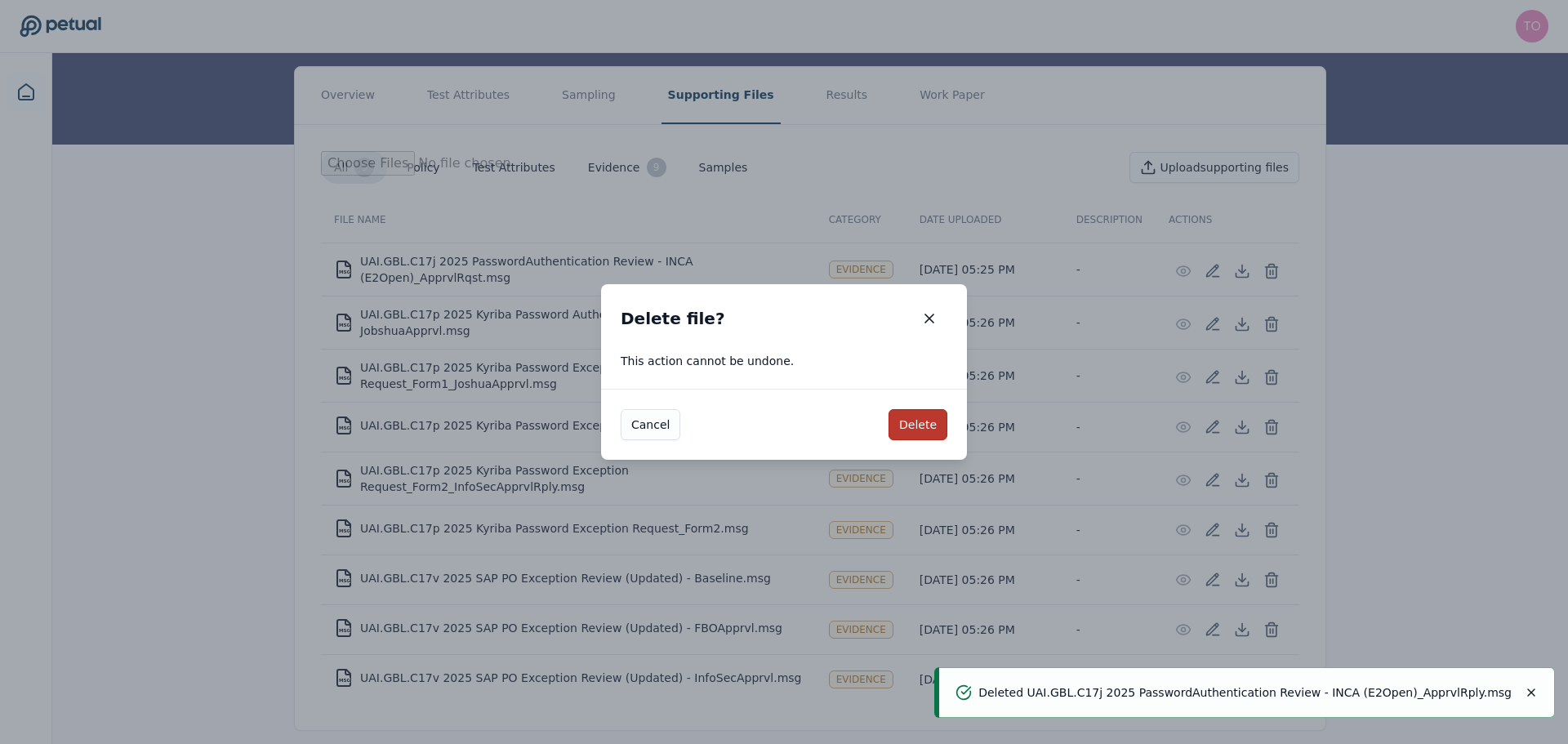
click at [928, 425] on button "Delete" at bounding box center [917, 425] width 58 height 31
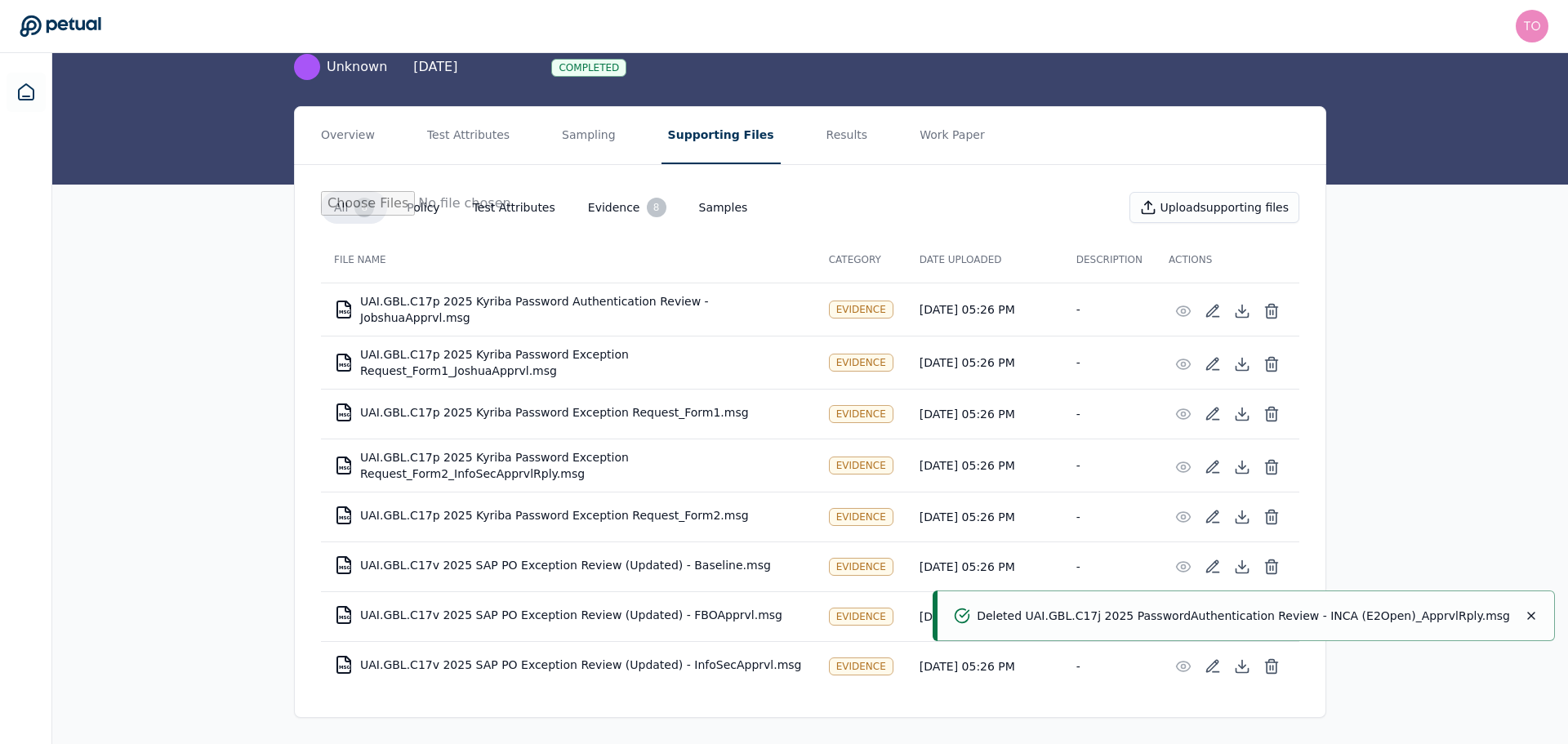
scroll to position [125, 0]
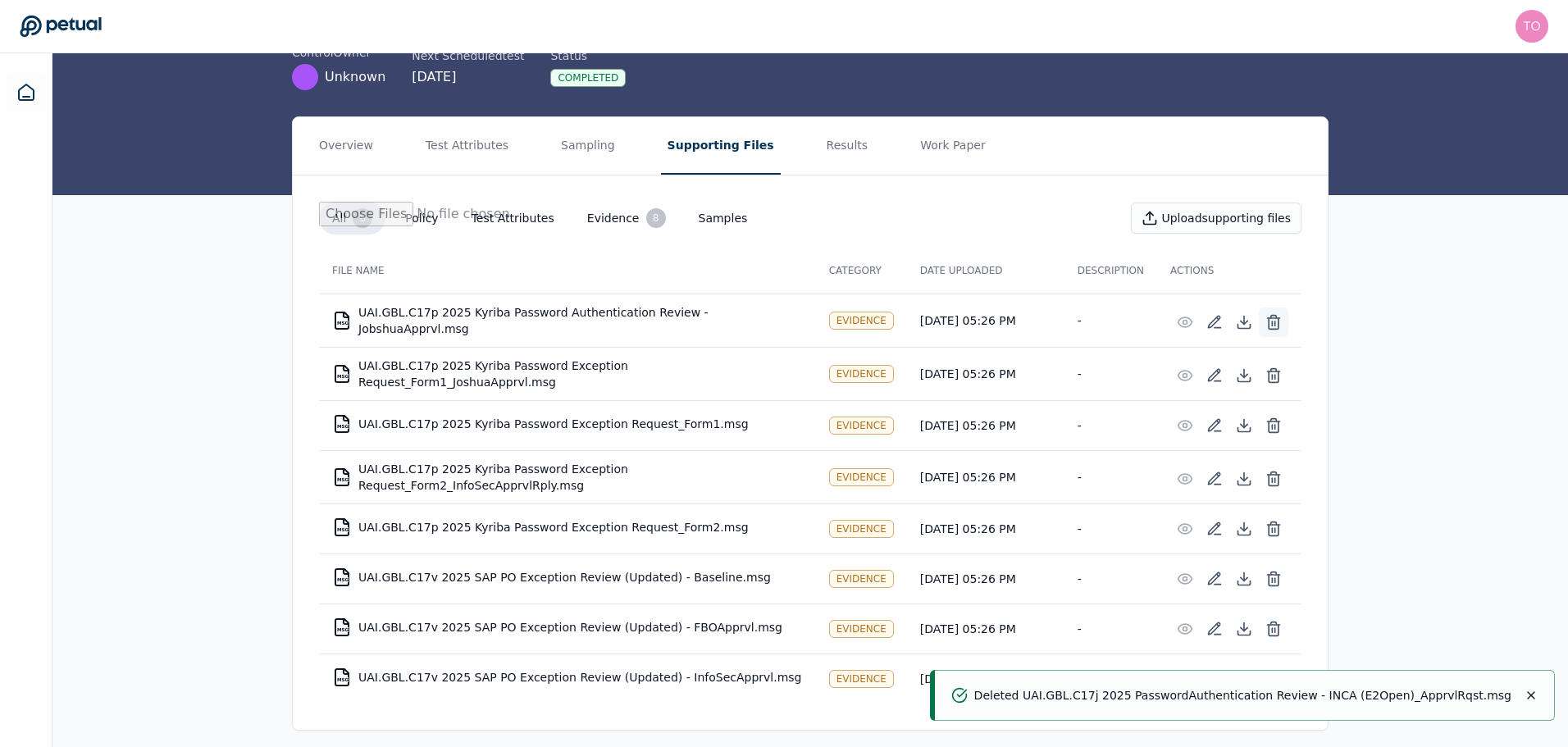
click at [1275, 322] on line at bounding box center [1275, 323] width 0 height 4
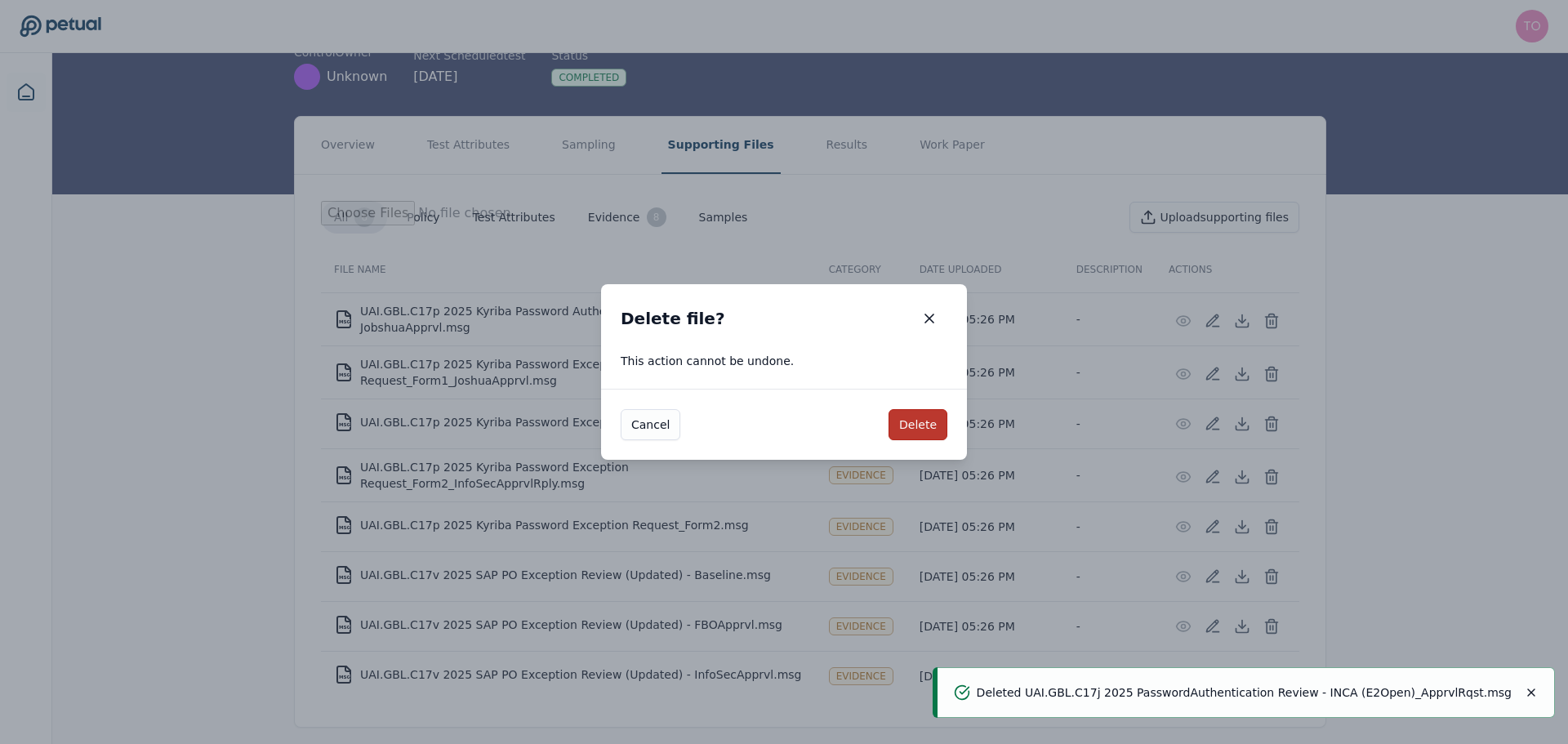
click at [921, 425] on button "Delete" at bounding box center [917, 425] width 58 height 31
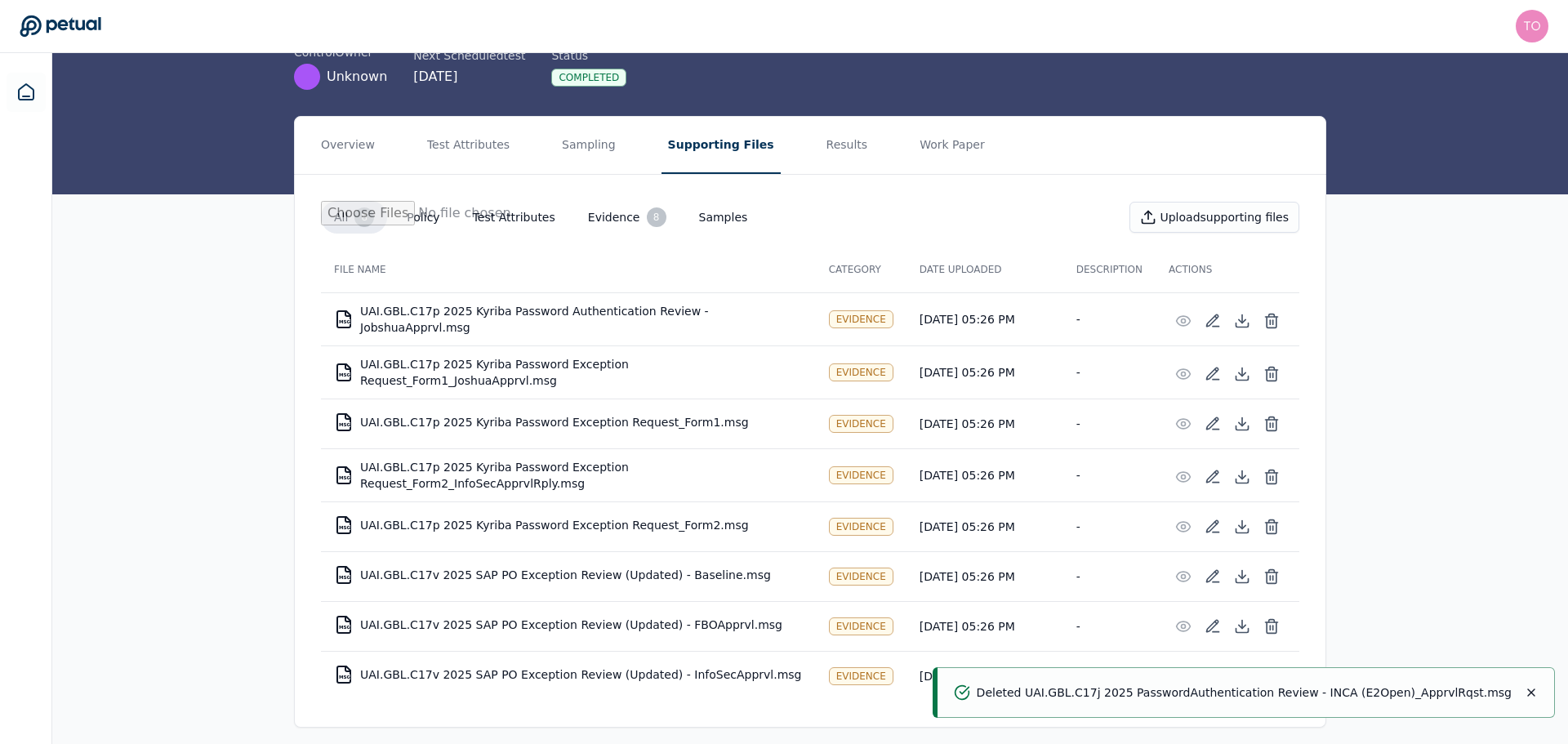
scroll to position [75, 0]
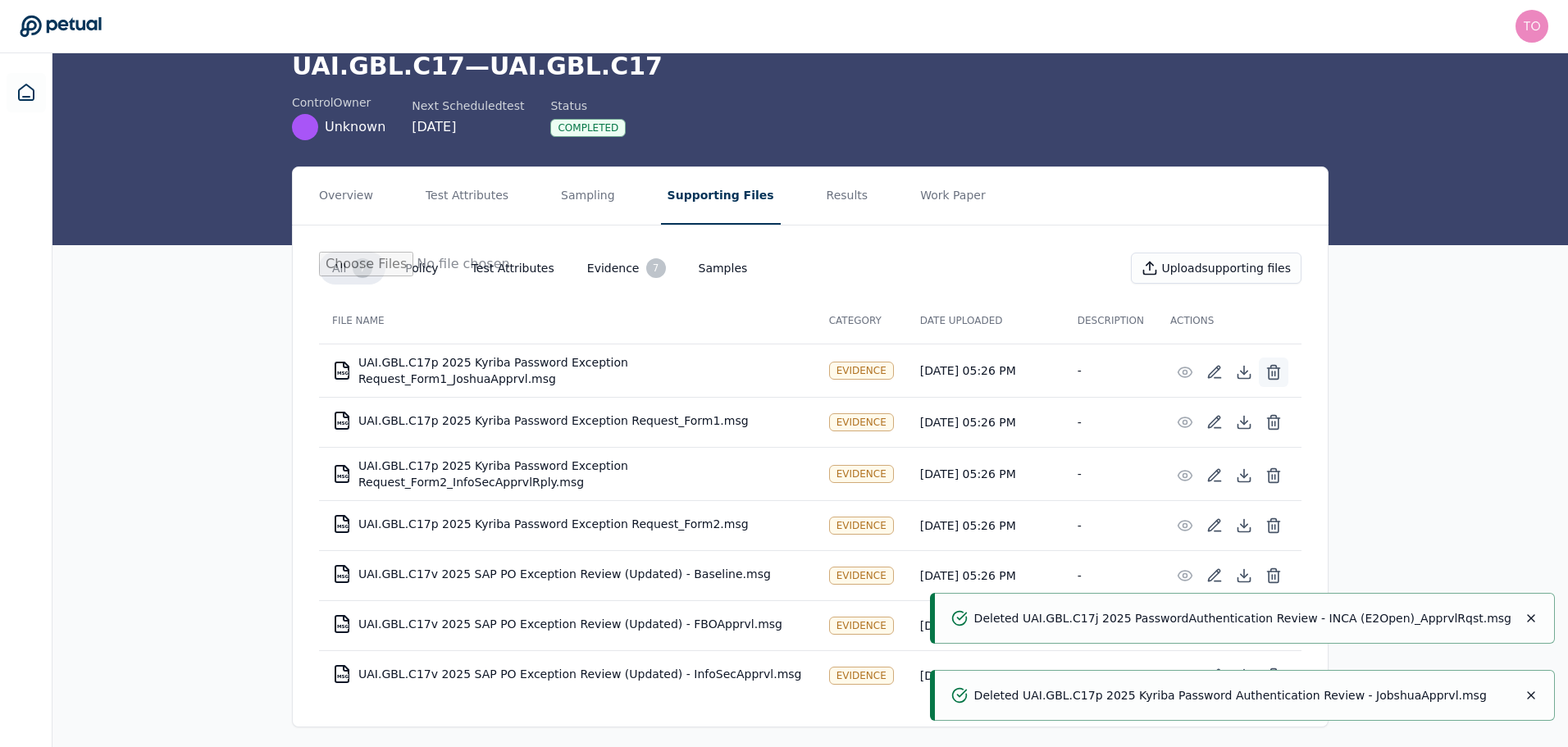
click at [1272, 376] on icon at bounding box center [1273, 372] width 16 height 16
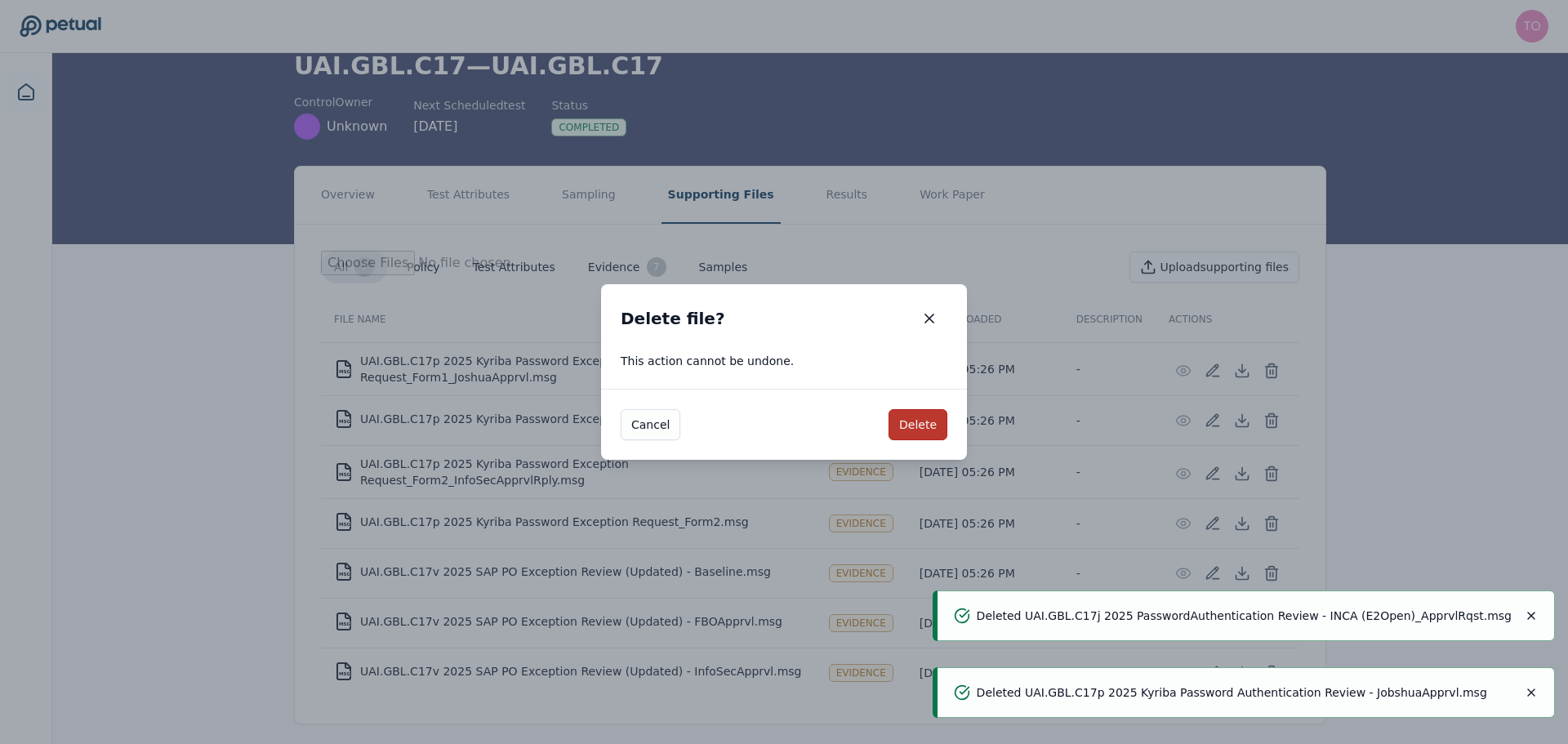
click at [926, 424] on button "Delete" at bounding box center [917, 425] width 58 height 31
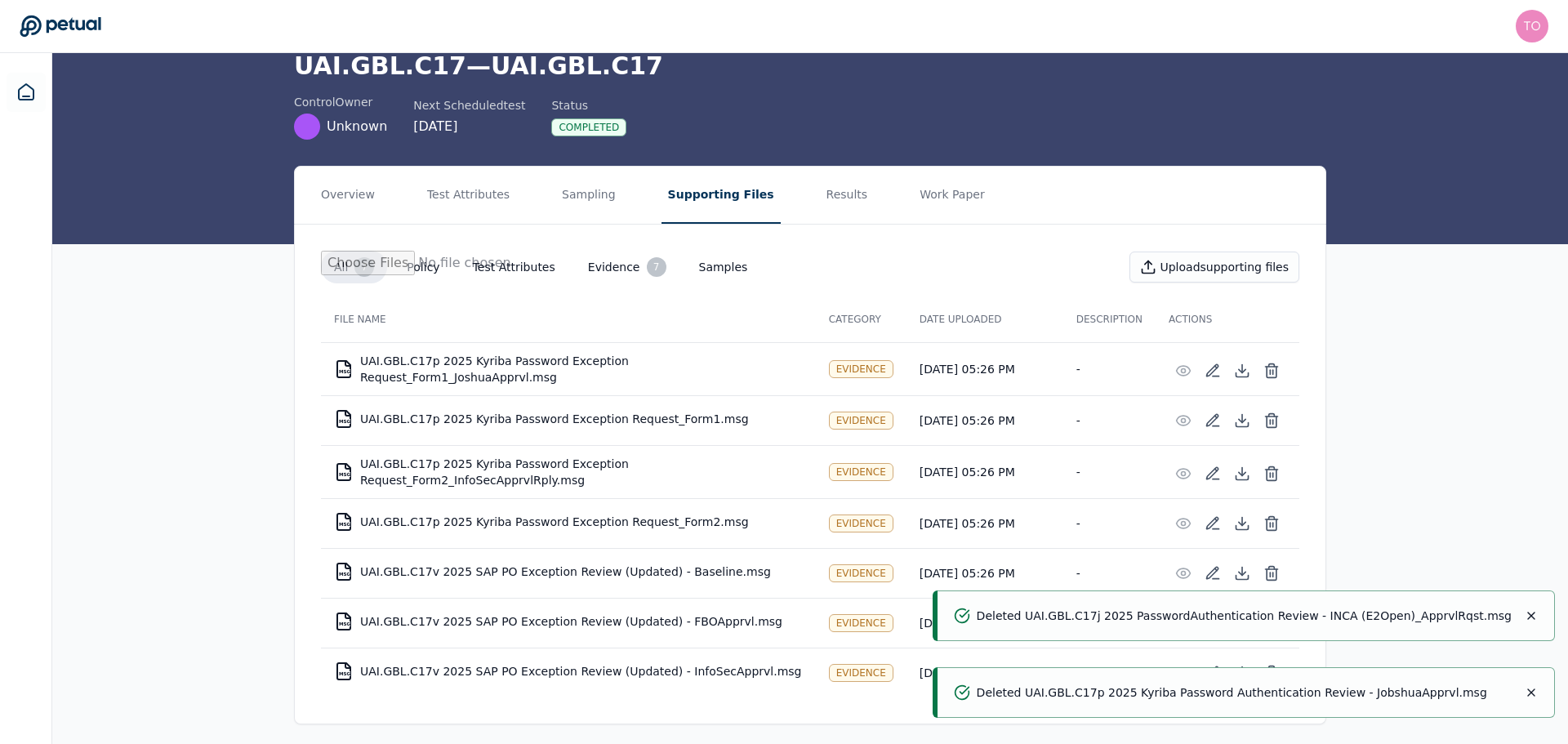
scroll to position [25, 0]
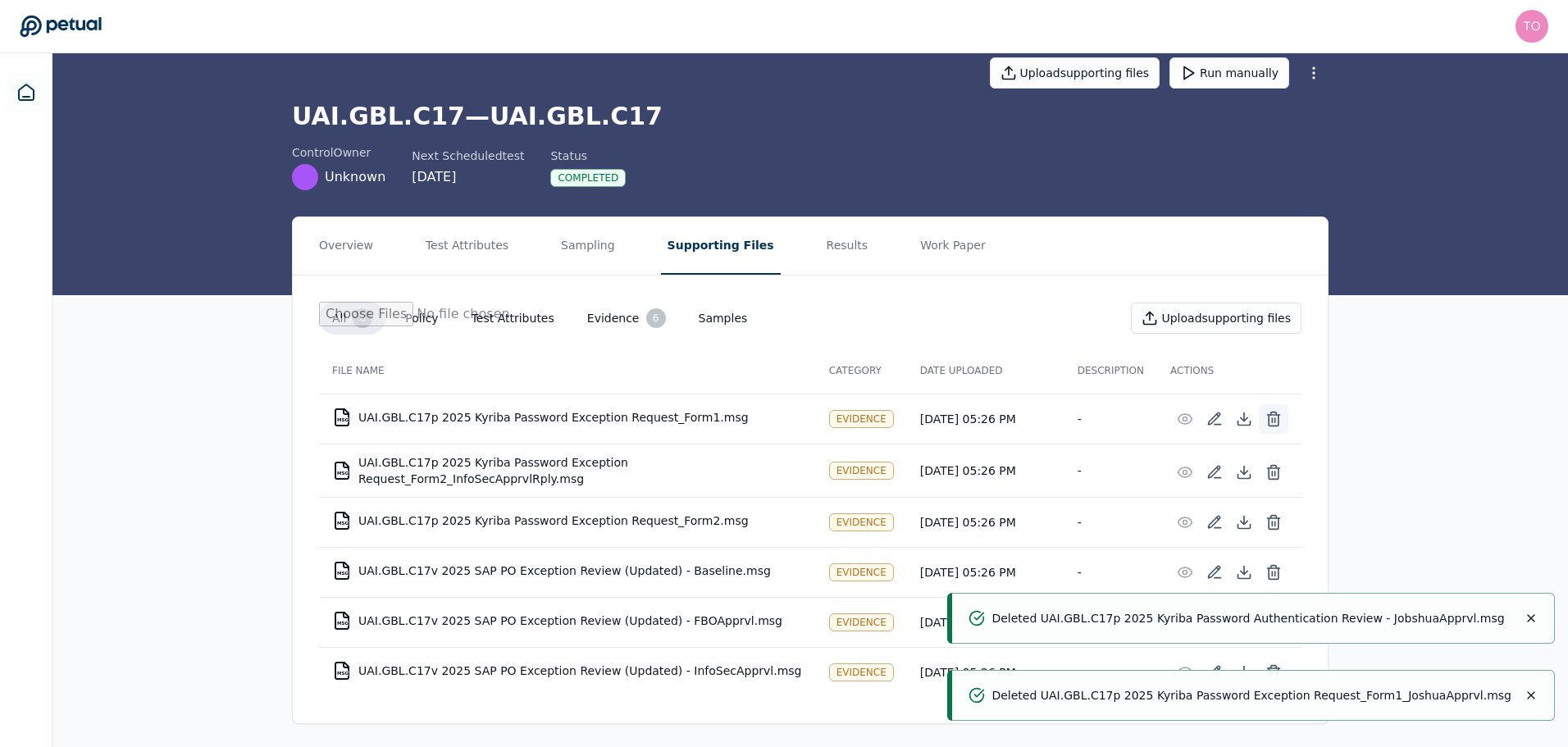
click at [1274, 415] on icon at bounding box center [1273, 415] width 13 height 0
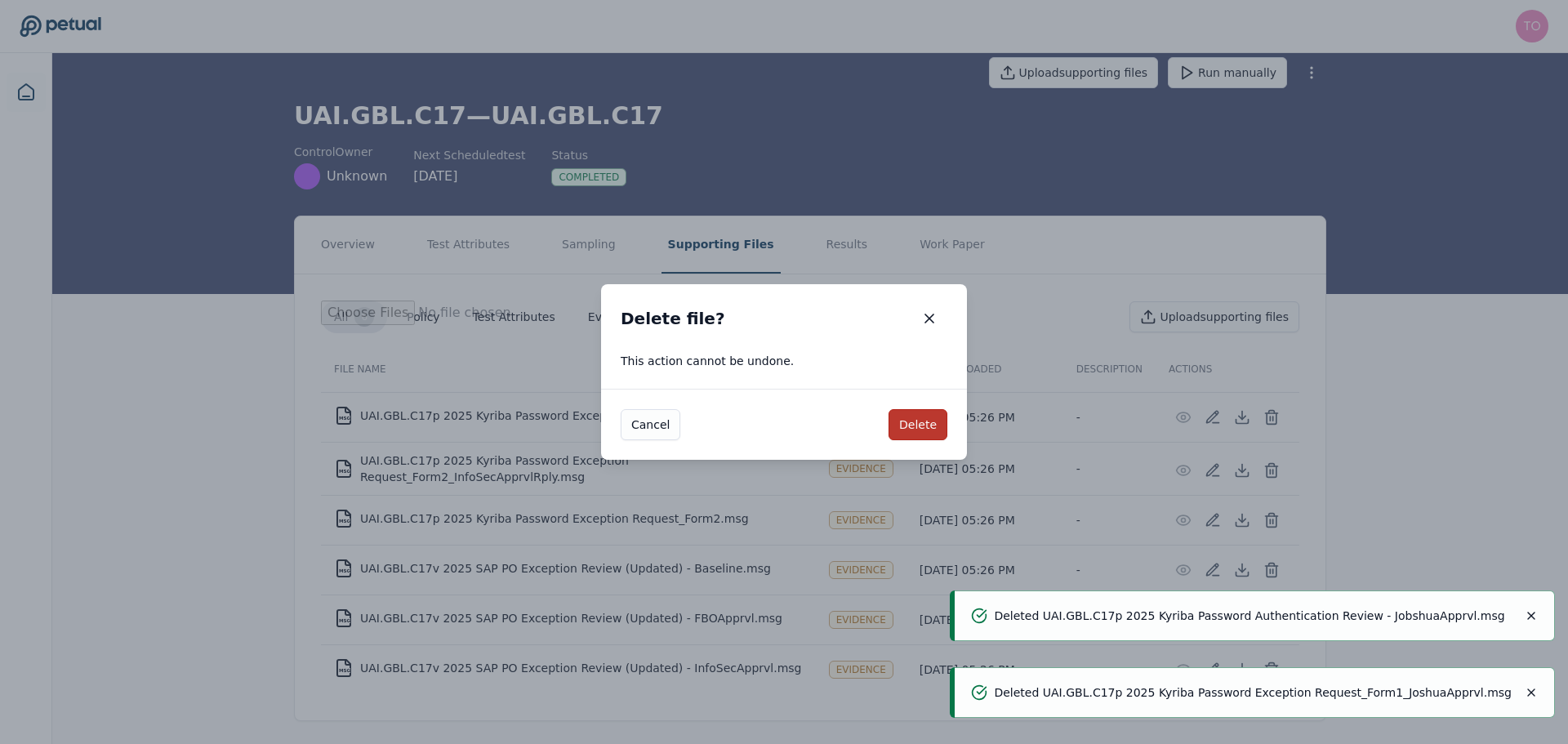
click at [904, 424] on button "Delete" at bounding box center [917, 425] width 58 height 31
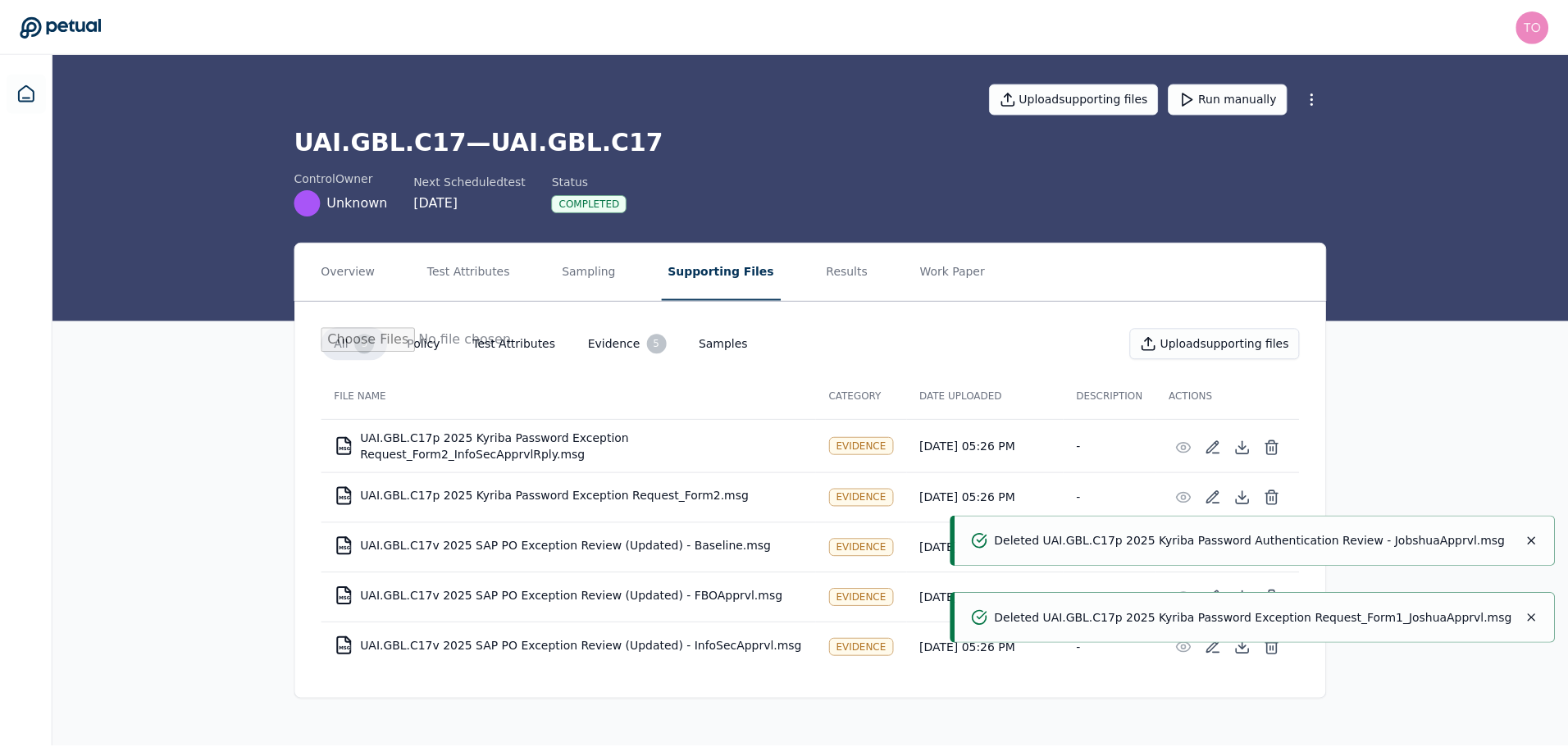
scroll to position [0, 0]
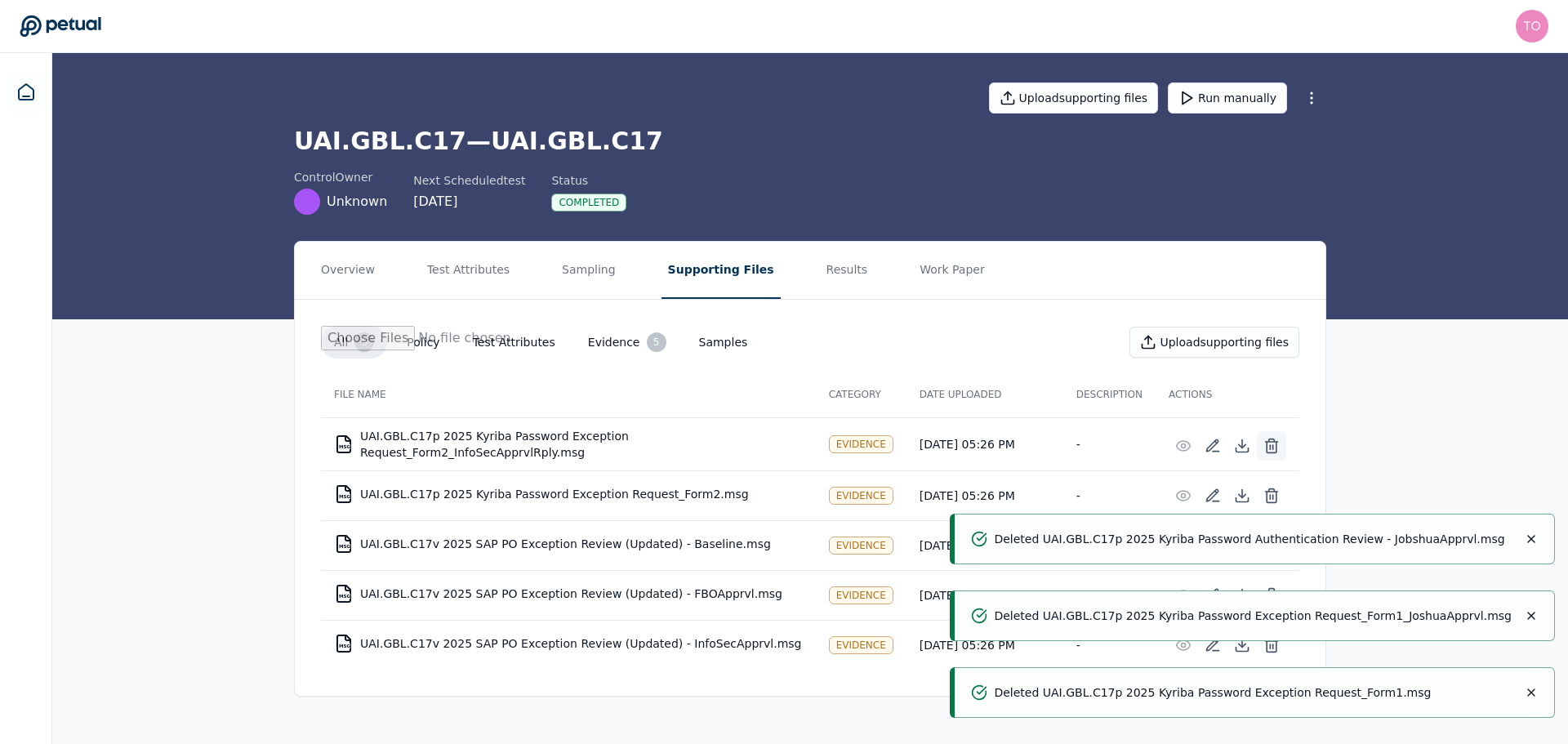
click at [1271, 442] on icon at bounding box center [1272, 442] width 12 height 0
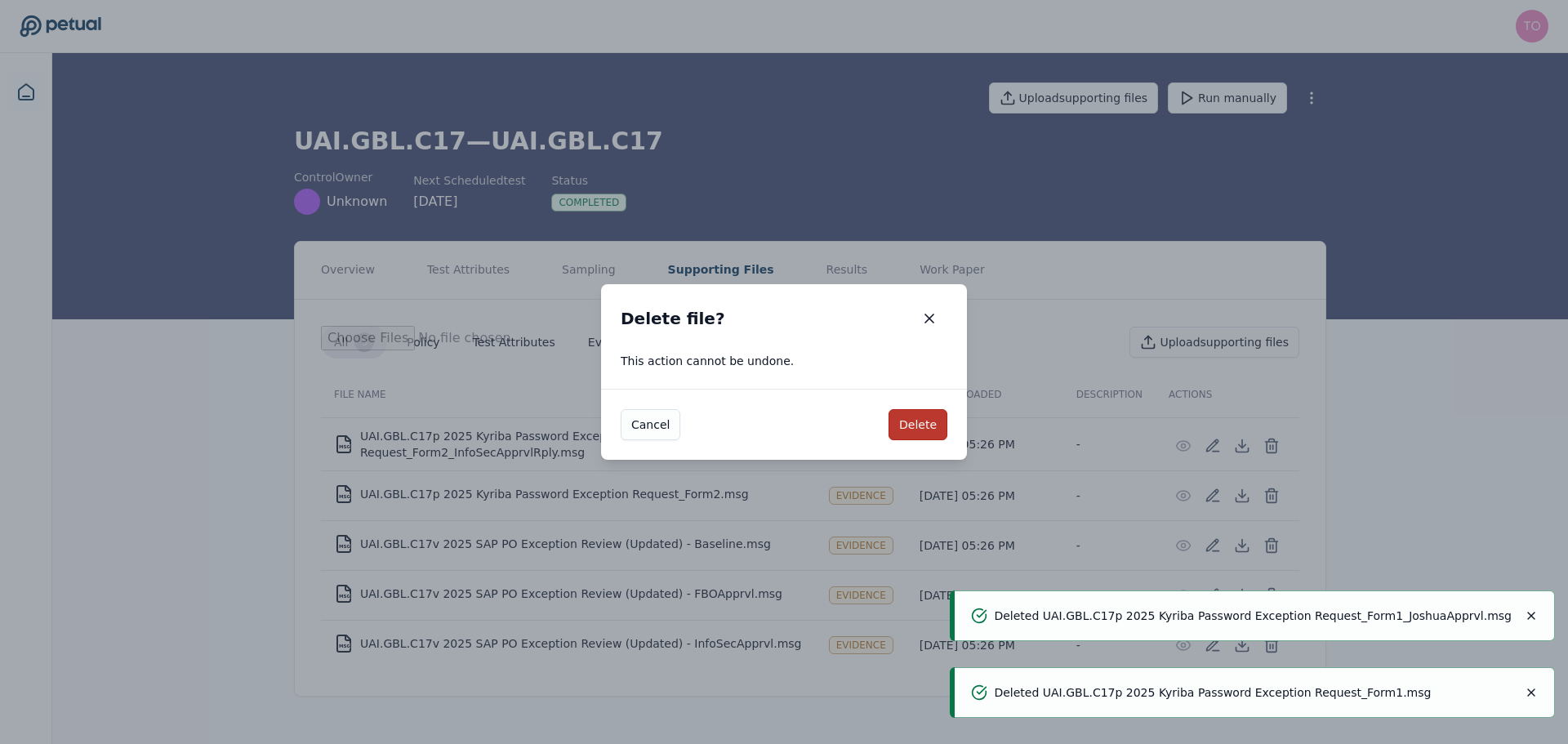
drag, startPoint x: 926, startPoint y: 426, endPoint x: 1100, endPoint y: 449, distance: 175.5
click at [927, 426] on button "Delete" at bounding box center [917, 425] width 58 height 31
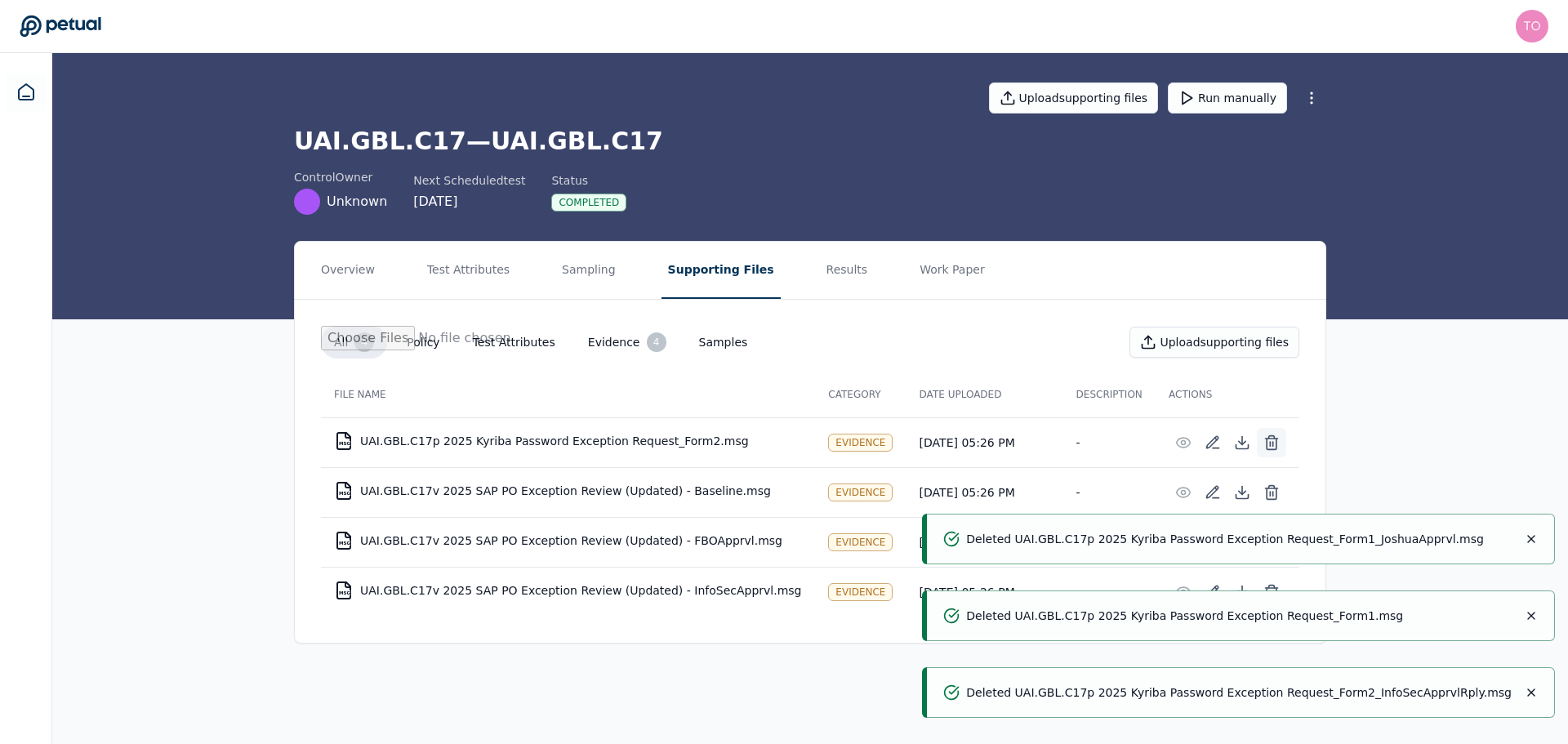
click at [1272, 447] on icon at bounding box center [1271, 442] width 16 height 16
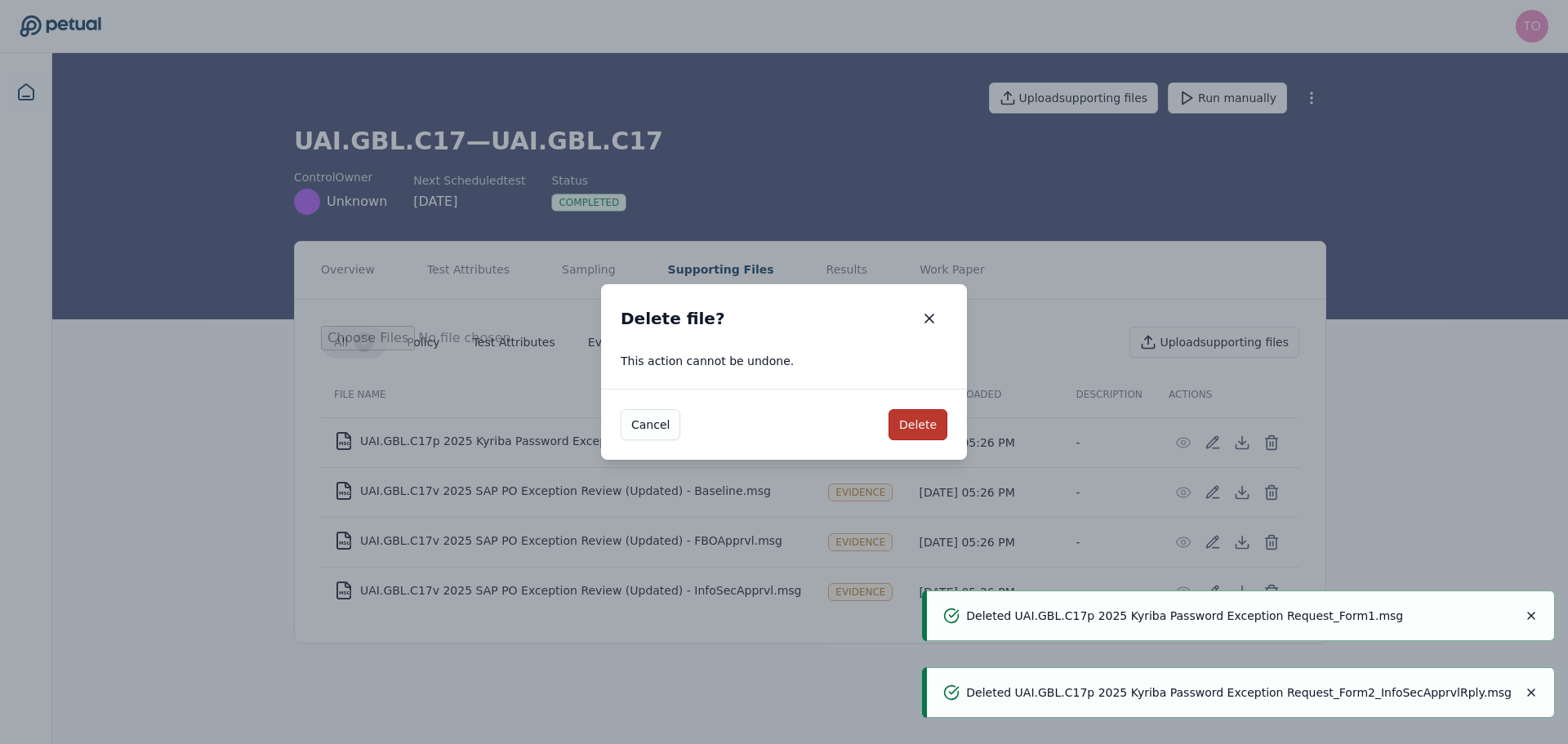
click at [915, 421] on button "Delete" at bounding box center [917, 425] width 58 height 31
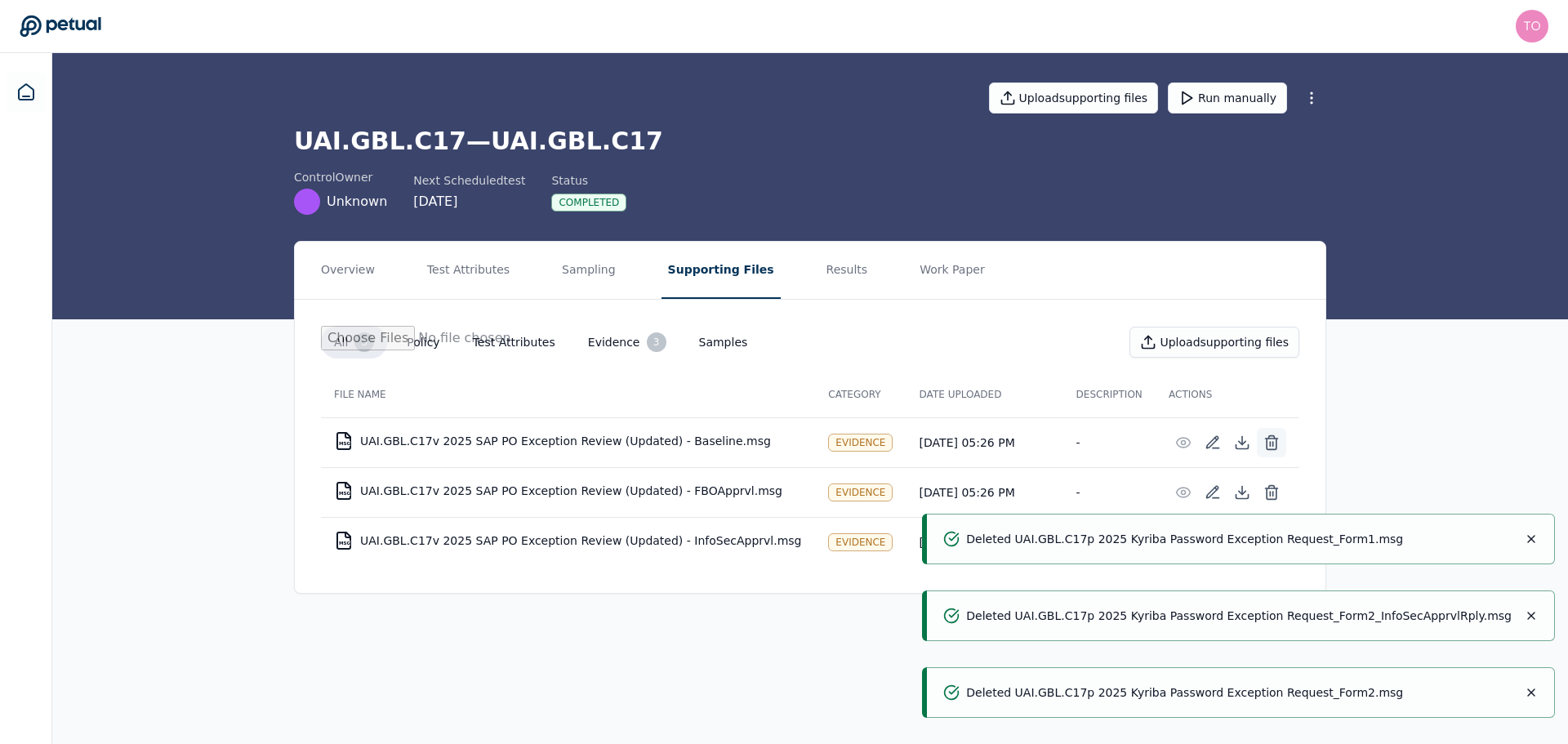
click at [1269, 444] on icon at bounding box center [1271, 442] width 16 height 16
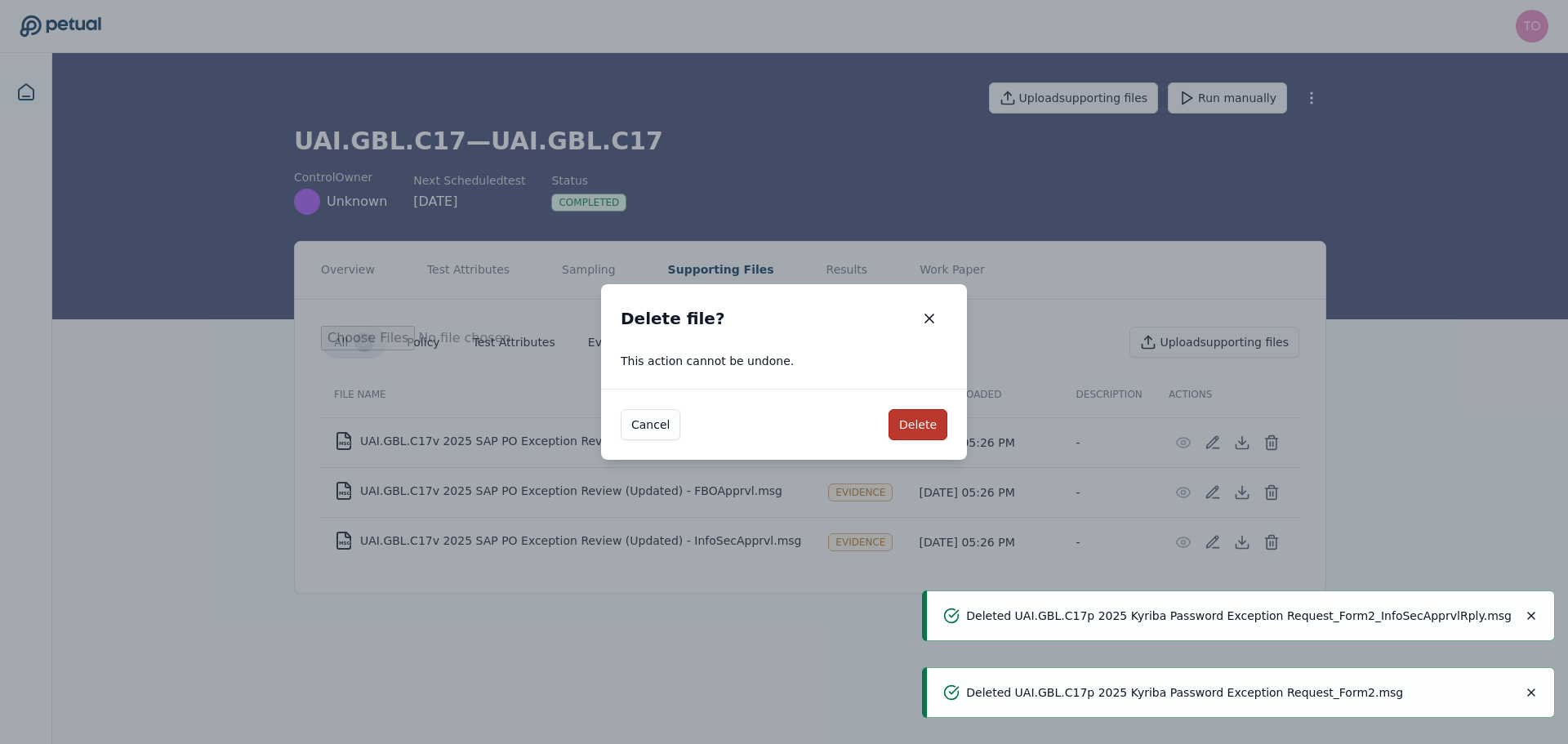
click at [946, 415] on button "Delete" at bounding box center [917, 425] width 58 height 31
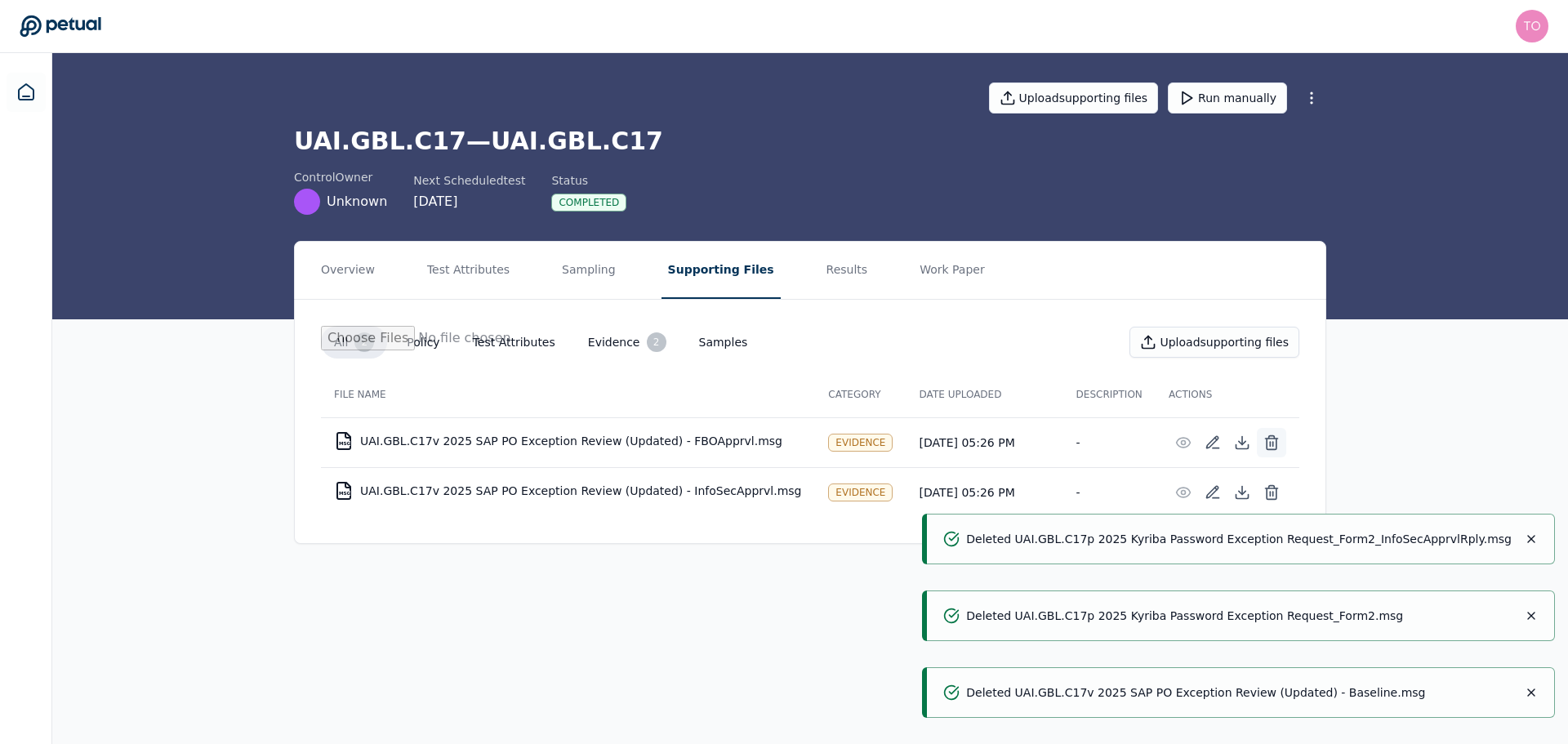
click at [1266, 440] on icon at bounding box center [1271, 444] width 10 height 11
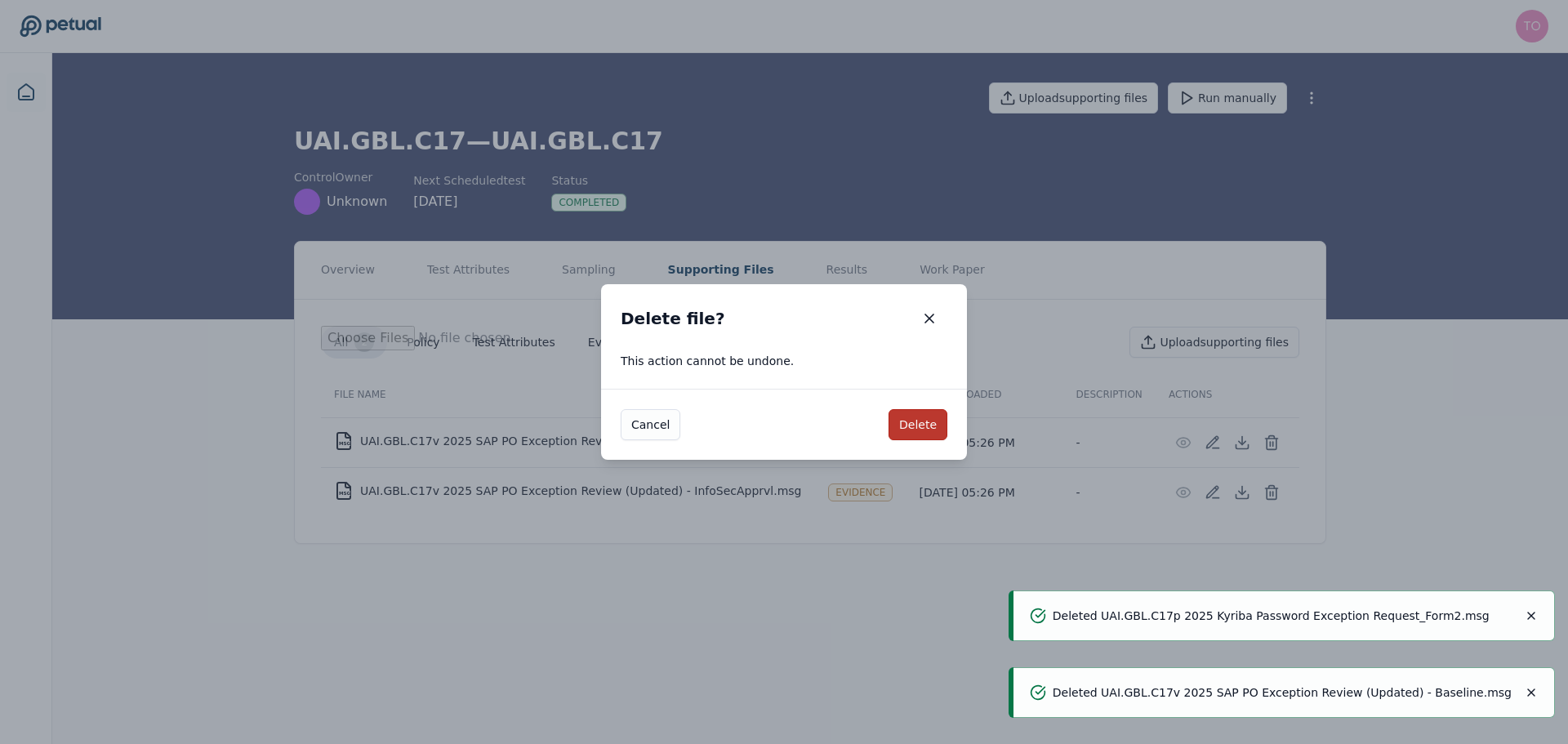
click at [902, 423] on button "Delete" at bounding box center [917, 425] width 58 height 31
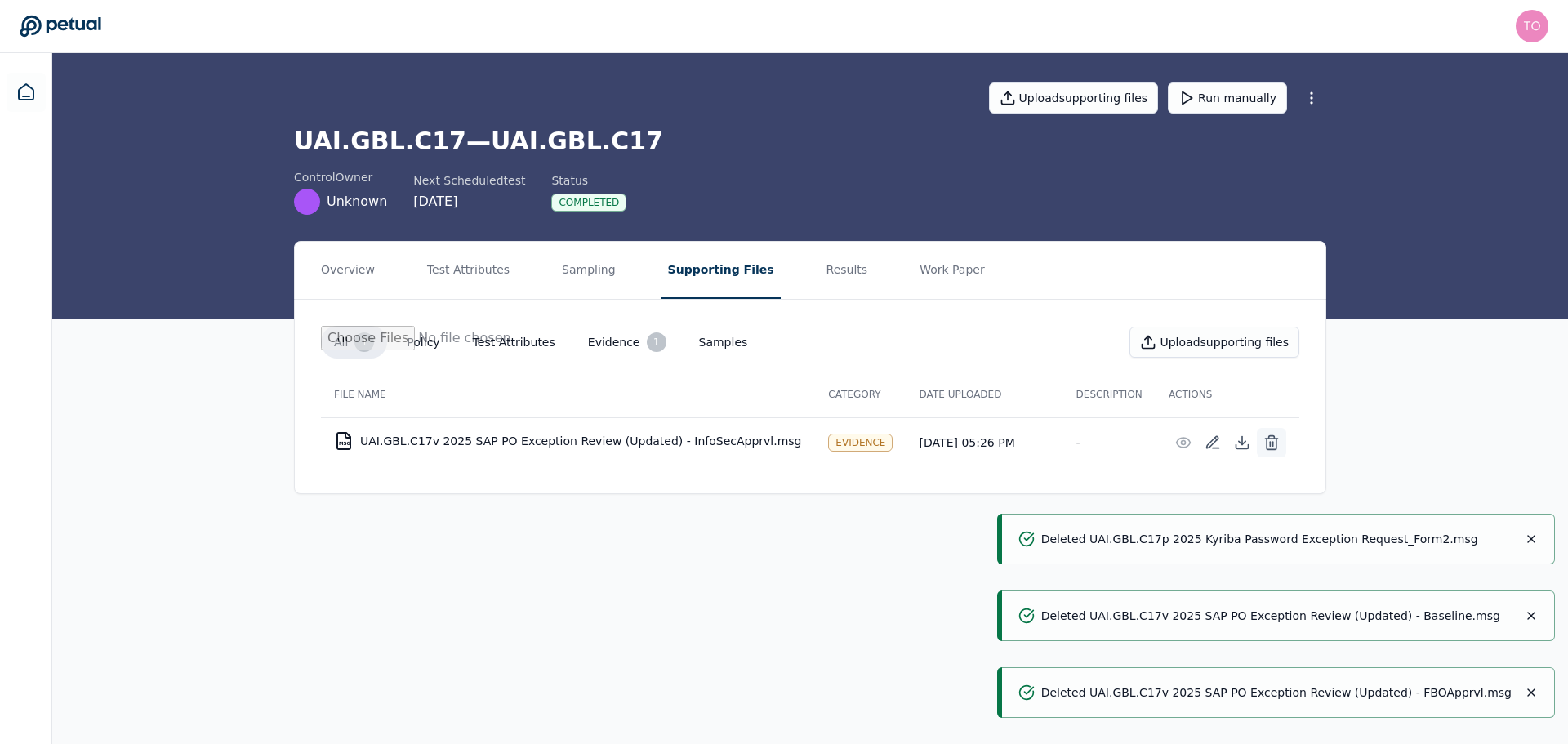
click at [1276, 444] on icon at bounding box center [1271, 442] width 16 height 16
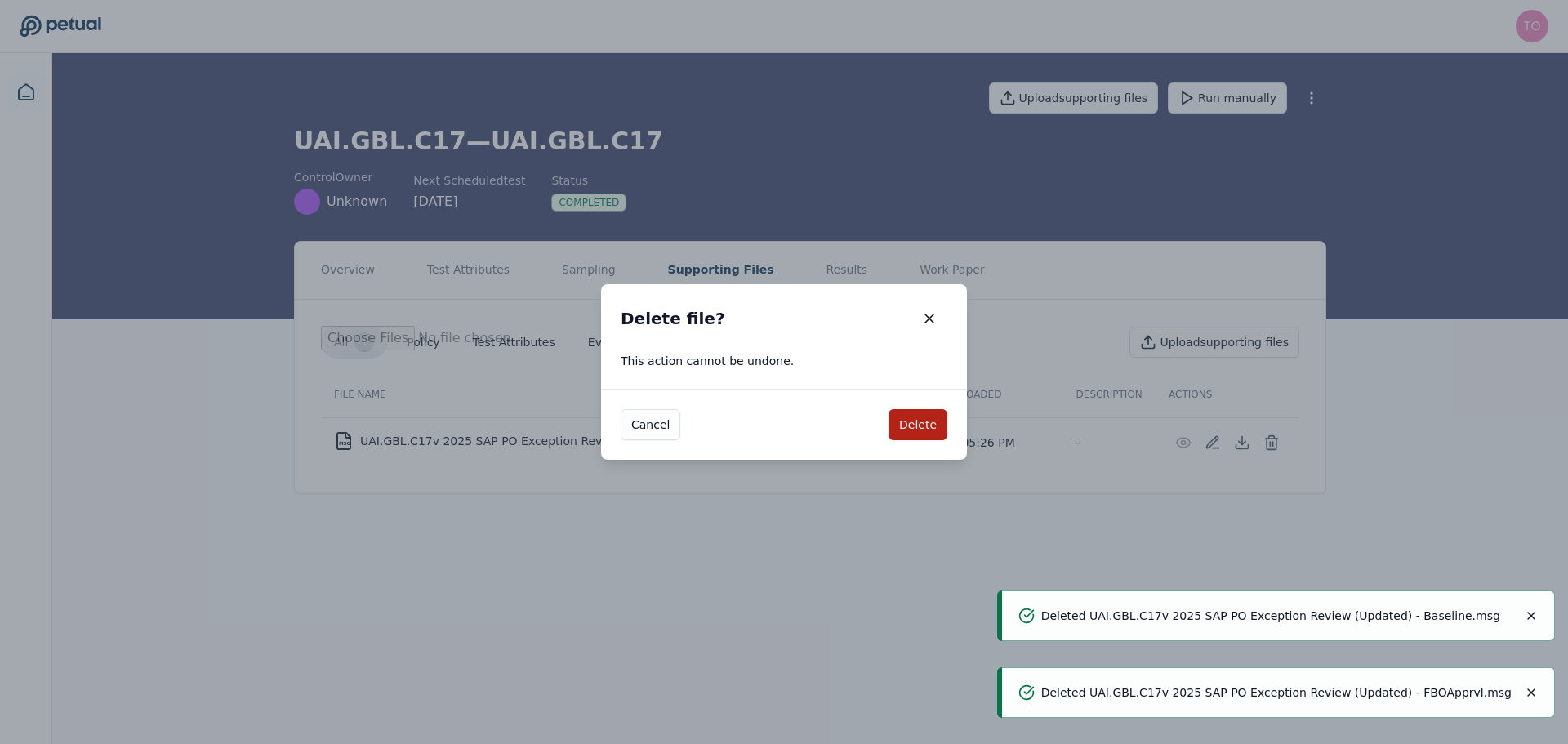
click at [949, 420] on div "Cancel Delete" at bounding box center [784, 425] width 366 height 71
click at [935, 419] on button "Delete" at bounding box center [917, 425] width 58 height 31
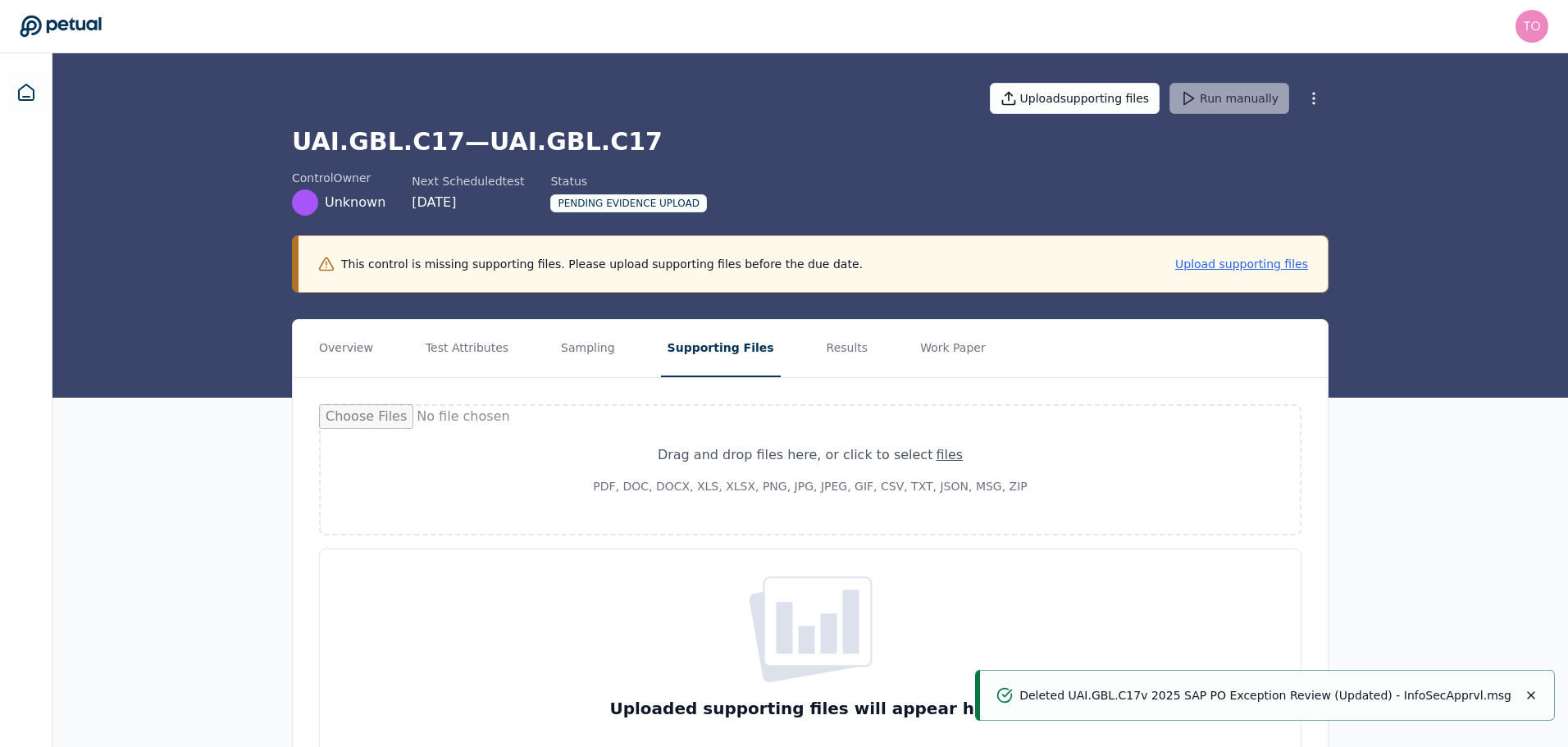
drag, startPoint x: 1532, startPoint y: 695, endPoint x: 1474, endPoint y: 703, distance: 58.5
click at [1531, 695] on icon "Notifications (F8)" at bounding box center [1531, 696] width 13 height 13
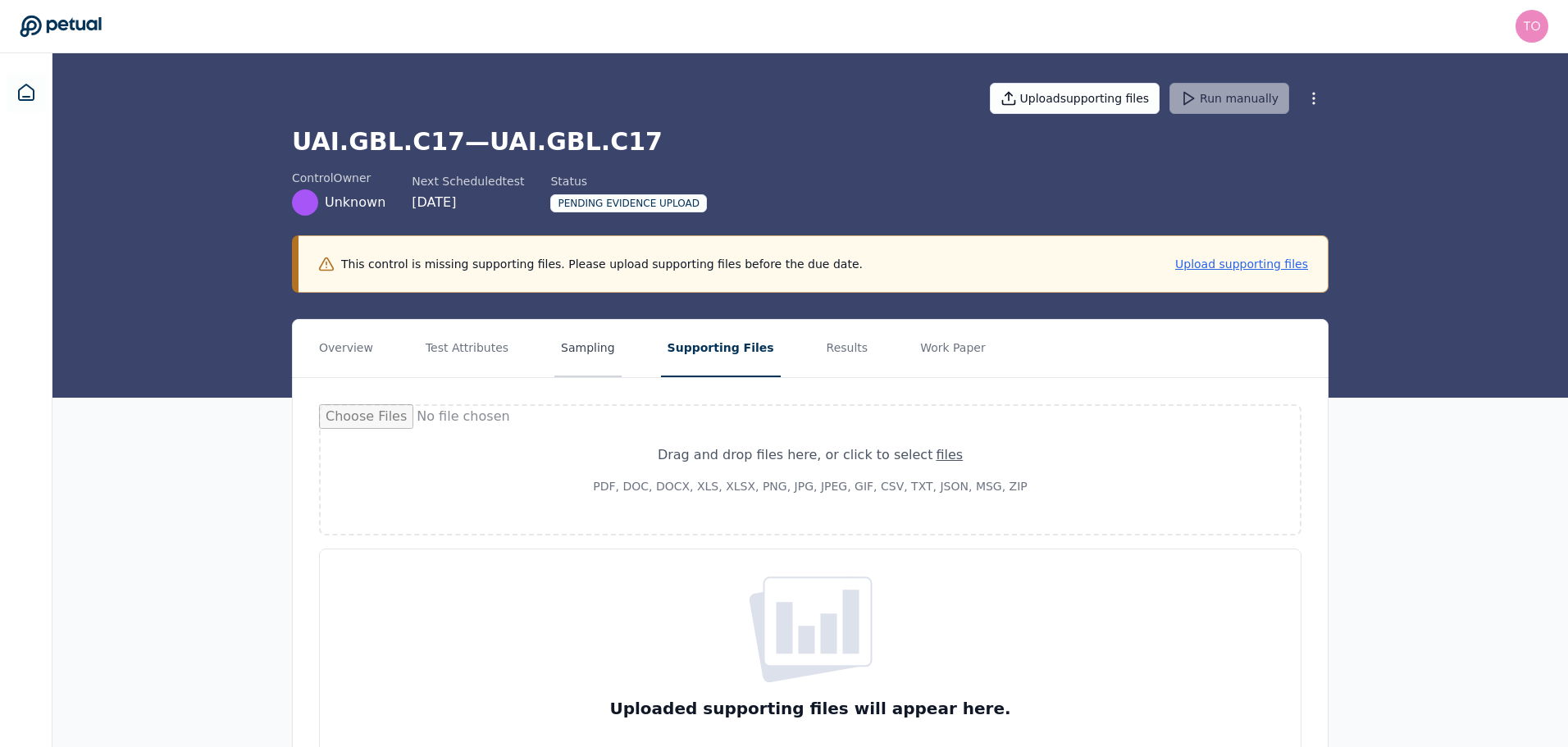
click at [565, 345] on button "Sampling" at bounding box center [588, 348] width 67 height 58
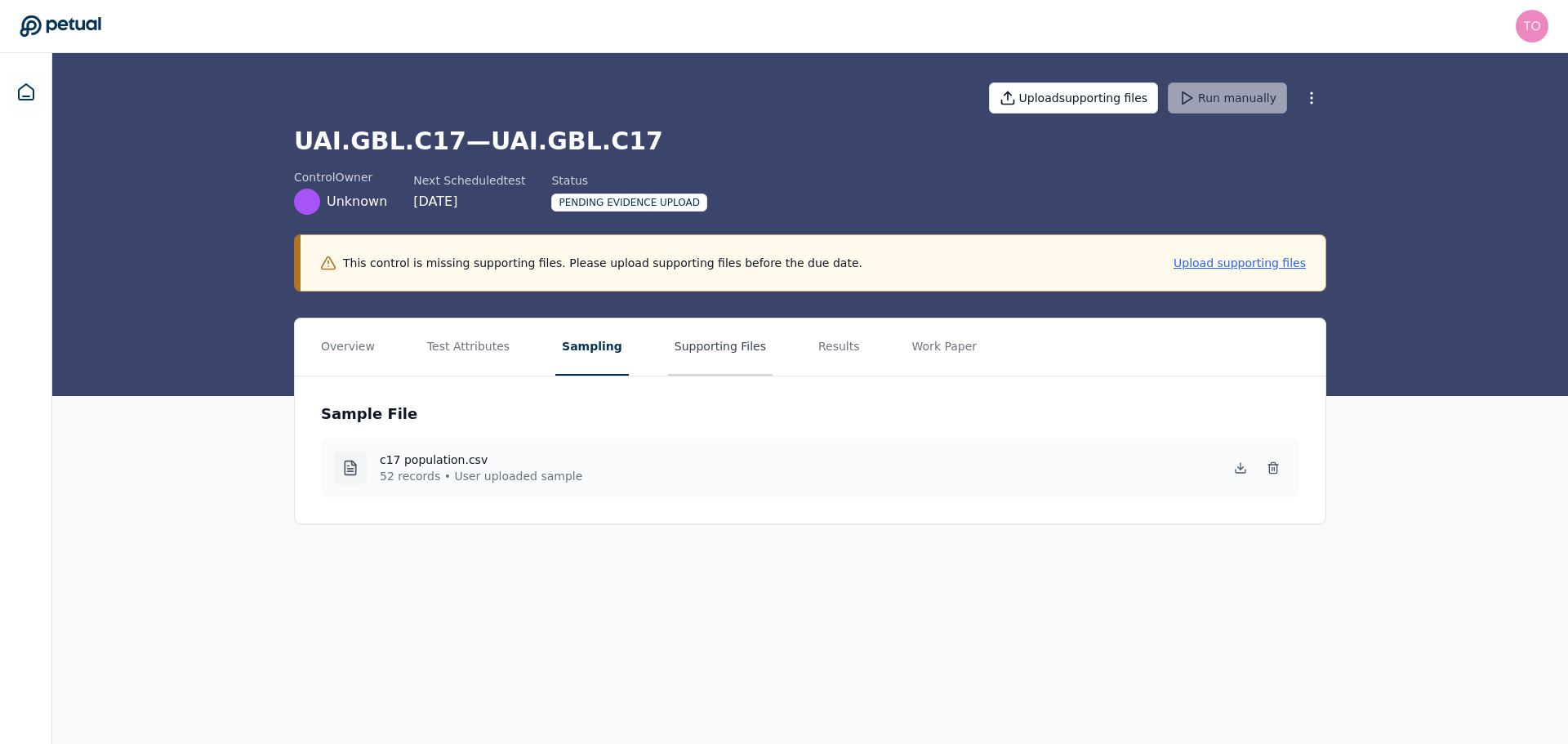
click at [689, 345] on button "Supporting Files" at bounding box center [720, 347] width 104 height 58
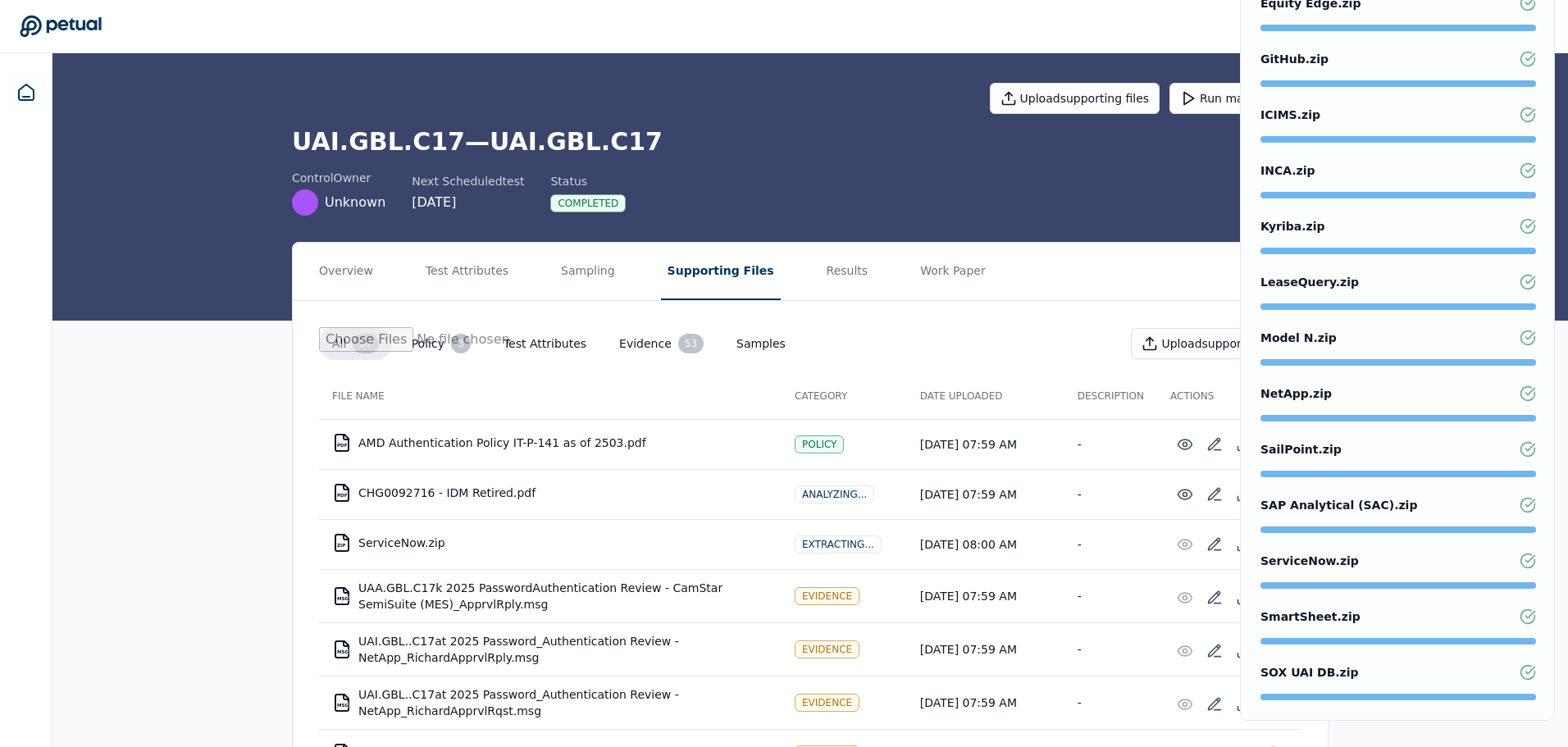
drag, startPoint x: 1559, startPoint y: 240, endPoint x: 1570, endPoint y: 152, distance: 88.7
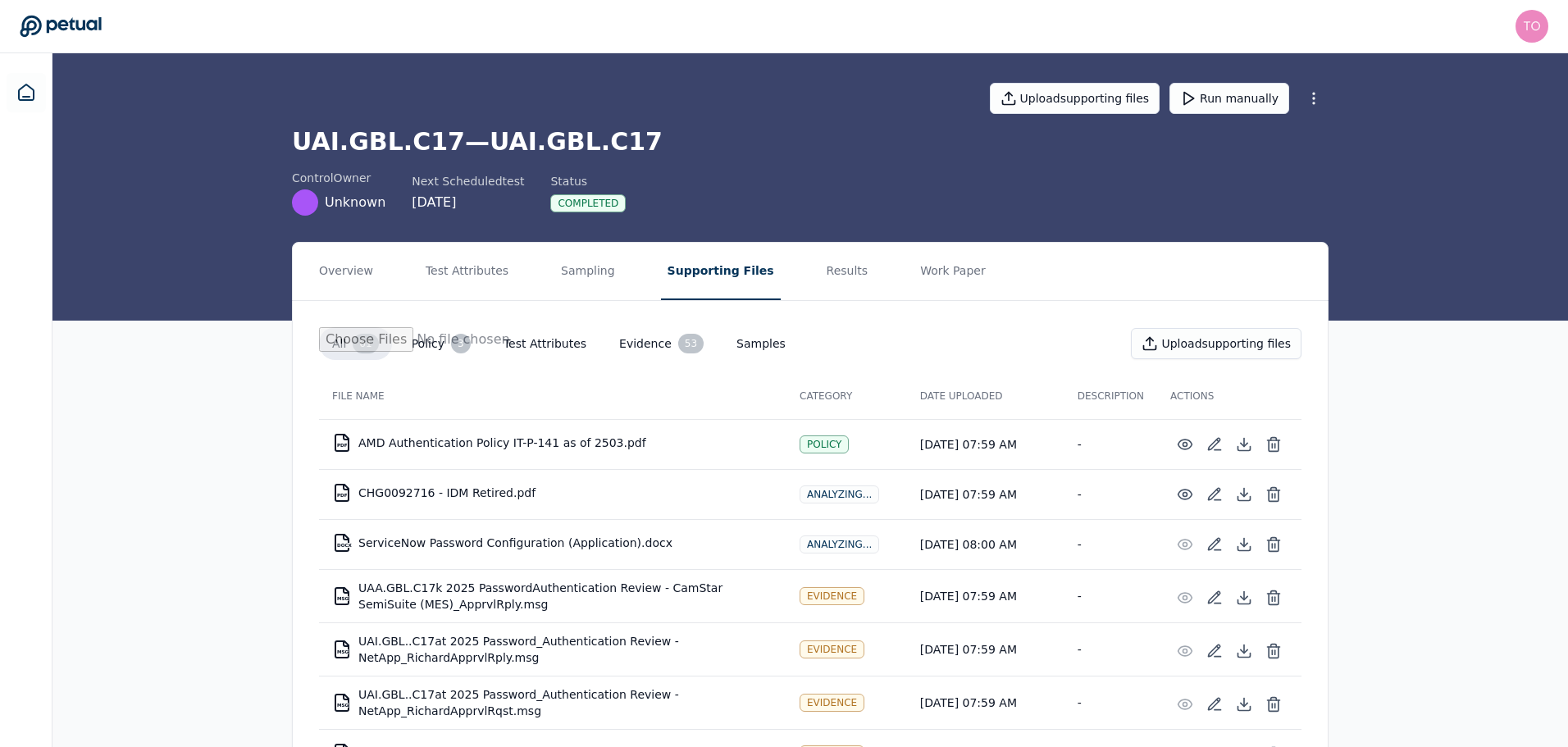
click at [922, 210] on div "control Owner Unknown Next Scheduled test [DATE] Status Completed" at bounding box center [810, 193] width 1037 height 46
click at [1254, 106] on button "Run manually" at bounding box center [1229, 98] width 119 height 31
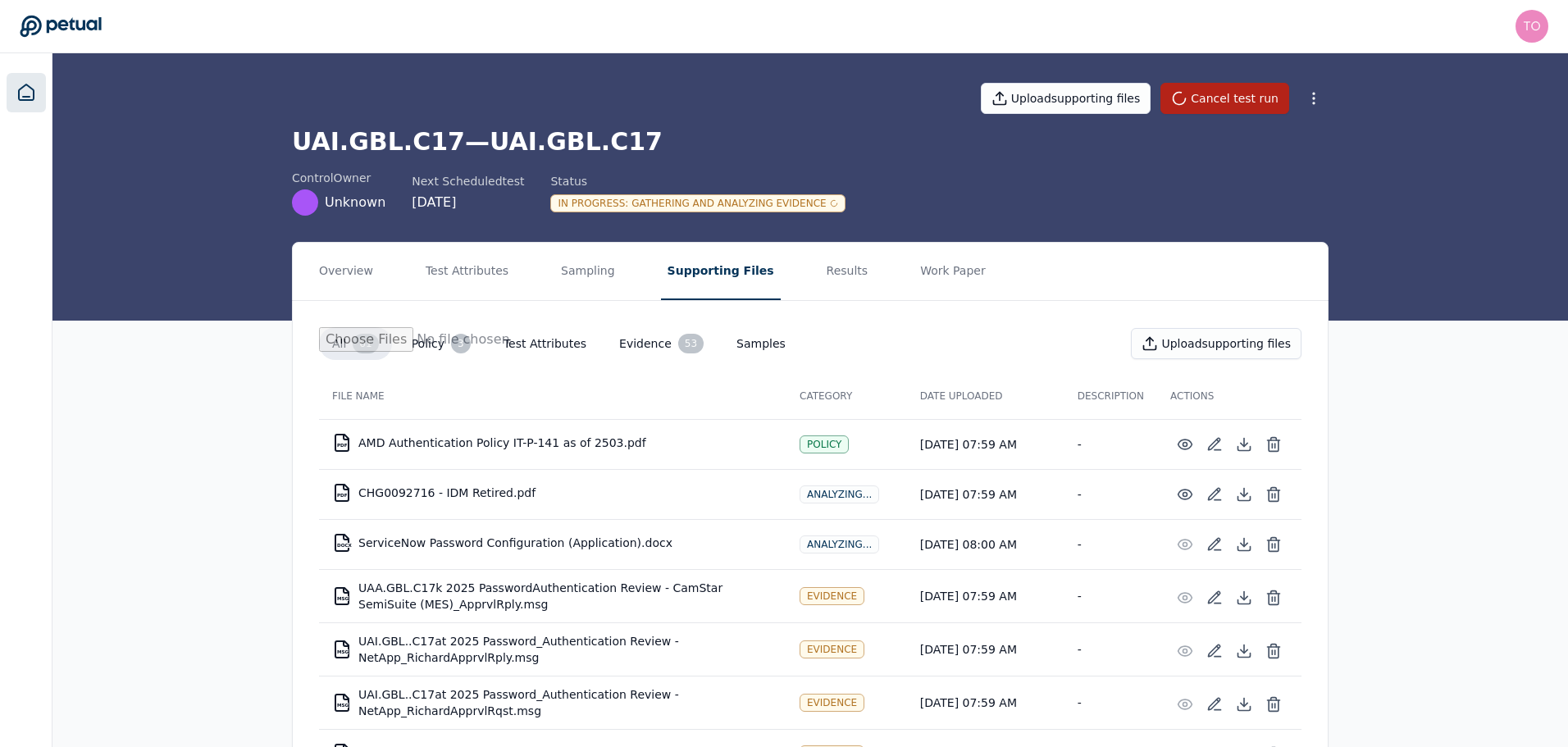
click at [28, 91] on icon at bounding box center [26, 92] width 19 height 19
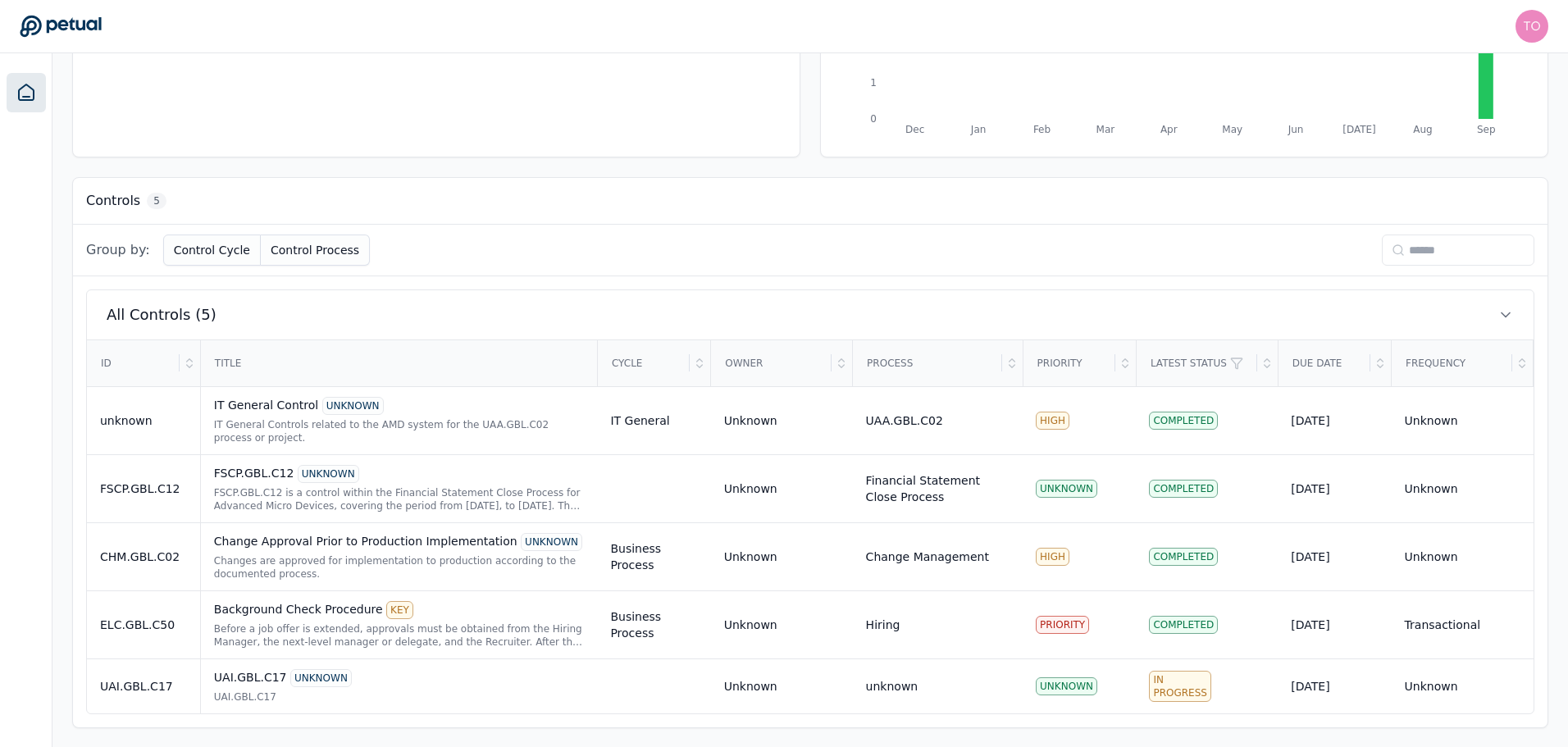
scroll to position [335, 0]
click at [492, 419] on div "IT General Controls related to the AMD system for the UAA.GBL.C02 process or pr…" at bounding box center [398, 430] width 371 height 26
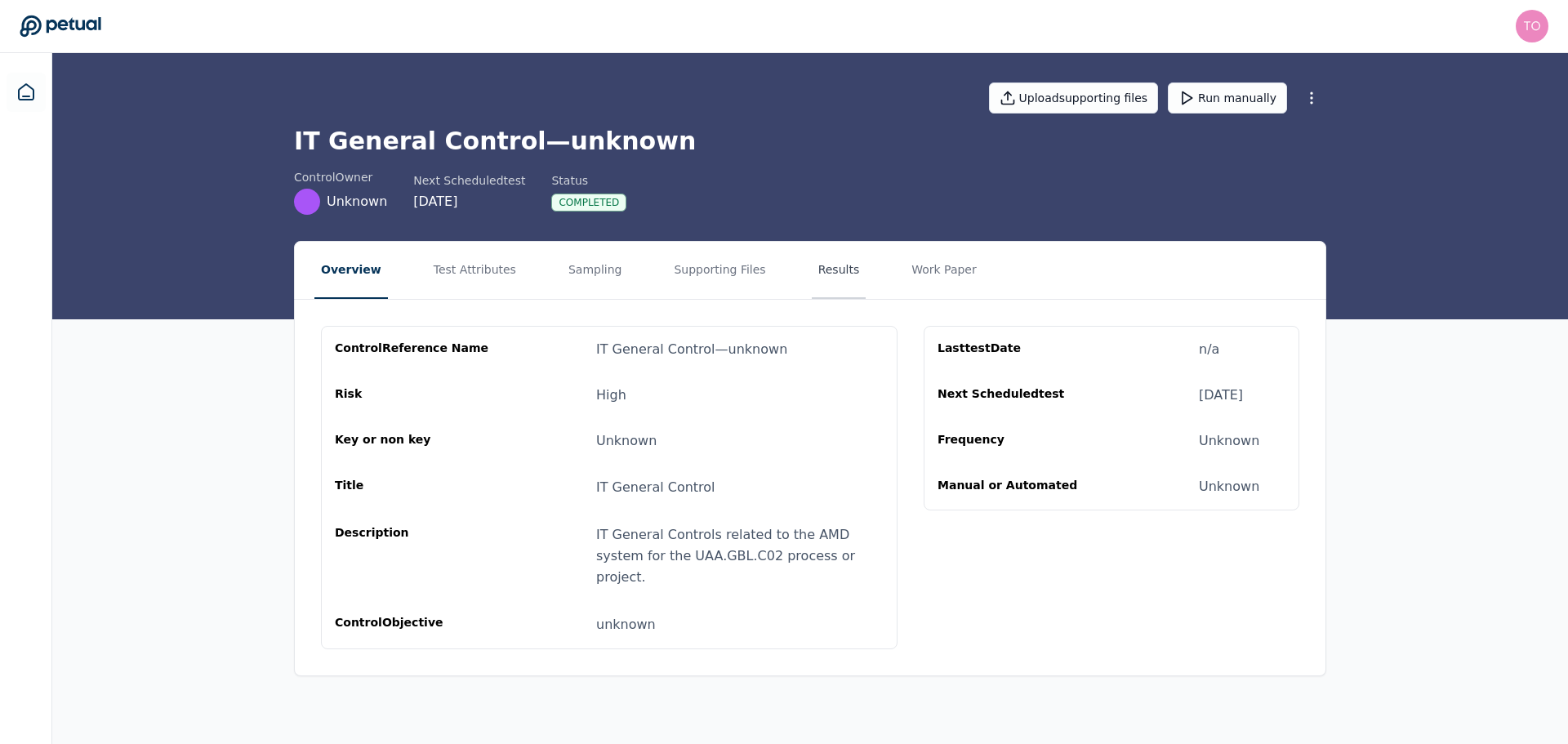
click at [812, 271] on button "Results" at bounding box center [839, 270] width 55 height 58
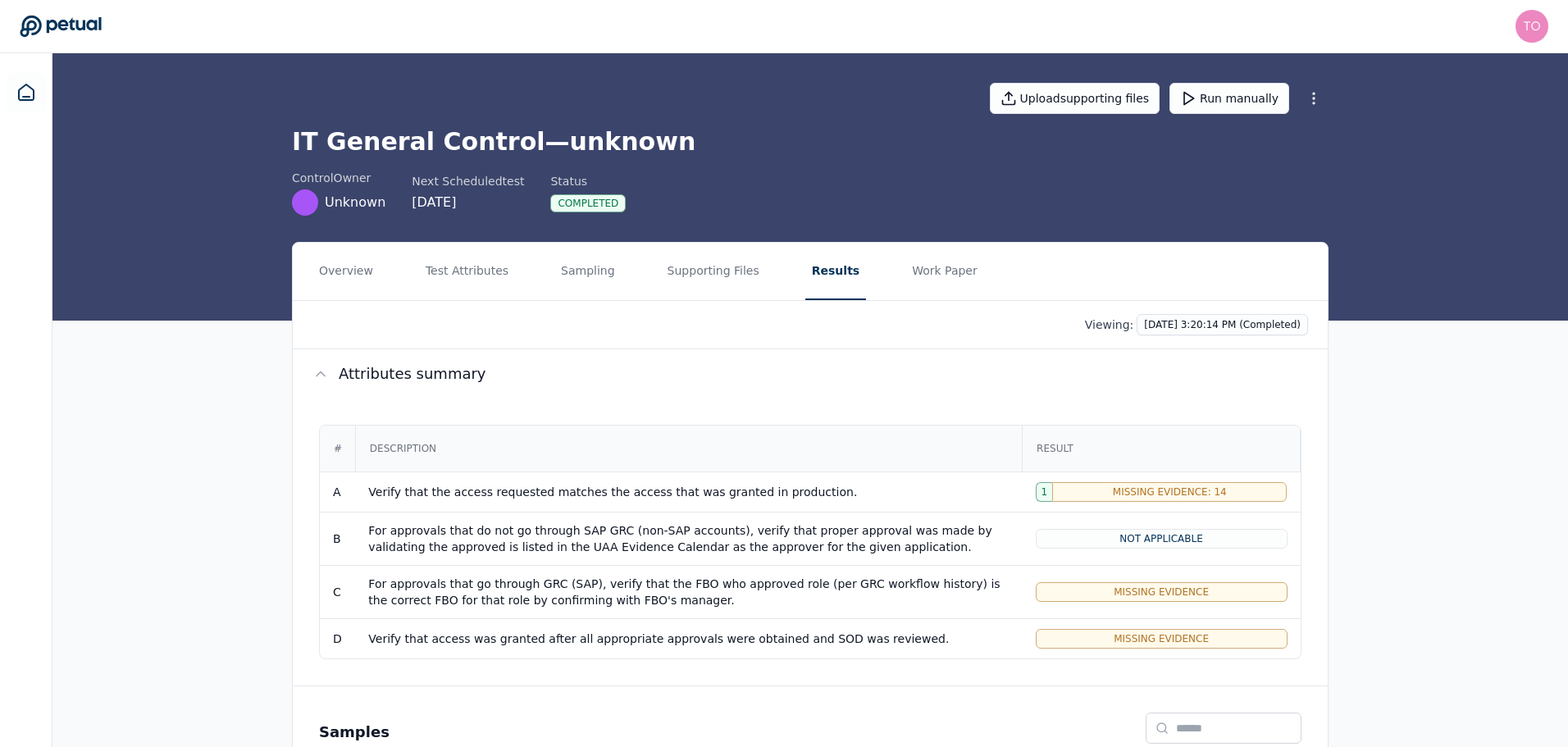
click at [1039, 635] on div "Missing Evidence" at bounding box center [1162, 638] width 252 height 19
click at [811, 638] on div "Verify that access was granted after all appropriate approvals were obtained an…" at bounding box center [688, 638] width 640 height 16
click at [906, 267] on button "Work Paper" at bounding box center [945, 271] width 79 height 58
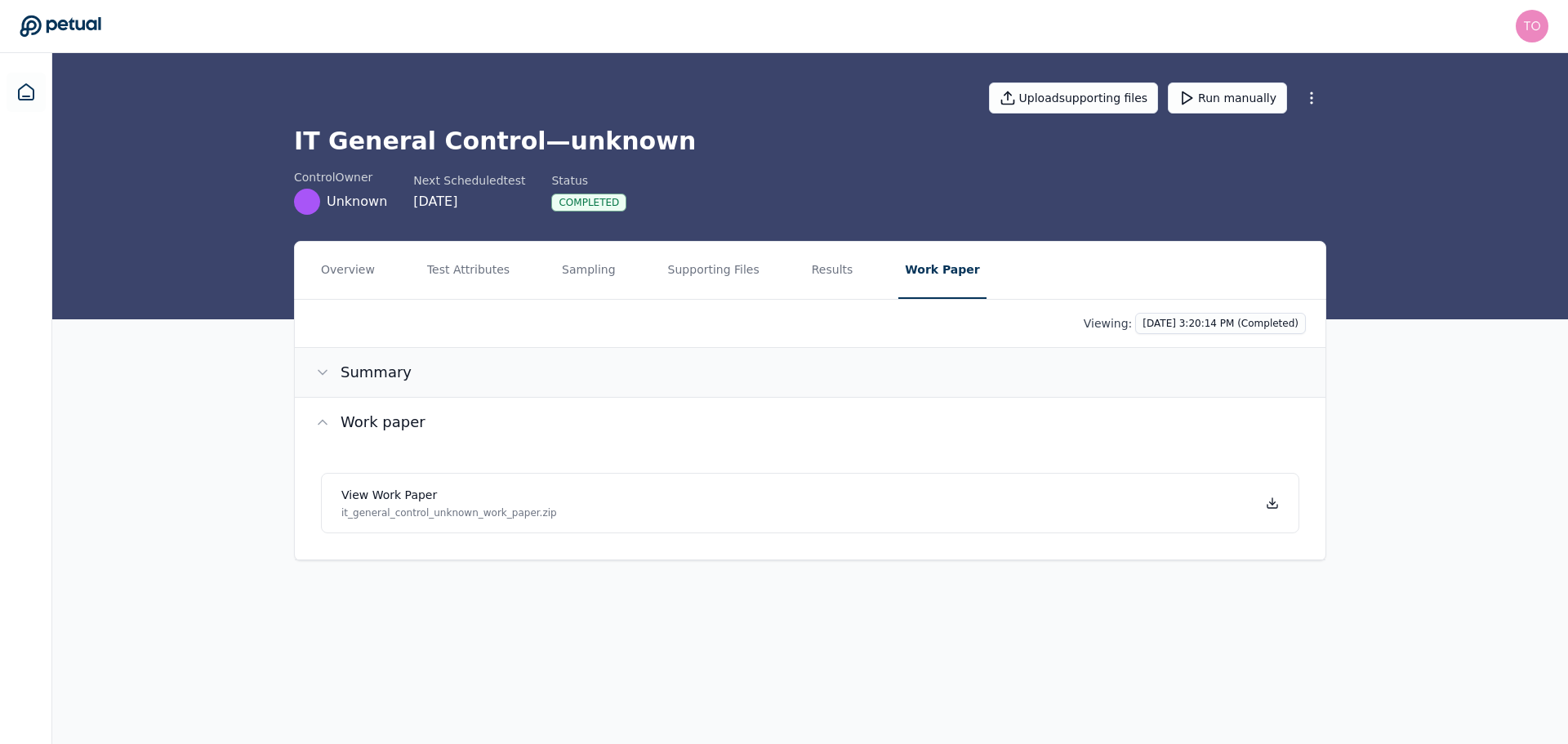
click at [645, 374] on button "Summary" at bounding box center [810, 372] width 1030 height 49
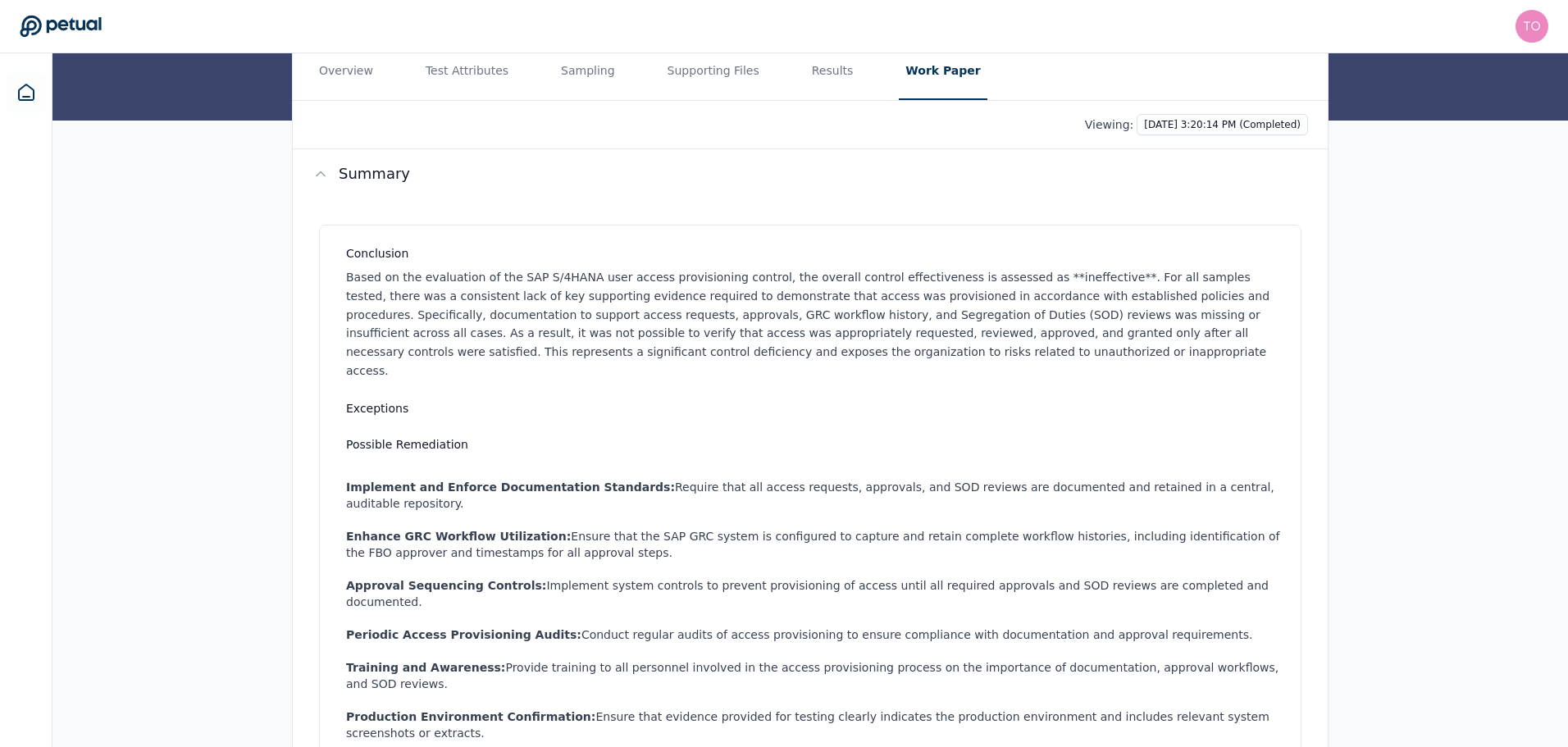
scroll to position [397, 0]
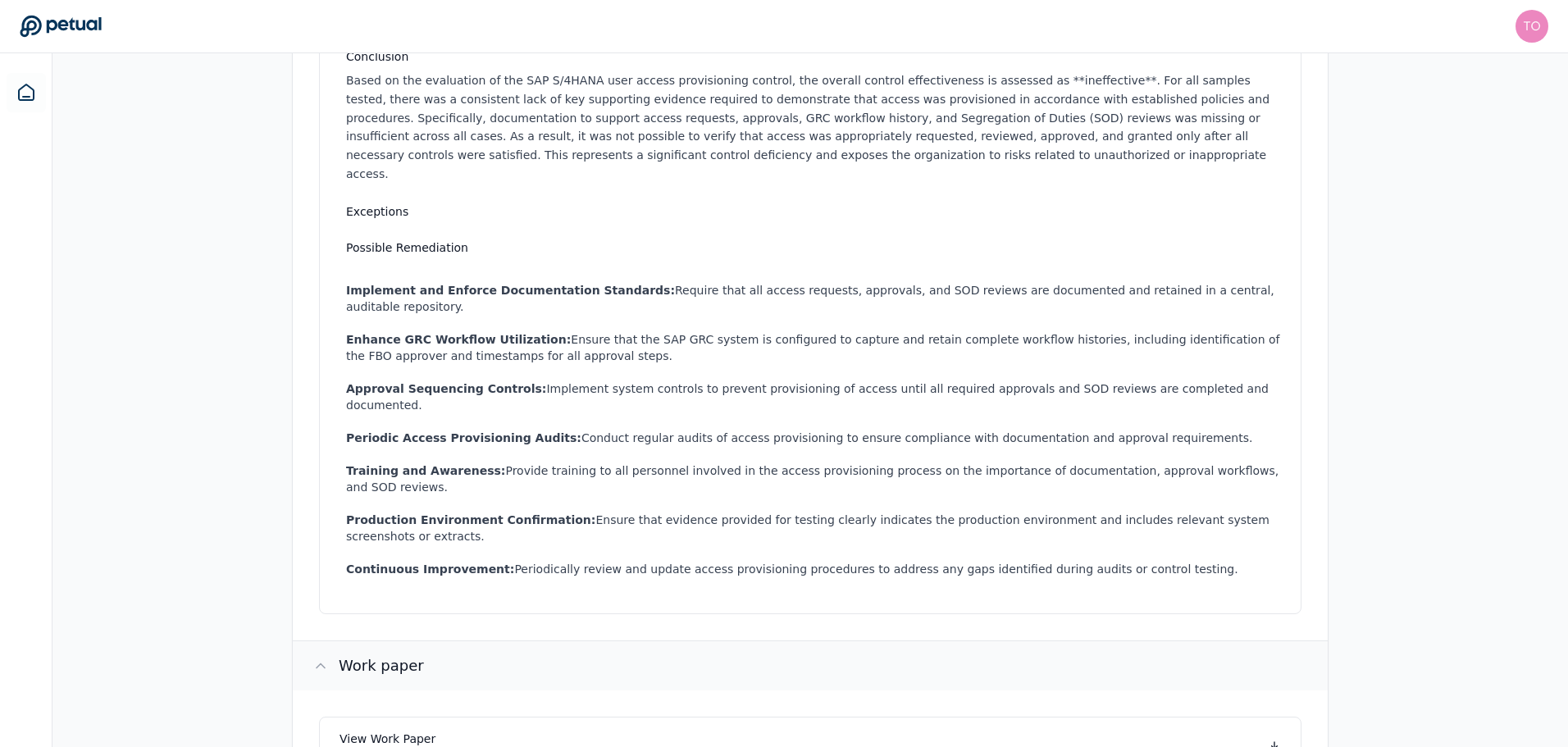
click at [774, 641] on button "Work paper" at bounding box center [810, 665] width 1035 height 49
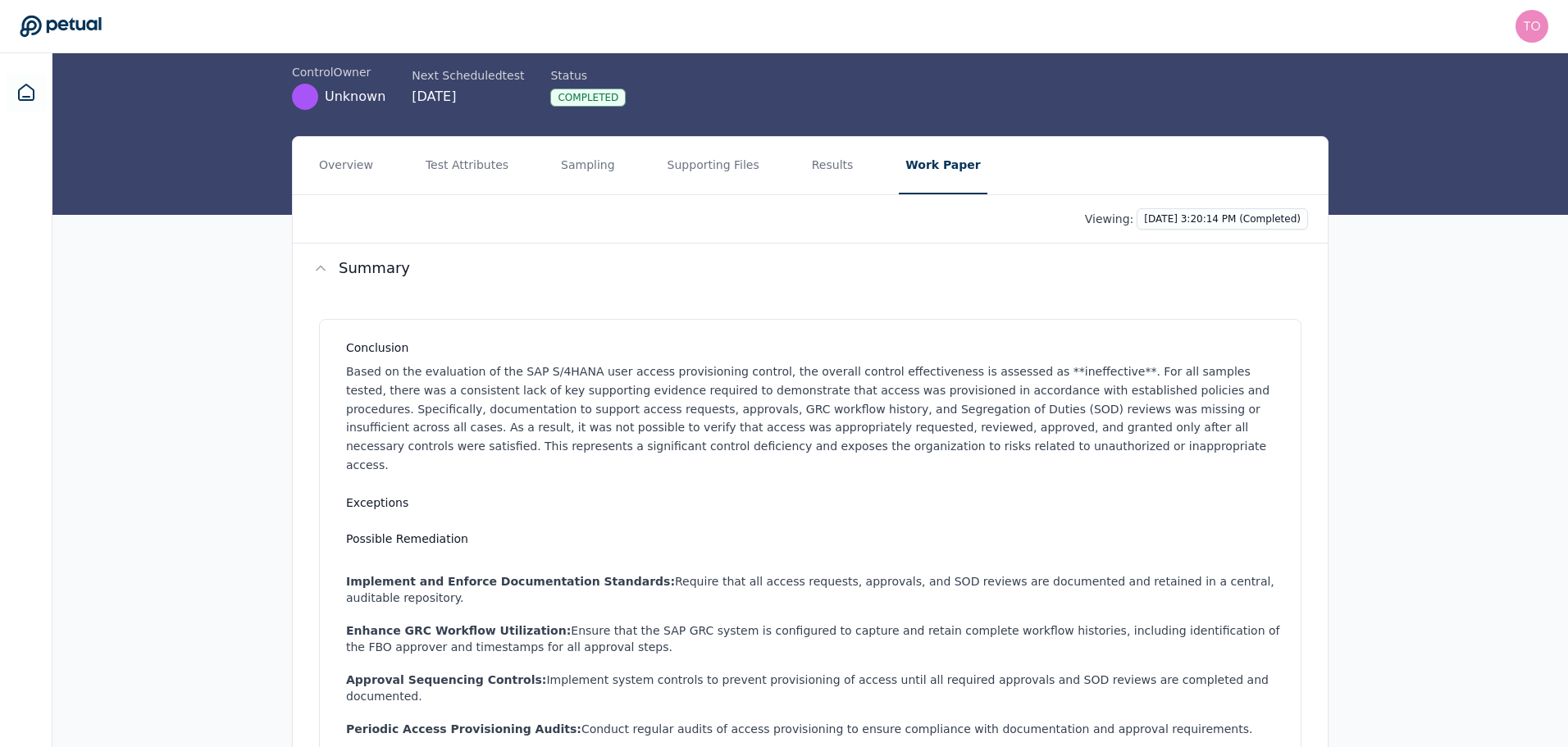
scroll to position [0, 0]
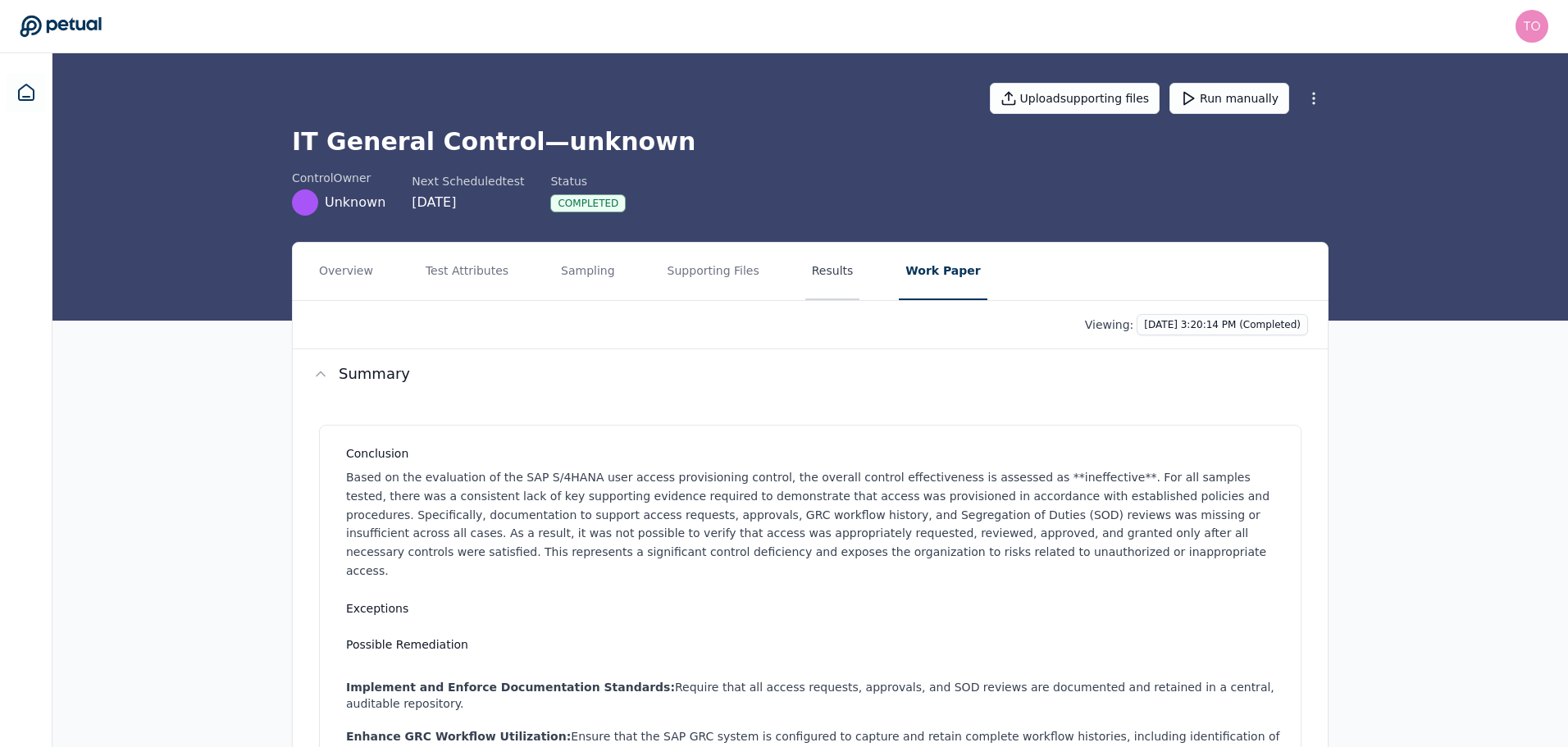
click at [807, 255] on button "Results" at bounding box center [833, 271] width 55 height 58
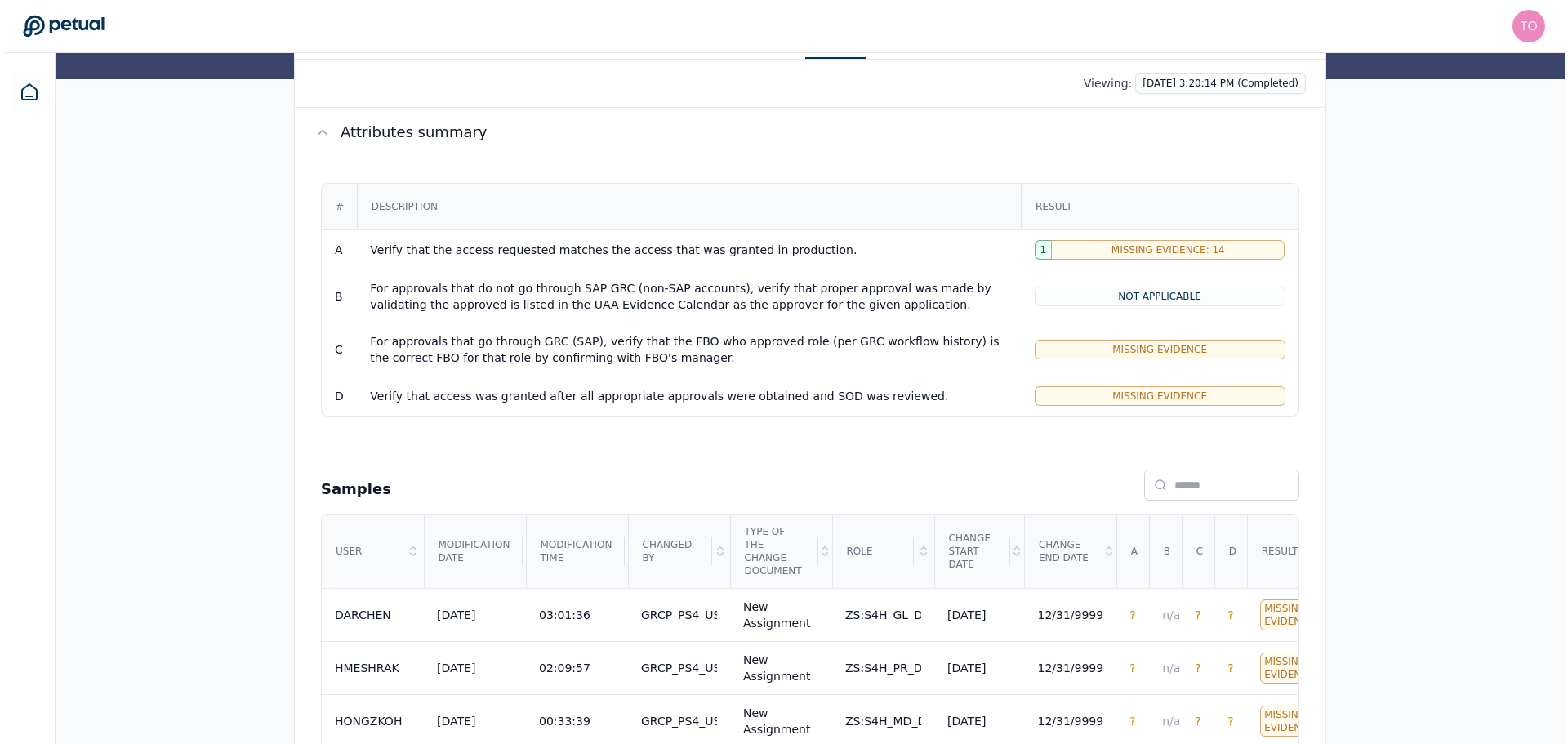
scroll to position [408, 0]
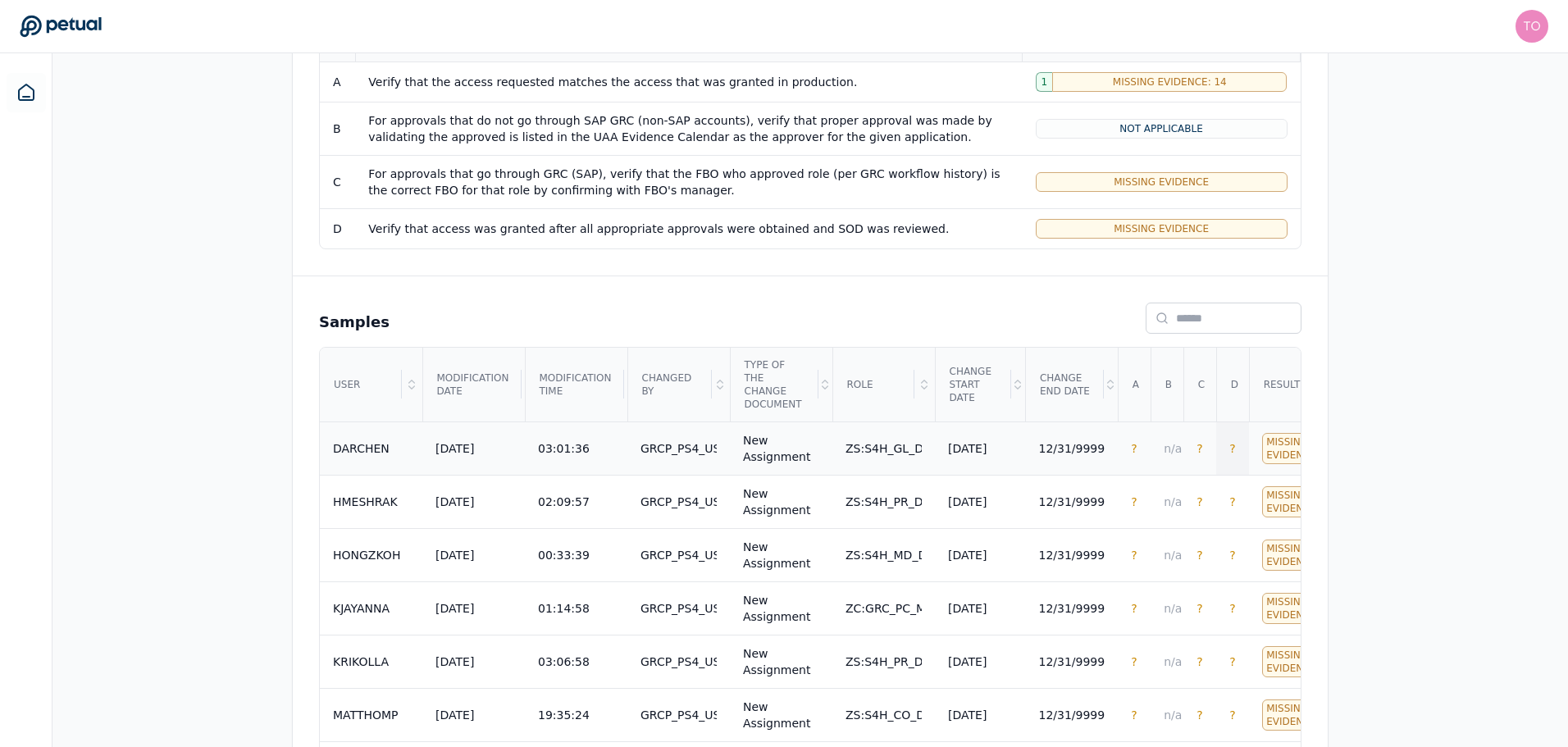
click at [1229, 442] on span "?" at bounding box center [1232, 449] width 6 height 13
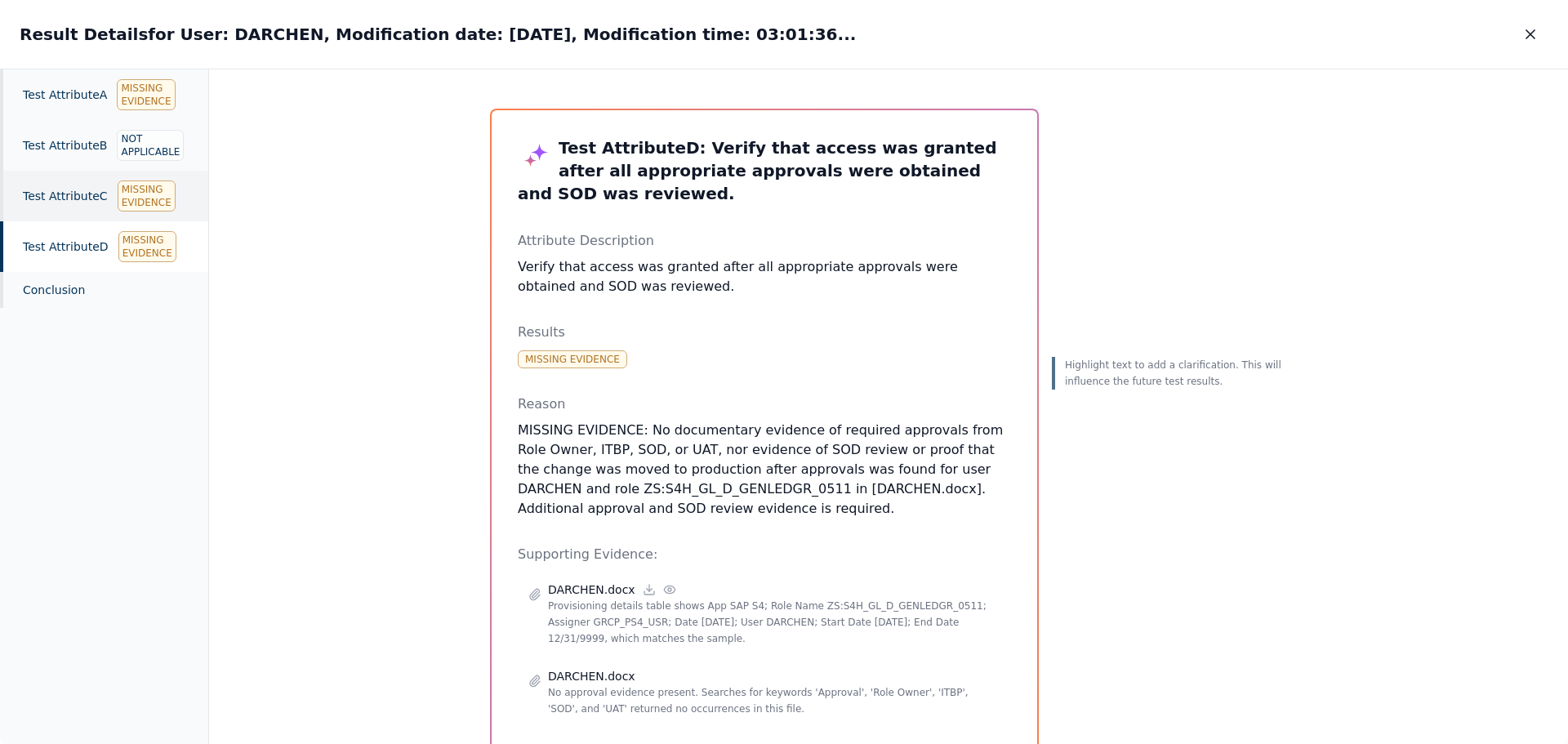
click at [101, 193] on div "Test Attribute C Missing Evidence" at bounding box center [104, 196] width 208 height 51
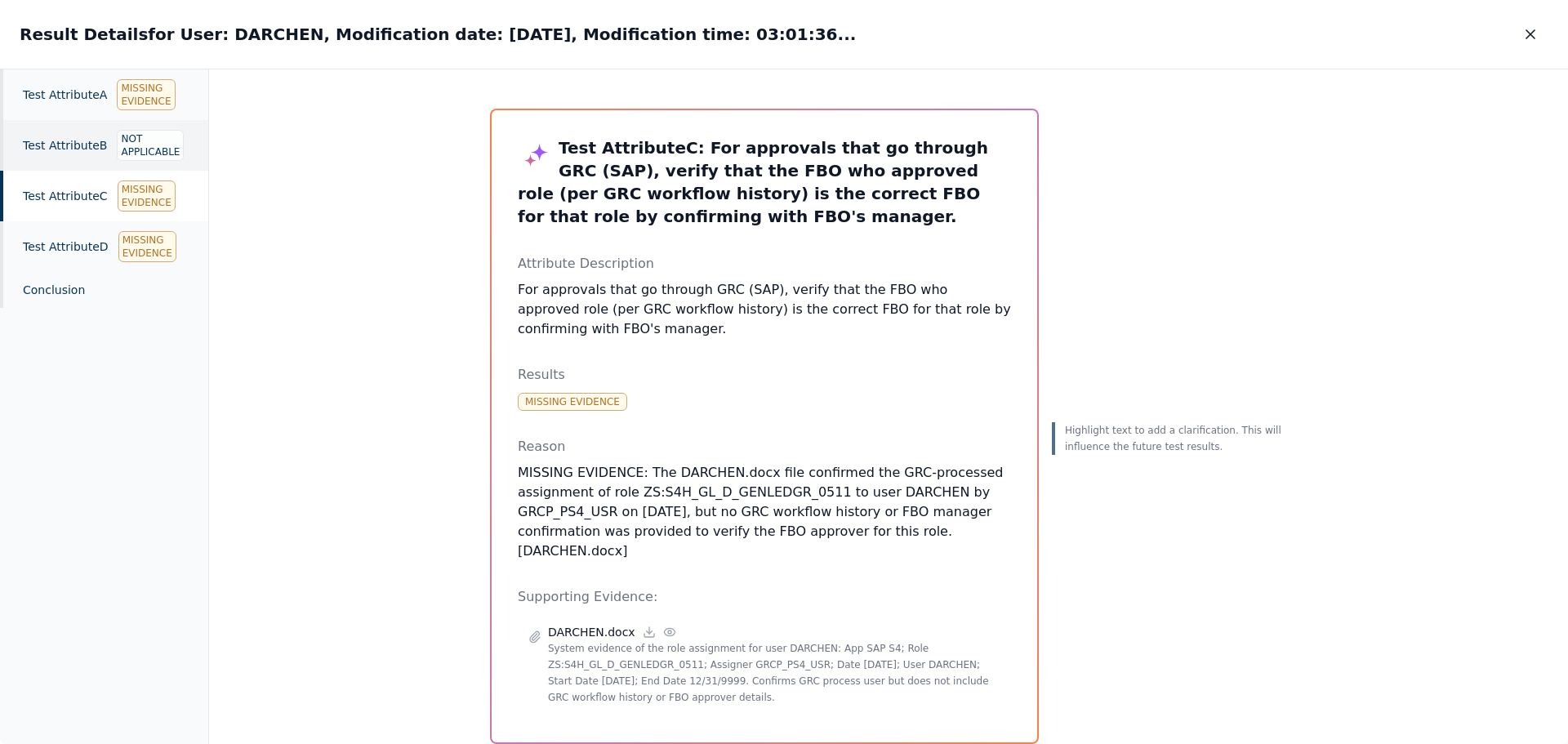
click at [67, 144] on div "Test Attribute B Not Applicable" at bounding box center [104, 145] width 208 height 51
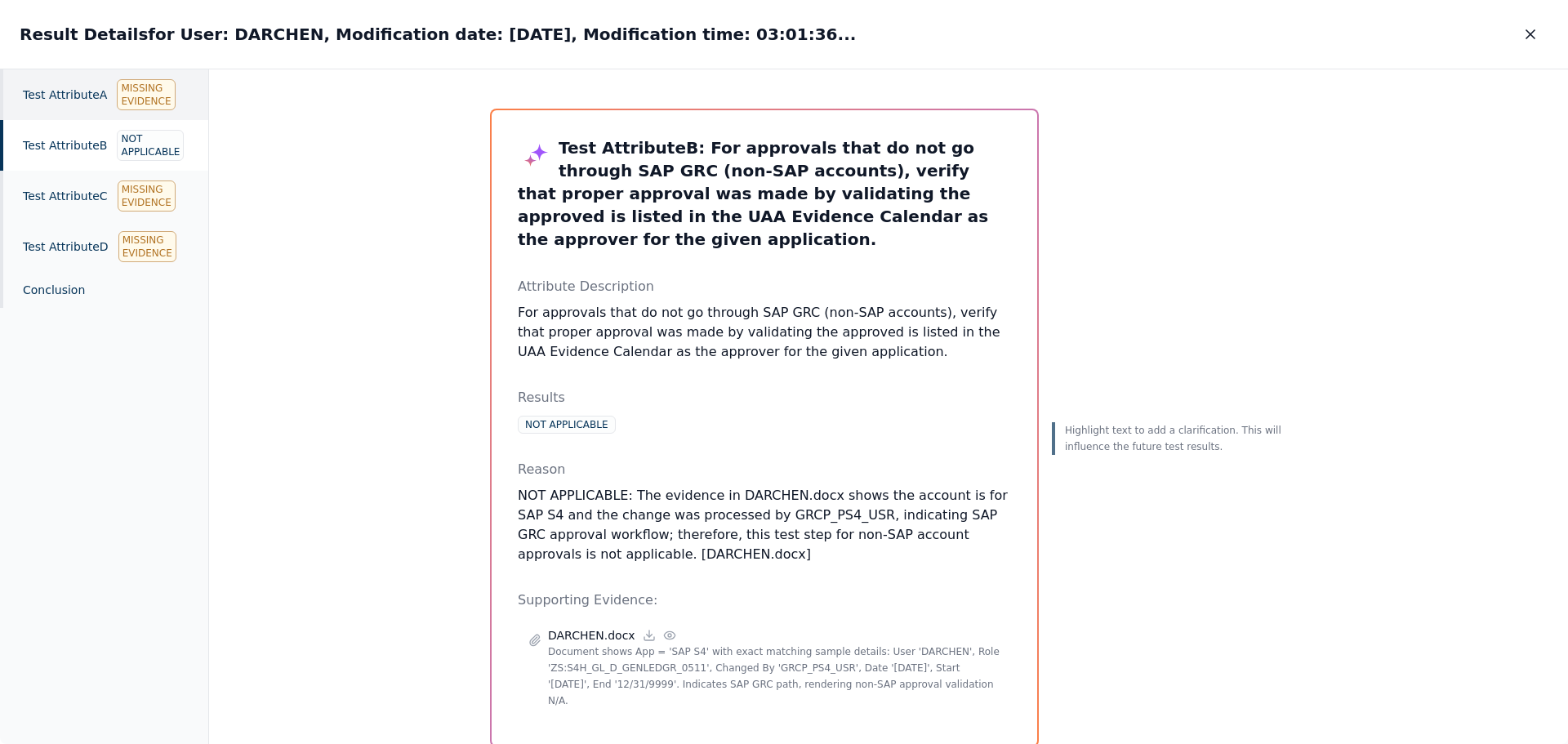
click at [91, 93] on div "Test Attribute A Missing Evidence" at bounding box center [104, 94] width 208 height 51
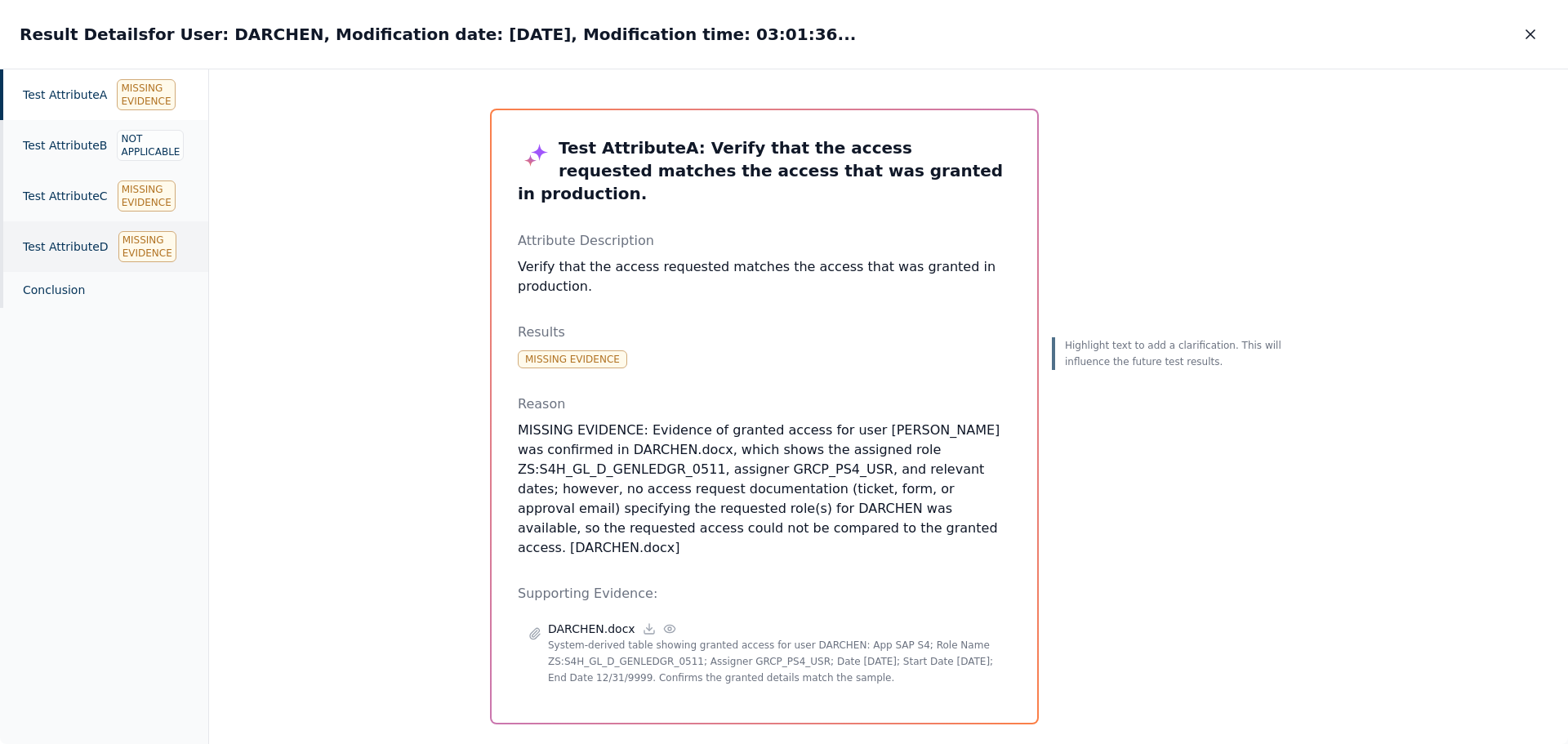
click at [81, 254] on div "Test Attribute D Missing Evidence" at bounding box center [104, 246] width 208 height 51
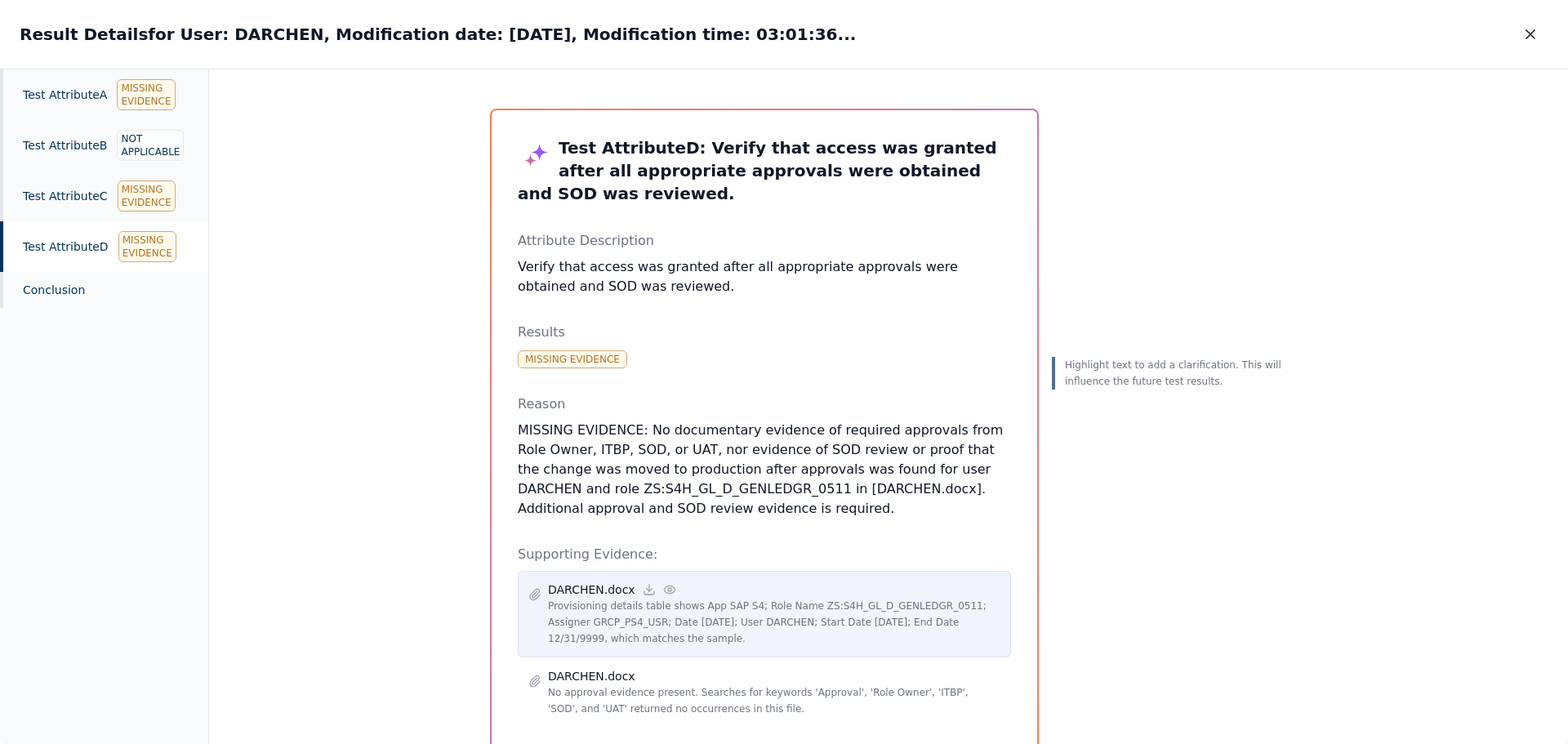
click at [663, 583] on icon at bounding box center [670, 590] width 13 height 13
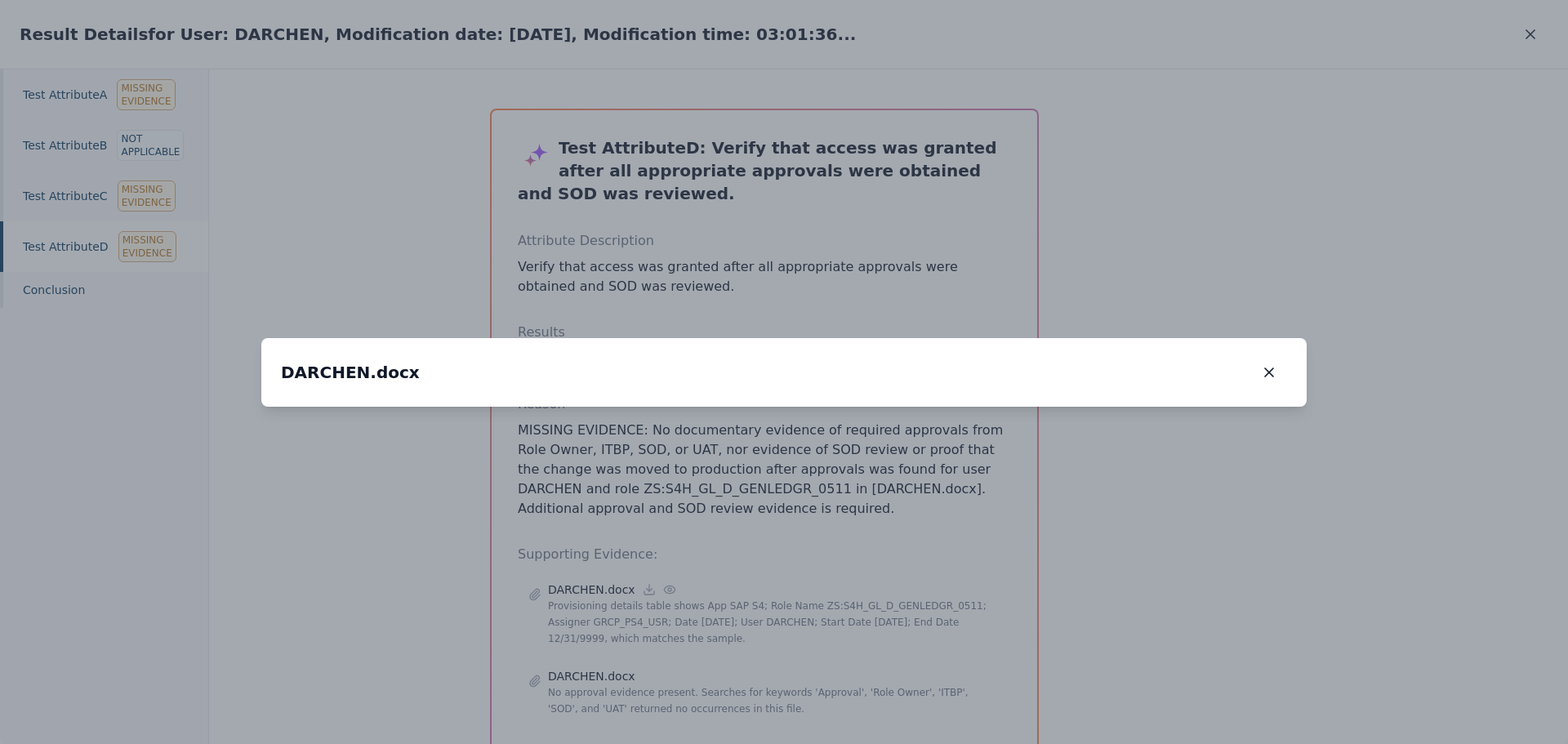
drag, startPoint x: 755, startPoint y: 552, endPoint x: 711, endPoint y: 593, distance: 60.1
click at [740, 448] on img at bounding box center [740, 448] width 0 height 0
click at [1271, 364] on icon "button" at bounding box center [1268, 372] width 16 height 16
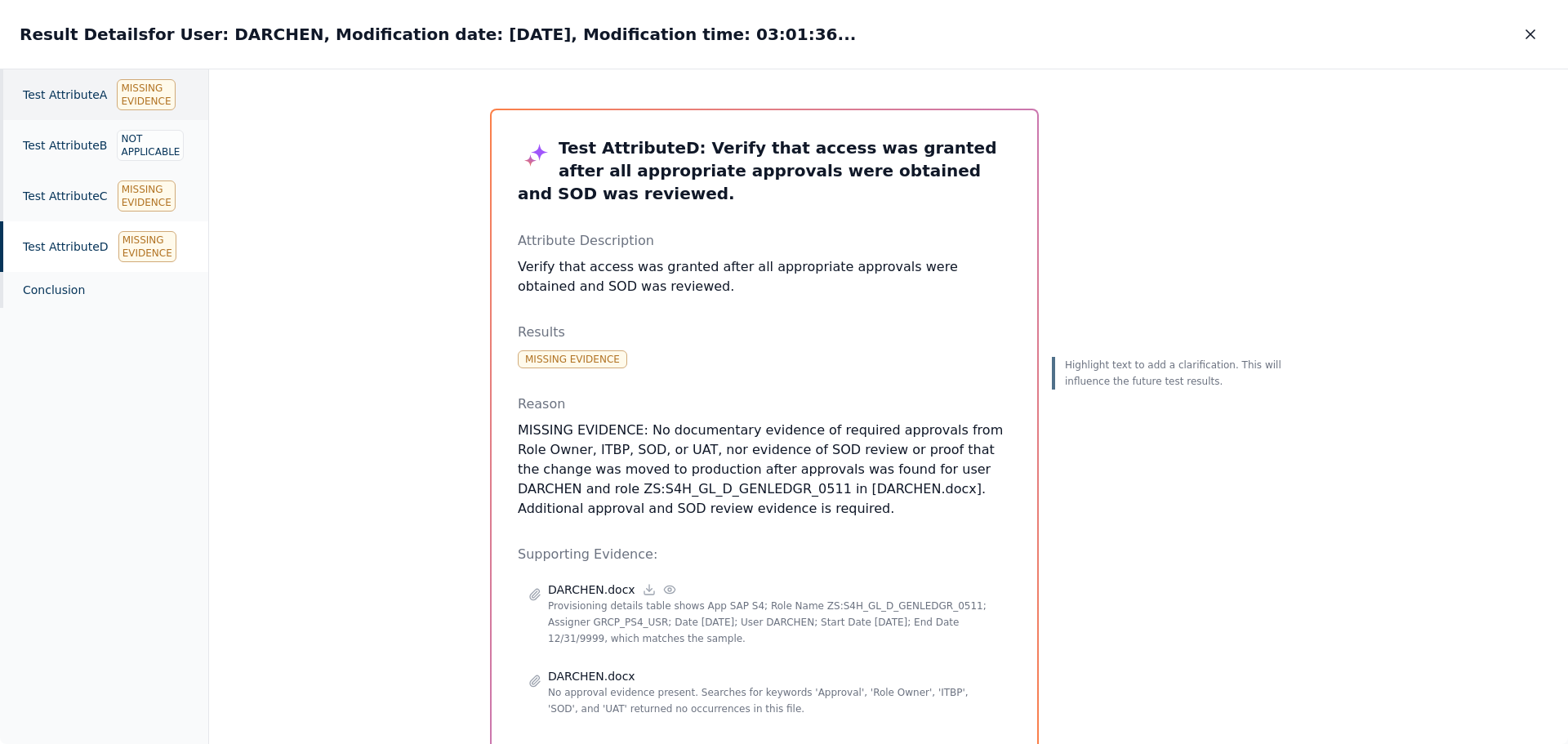
click at [59, 103] on div "Test Attribute A Missing Evidence" at bounding box center [104, 94] width 208 height 51
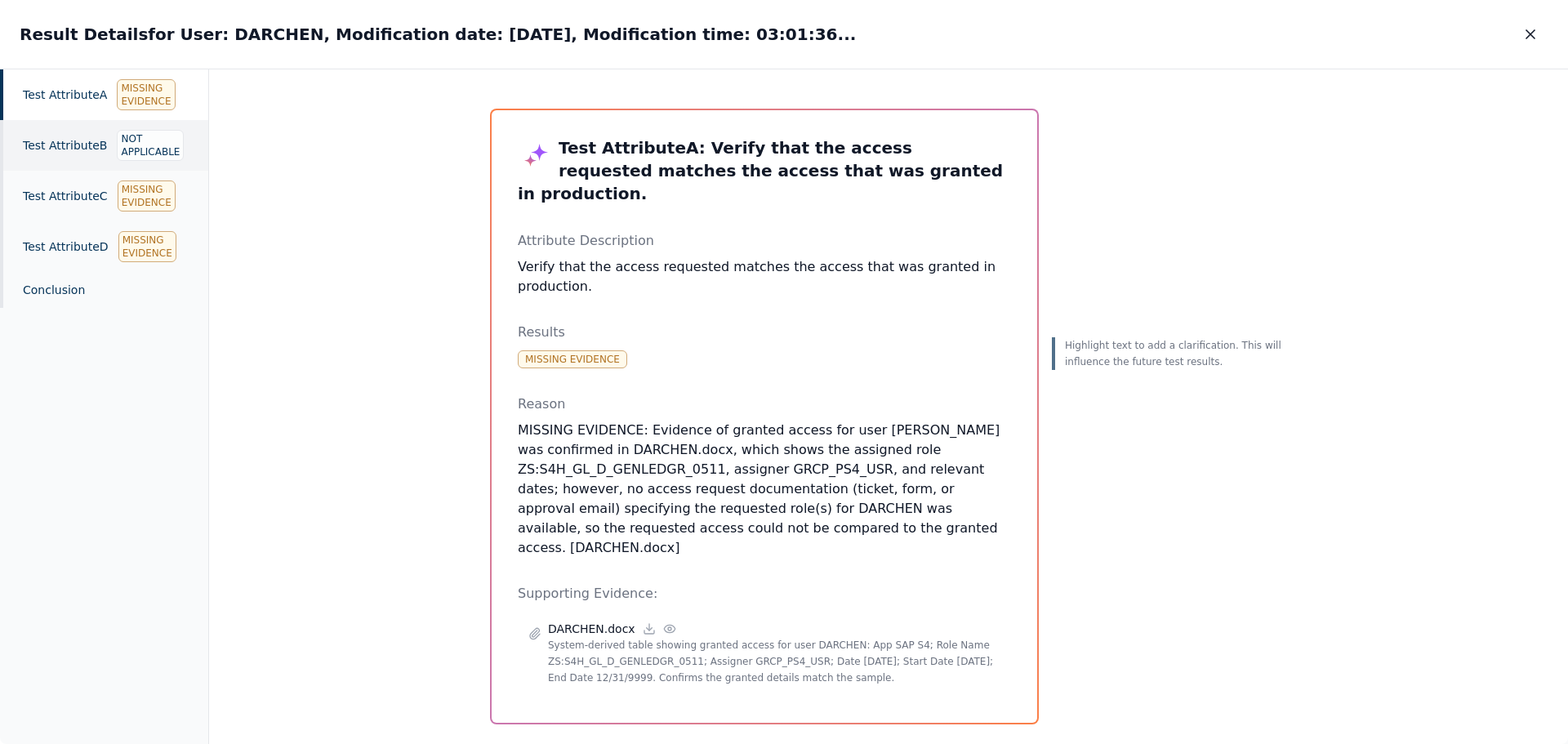
click at [57, 148] on div "Test Attribute B Not Applicable" at bounding box center [104, 145] width 208 height 51
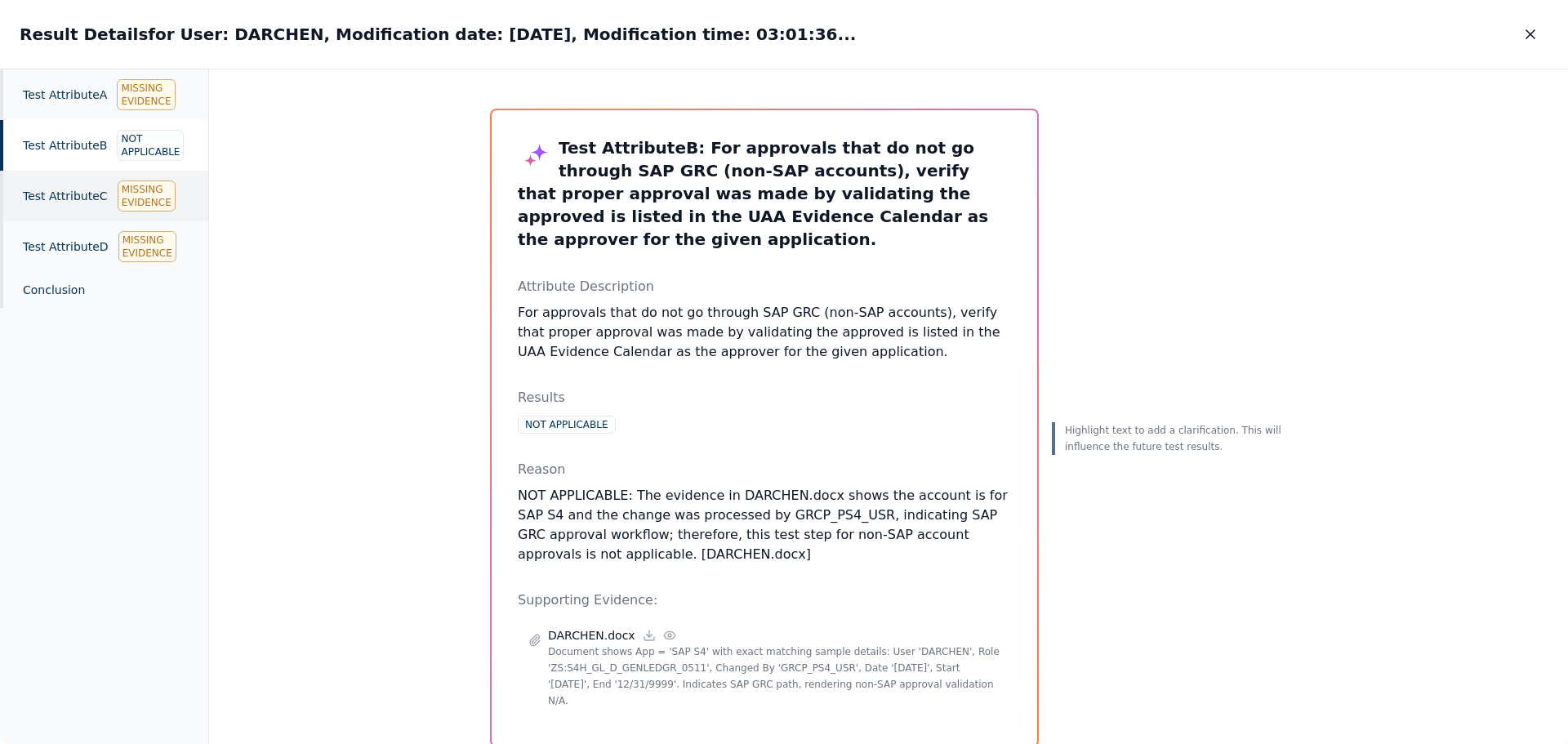
click at [42, 196] on div "Test Attribute C Missing Evidence" at bounding box center [104, 196] width 208 height 51
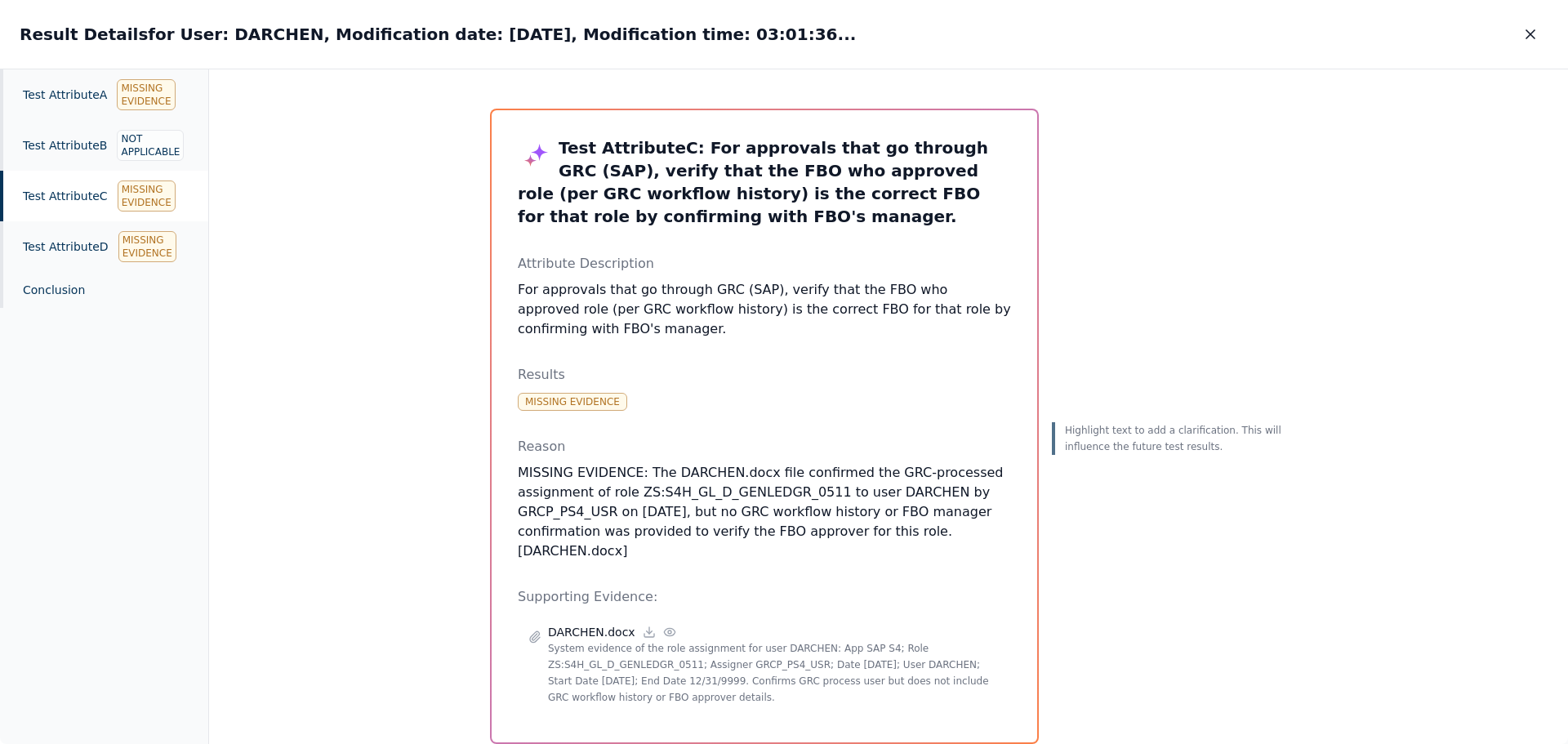
drag, startPoint x: 1536, startPoint y: 32, endPoint x: 1515, endPoint y: 49, distance: 27.0
click at [1536, 32] on icon "button" at bounding box center [1530, 34] width 16 height 16
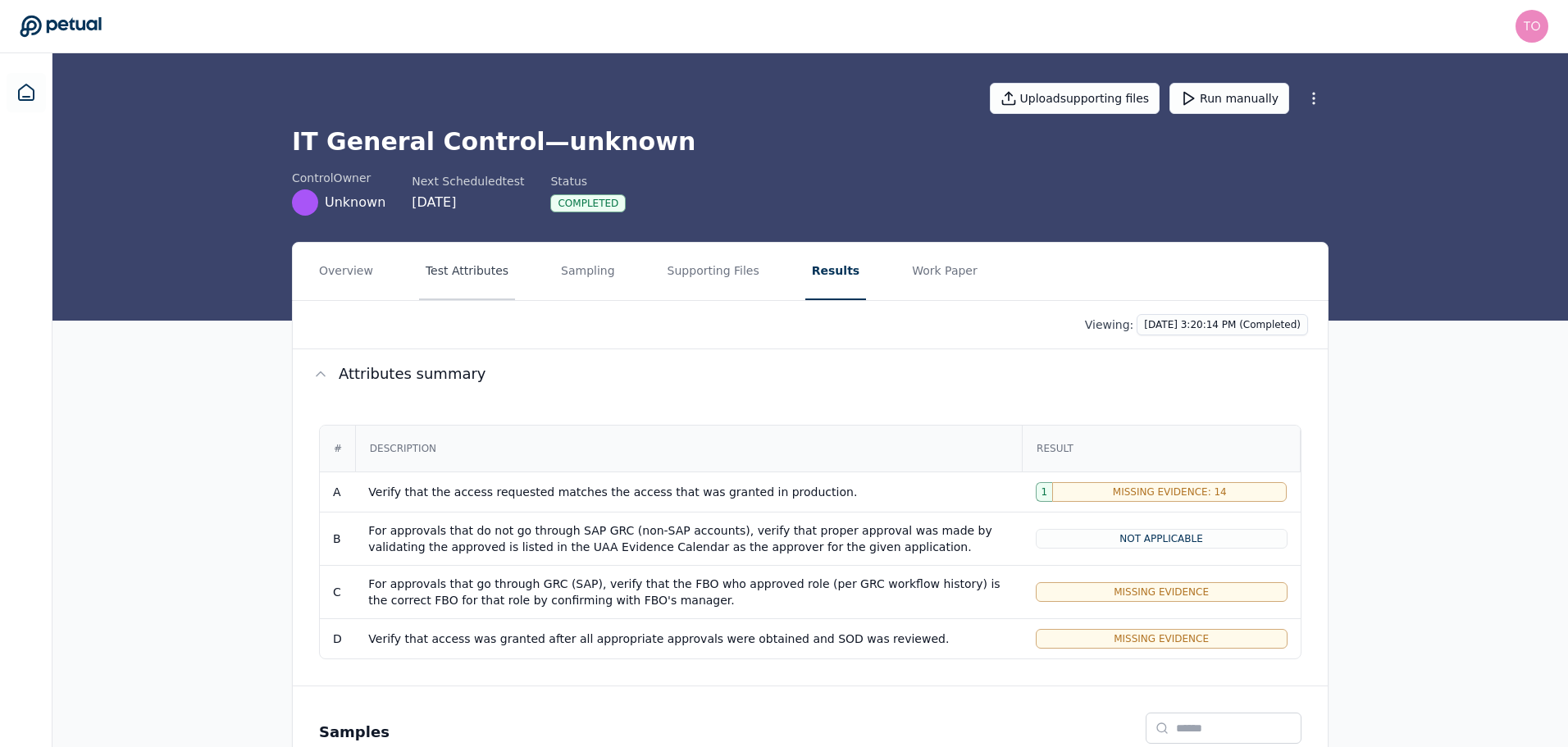
click at [457, 278] on button "Test Attributes" at bounding box center [467, 271] width 96 height 58
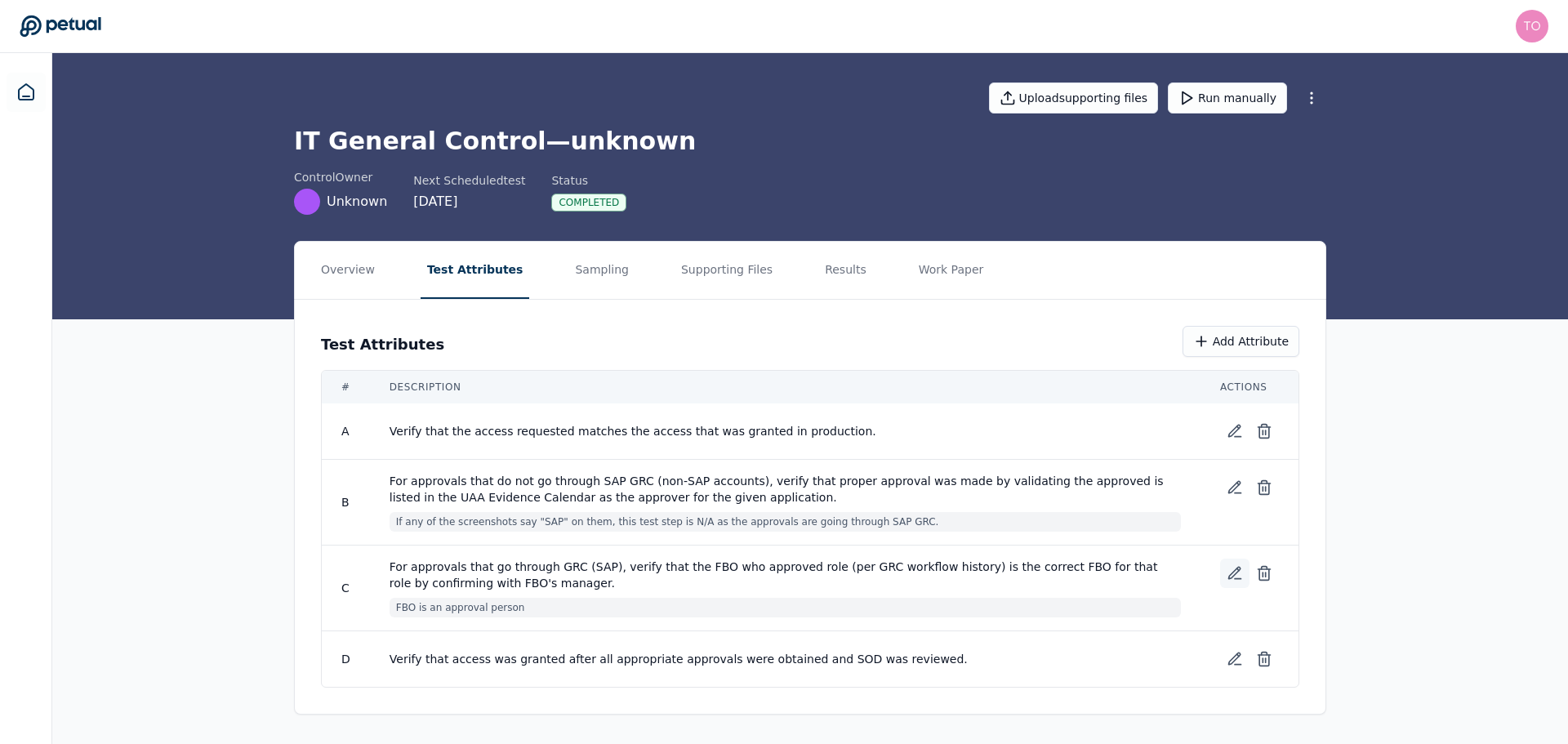
click at [1238, 572] on icon at bounding box center [1234, 573] width 16 height 16
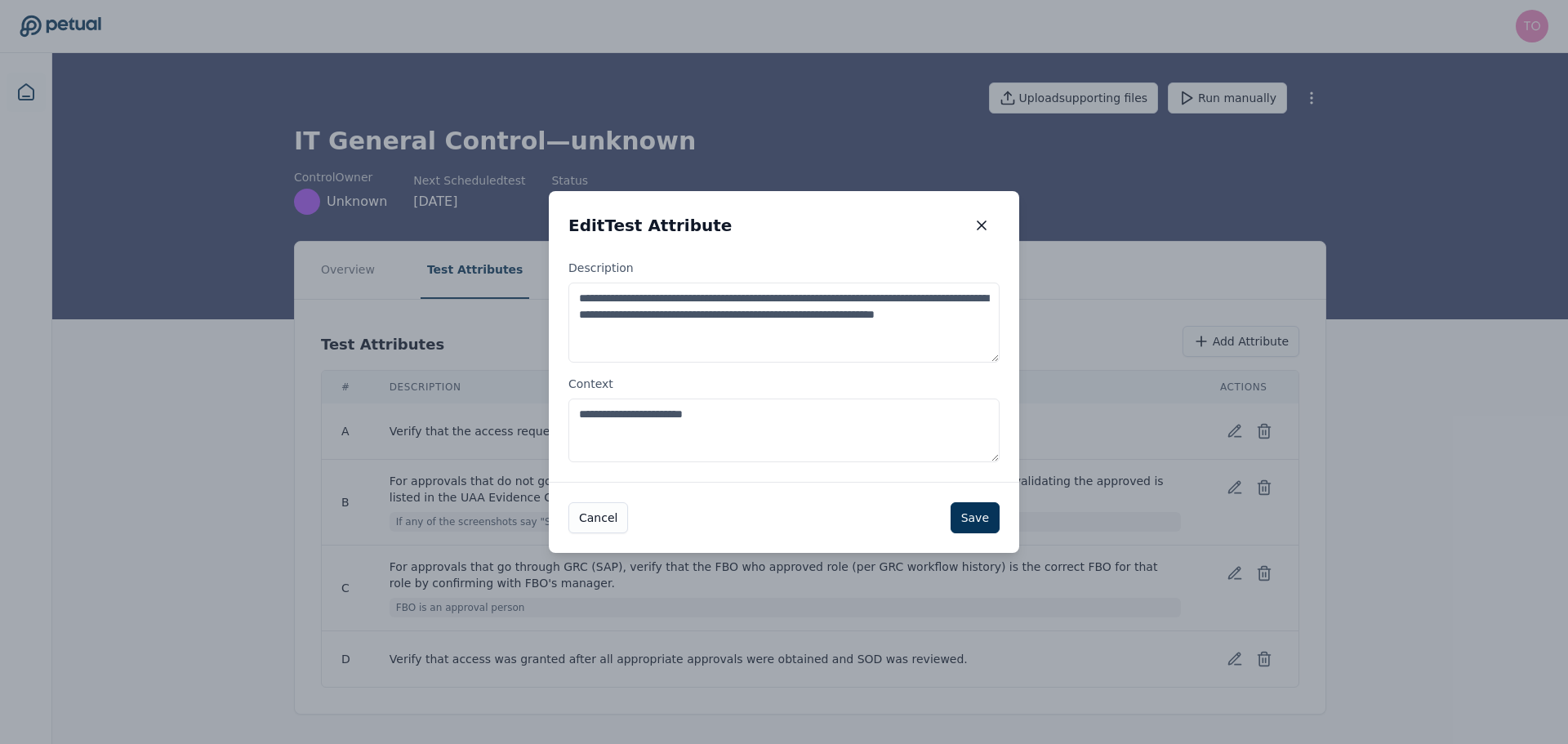
drag, startPoint x: 806, startPoint y: 413, endPoint x: 577, endPoint y: 432, distance: 229.8
click at [577, 432] on textarea "**********" at bounding box center [784, 430] width 431 height 63
type textarea "**********"
drag, startPoint x: 962, startPoint y: 511, endPoint x: 972, endPoint y: 518, distance: 12.2
click at [963, 512] on button "Save" at bounding box center [975, 518] width 49 height 31
